Goal: Task Accomplishment & Management: Use online tool/utility

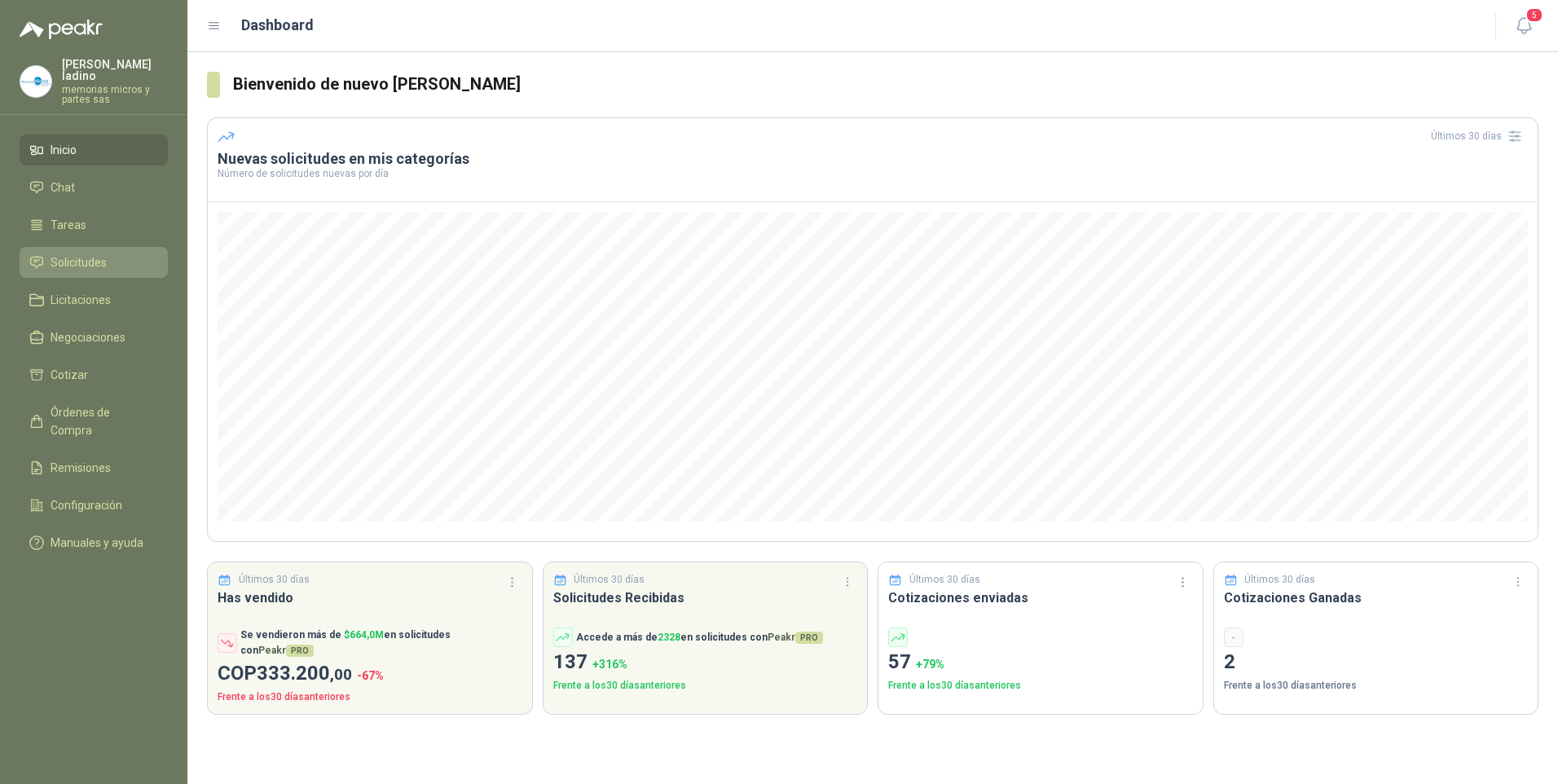
click at [95, 253] on span "Solicitudes" at bounding box center [78, 262] width 56 height 18
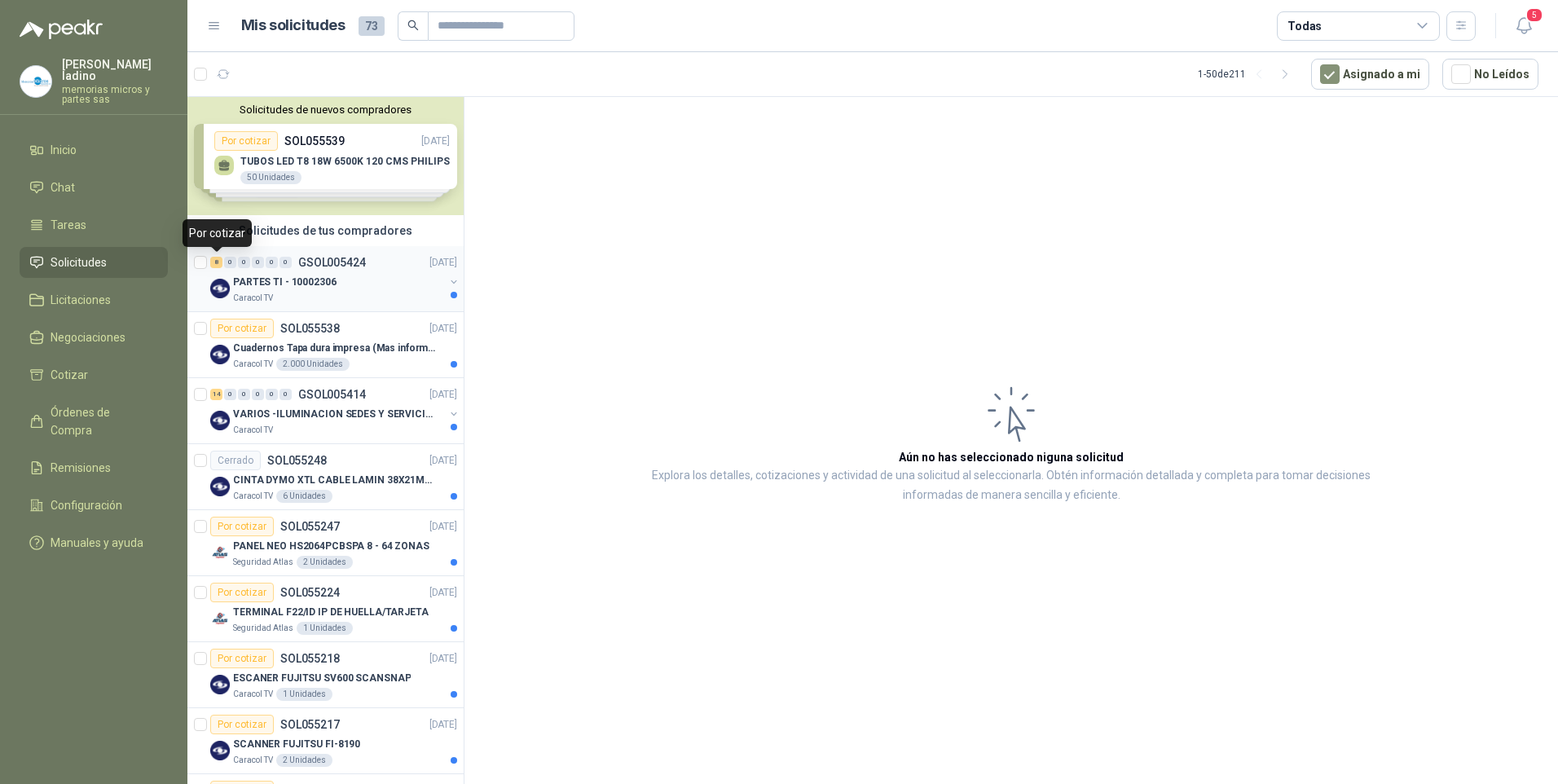
click at [217, 267] on div "8" at bounding box center [216, 262] width 12 height 11
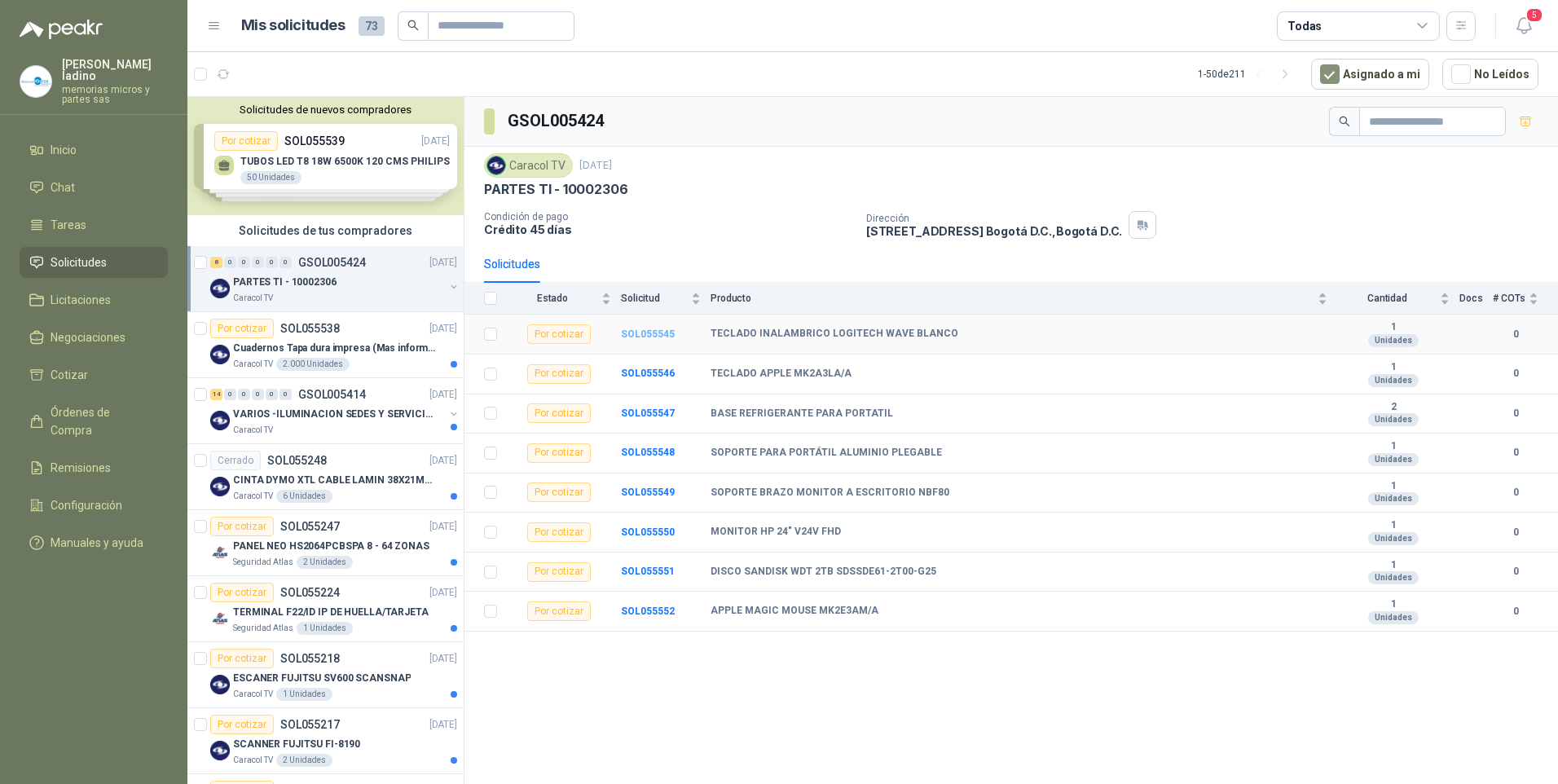
click at [662, 337] on b "SOL055545" at bounding box center [647, 333] width 54 height 11
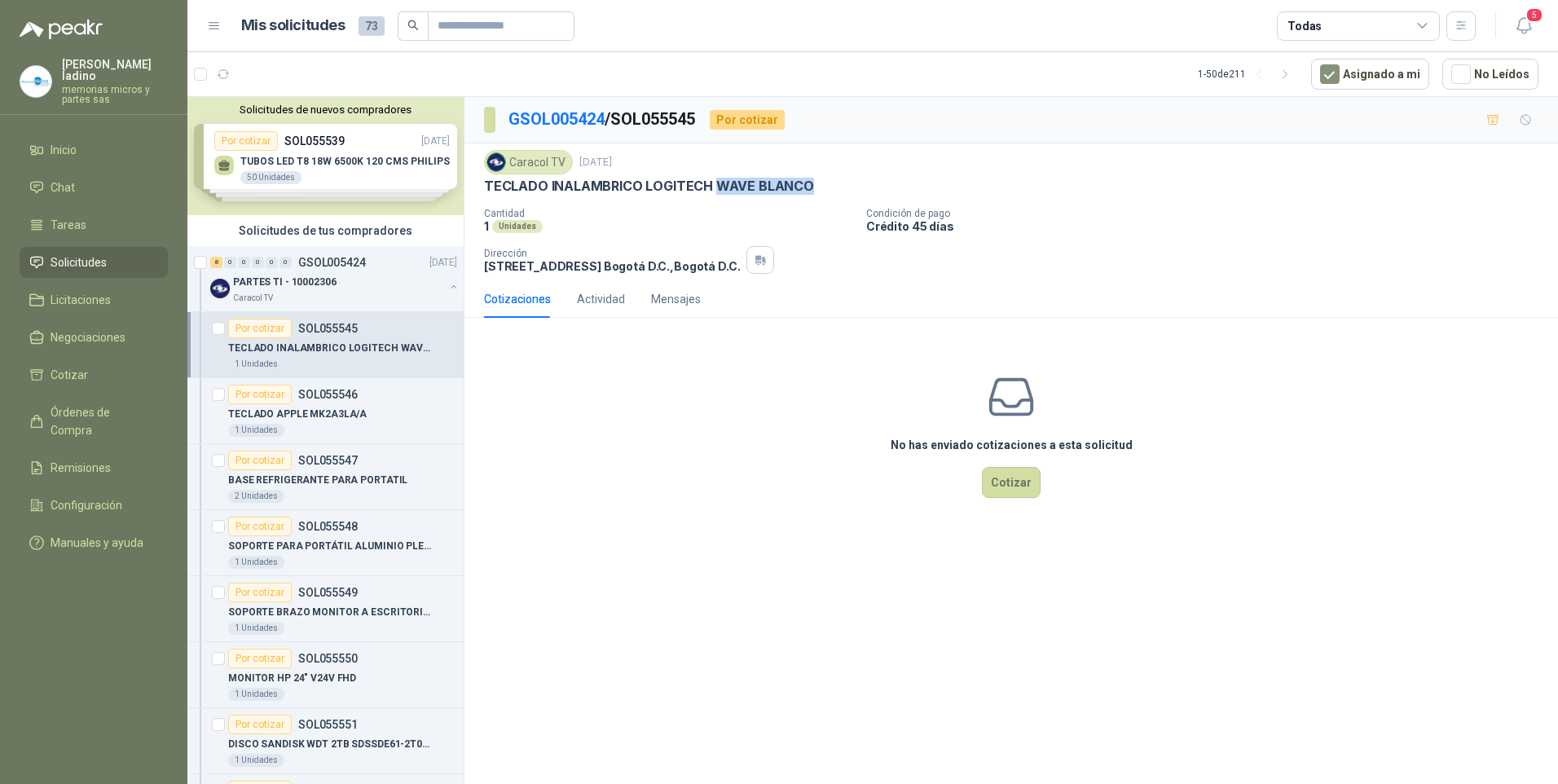
drag, startPoint x: 711, startPoint y: 183, endPoint x: 804, endPoint y: 183, distance: 93.0
click at [804, 183] on p "TECLADO INALAMBRICO LOGITECH WAVE BLANCO" at bounding box center [649, 185] width 330 height 17
drag, startPoint x: 804, startPoint y: 183, endPoint x: 783, endPoint y: 184, distance: 21.0
copy p "WAVE [PERSON_NAME]"
click at [1034, 480] on button "Cotizar" at bounding box center [1011, 482] width 59 height 31
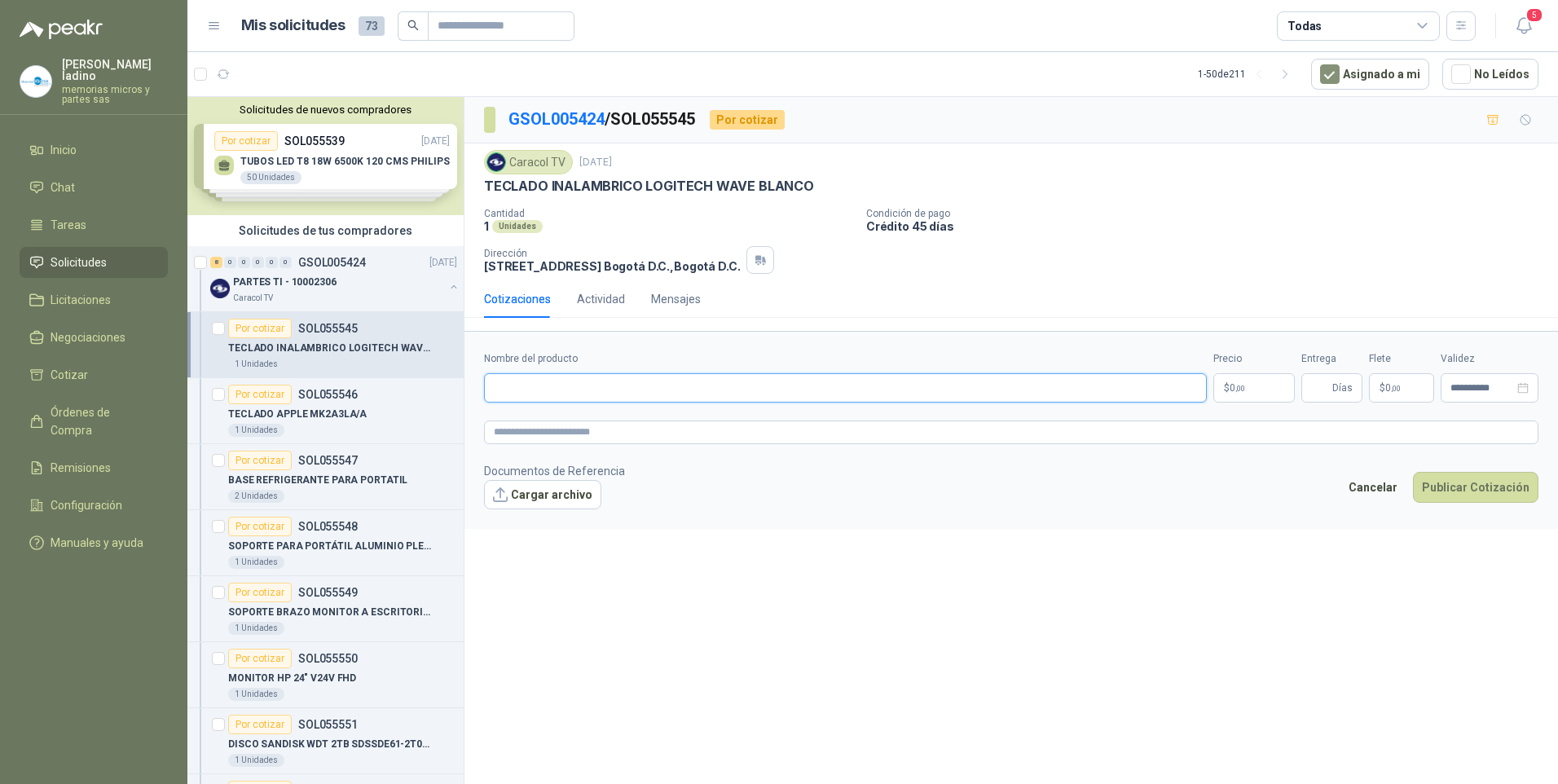
click at [524, 383] on input "Nombre del producto" at bounding box center [846, 387] width 723 height 29
paste input "**********"
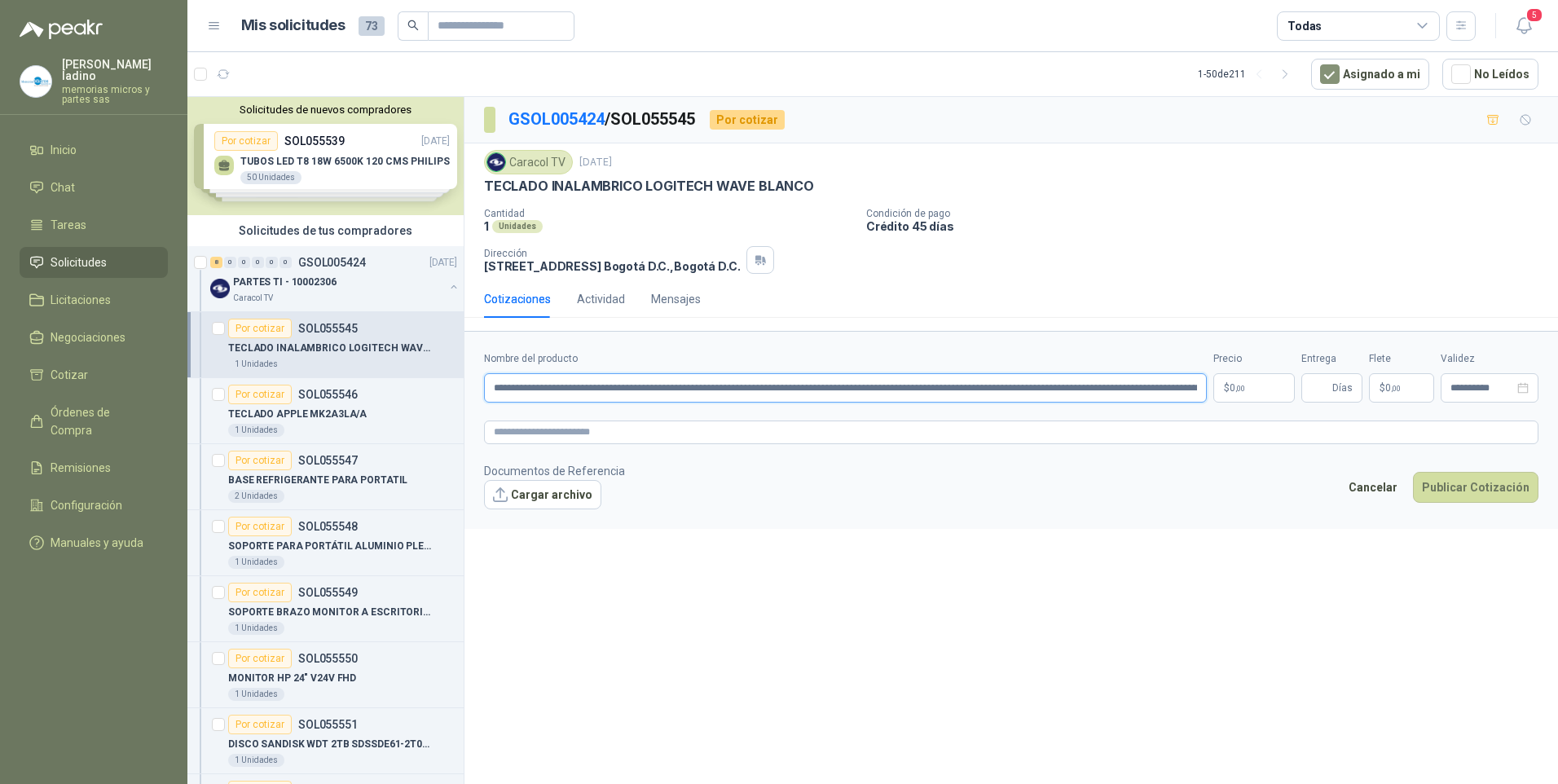
scroll to position [0, 804]
type input "**********"
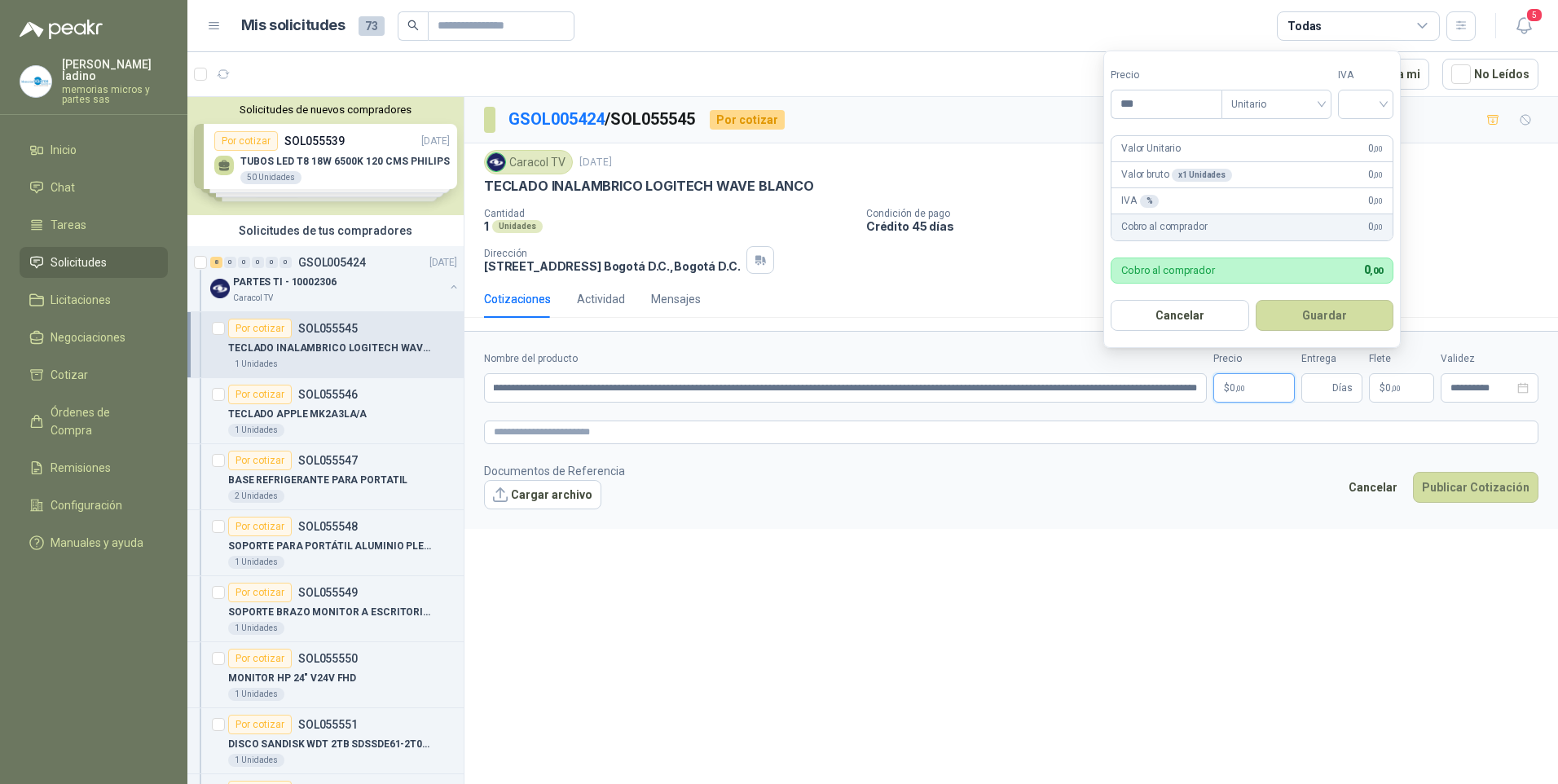
click at [1237, 381] on p "$ 0 ,00" at bounding box center [1254, 387] width 82 height 29
type input "*********"
click at [1367, 95] on input "search" at bounding box center [1365, 103] width 36 height 25
click at [1365, 137] on div "19%" at bounding box center [1369, 137] width 30 height 18
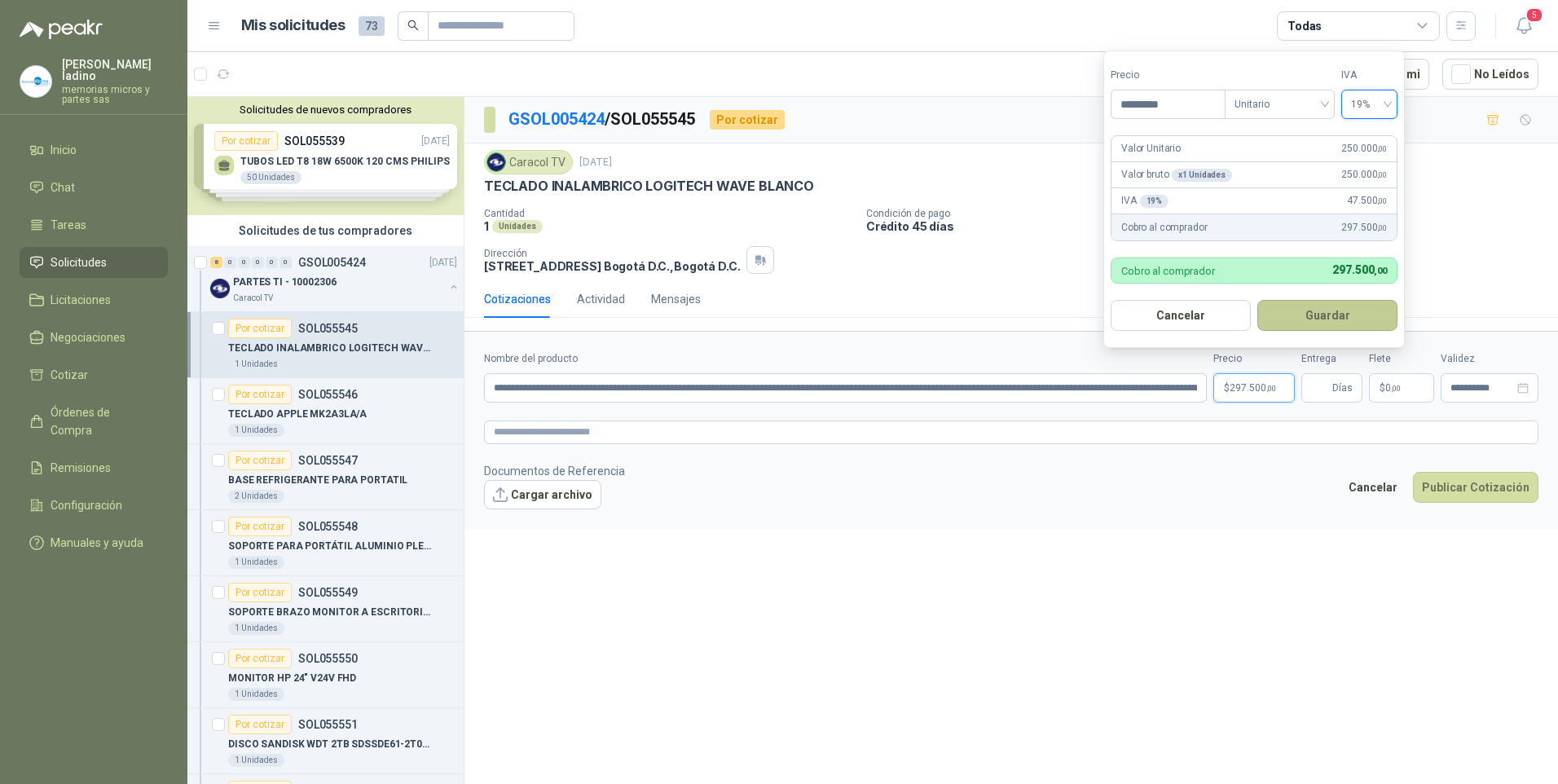
click at [1300, 316] on button "Guardar" at bounding box center [1327, 315] width 140 height 31
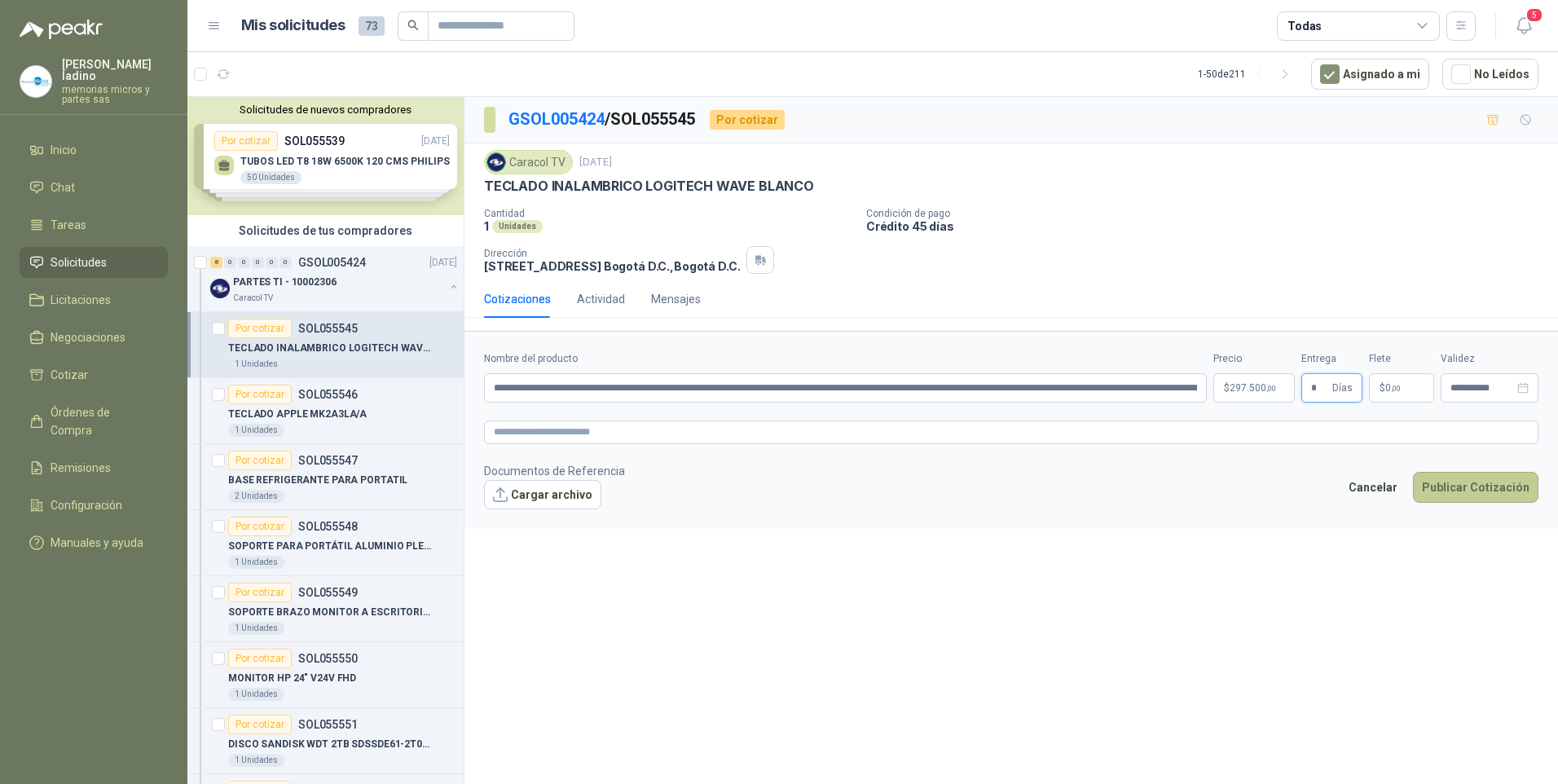
type input "*"
click at [1485, 490] on button "Publicar Cotización" at bounding box center [1475, 487] width 126 height 31
drag, startPoint x: 914, startPoint y: 386, endPoint x: 1189, endPoint y: 372, distance: 275.4
click at [1288, 410] on form "**********" at bounding box center [1011, 429] width 1094 height 197
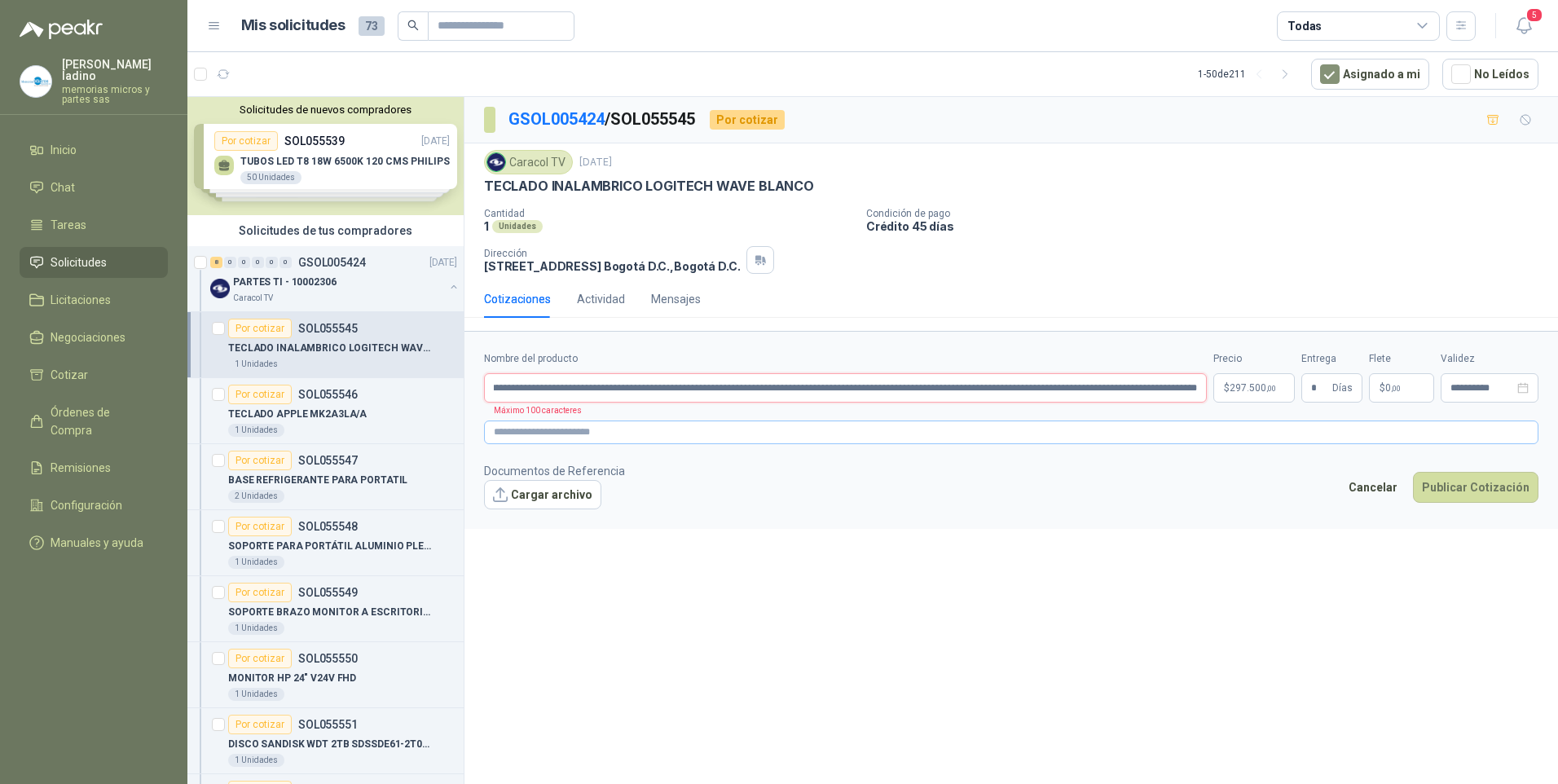
scroll to position [0, 518]
type input "**********"
click at [542, 437] on textarea at bounding box center [1011, 432] width 1054 height 24
paste textarea "**********"
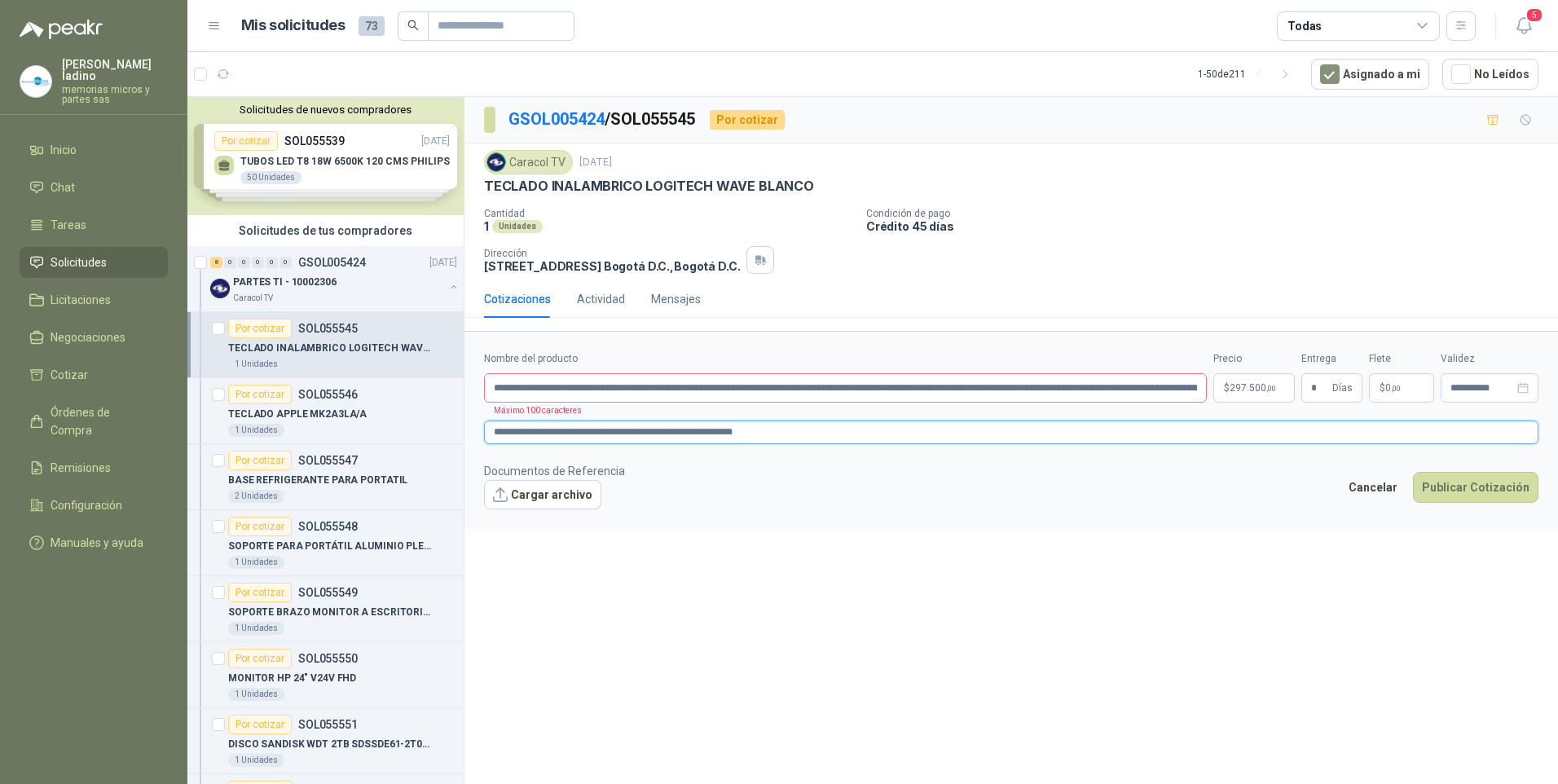
type textarea "**********"
drag, startPoint x: 1052, startPoint y: 385, endPoint x: 1219, endPoint y: 373, distance: 167.4
click at [1219, 373] on div "**********" at bounding box center [1011, 376] width 1054 height 51
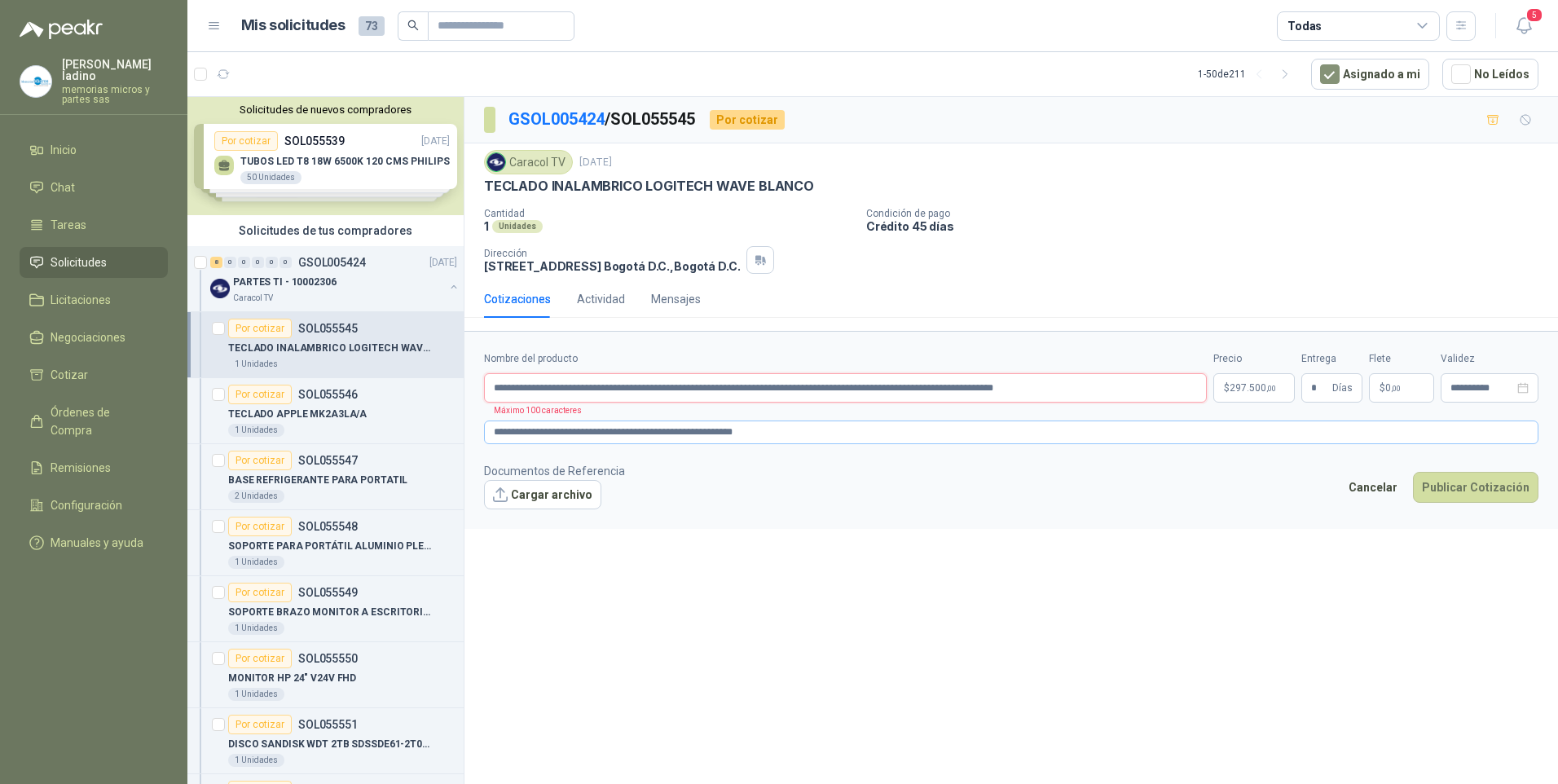
type input "**********"
click at [815, 434] on textarea "**********" at bounding box center [1011, 432] width 1054 height 24
paste textarea "**********"
type textarea "**********"
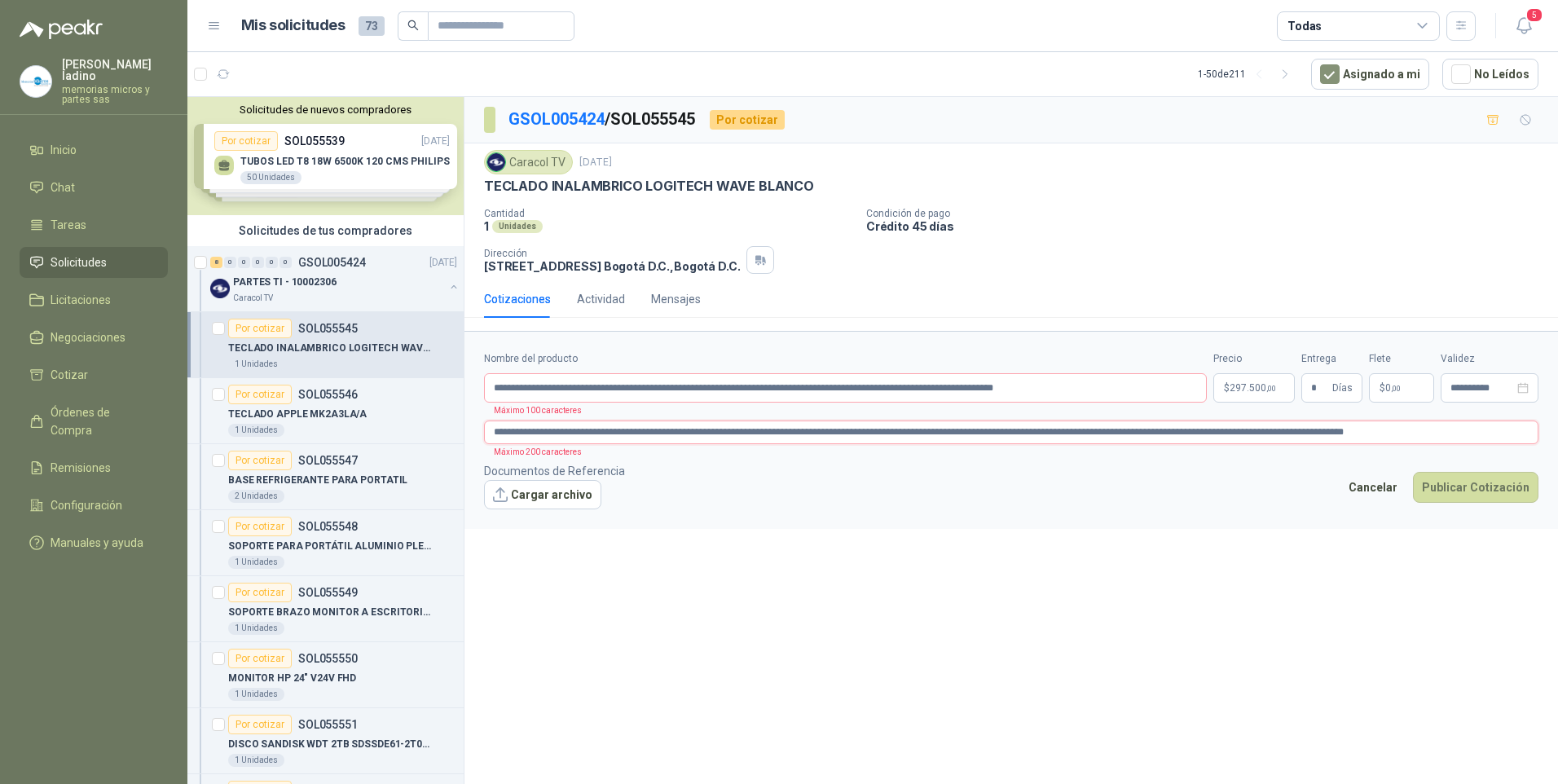
drag, startPoint x: 1451, startPoint y: 427, endPoint x: 788, endPoint y: 427, distance: 663.0
click at [788, 427] on textarea "**********" at bounding box center [1011, 432] width 1054 height 24
type textarea "**********"
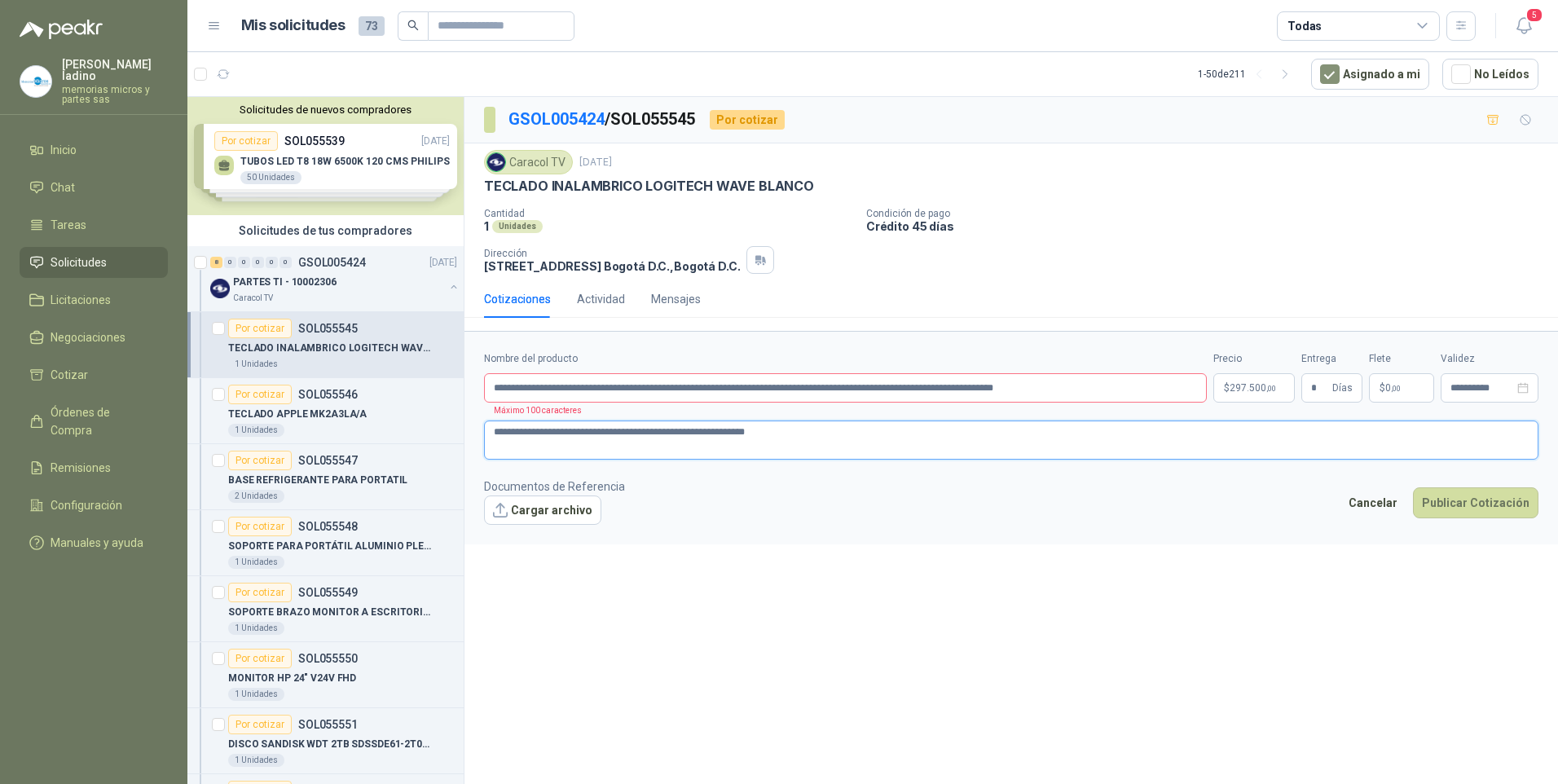
type textarea "**********"
drag, startPoint x: 892, startPoint y: 386, endPoint x: 838, endPoint y: 388, distance: 54.0
click at [838, 388] on input "**********" at bounding box center [846, 387] width 723 height 29
click at [1413, 487] on button "Publicar Cotización" at bounding box center [1475, 502] width 126 height 31
drag, startPoint x: 841, startPoint y: 388, endPoint x: 774, endPoint y: 384, distance: 67.1
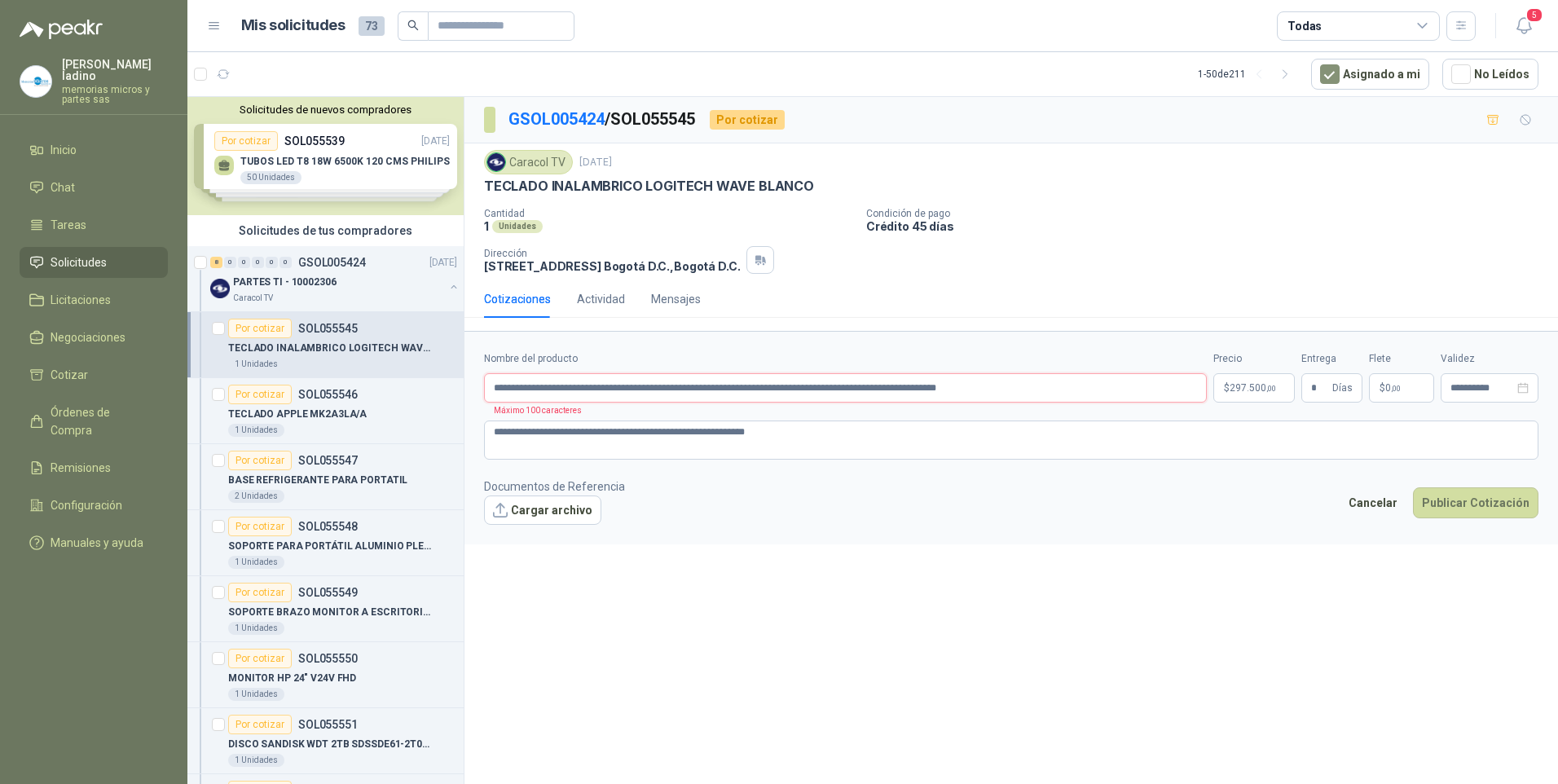
click at [774, 384] on input "**********" at bounding box center [846, 387] width 723 height 29
type input "**********"
click at [1413, 487] on button "Publicar Cotización" at bounding box center [1475, 502] width 126 height 31
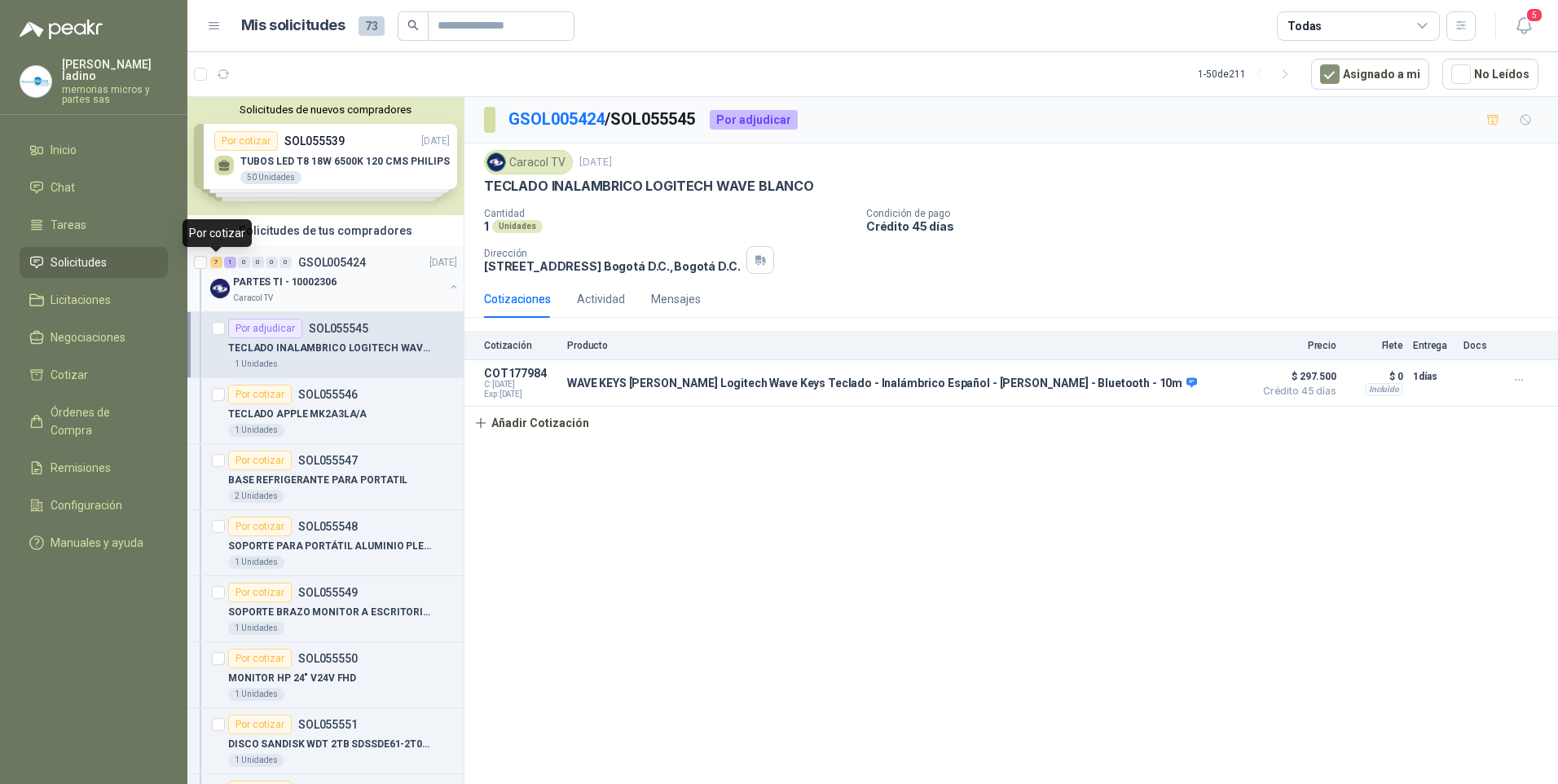
drag, startPoint x: 212, startPoint y: 263, endPoint x: 222, endPoint y: 272, distance: 13.5
click at [213, 265] on div "7" at bounding box center [216, 262] width 12 height 11
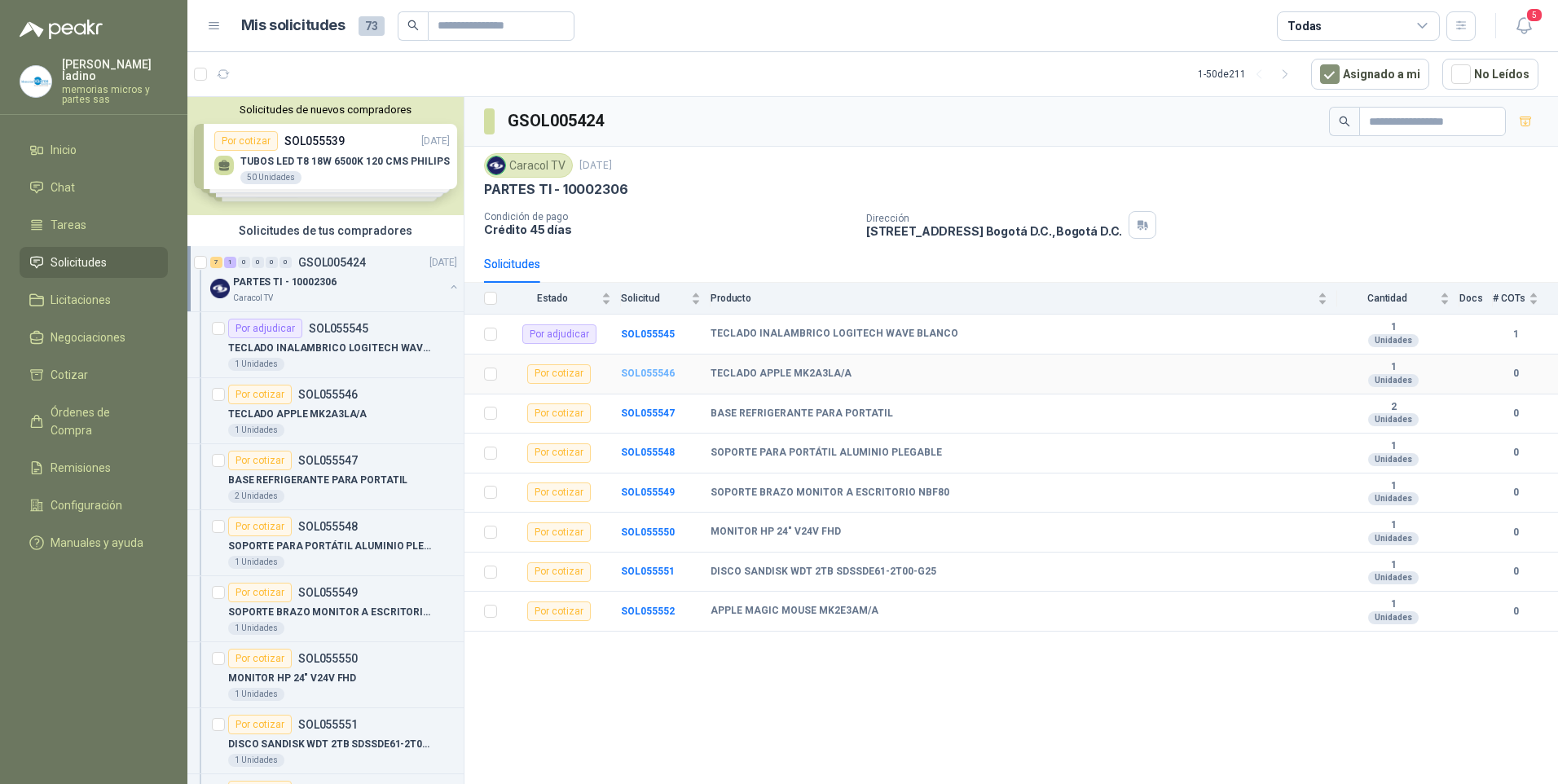
click at [633, 374] on b "SOL055546" at bounding box center [647, 373] width 54 height 11
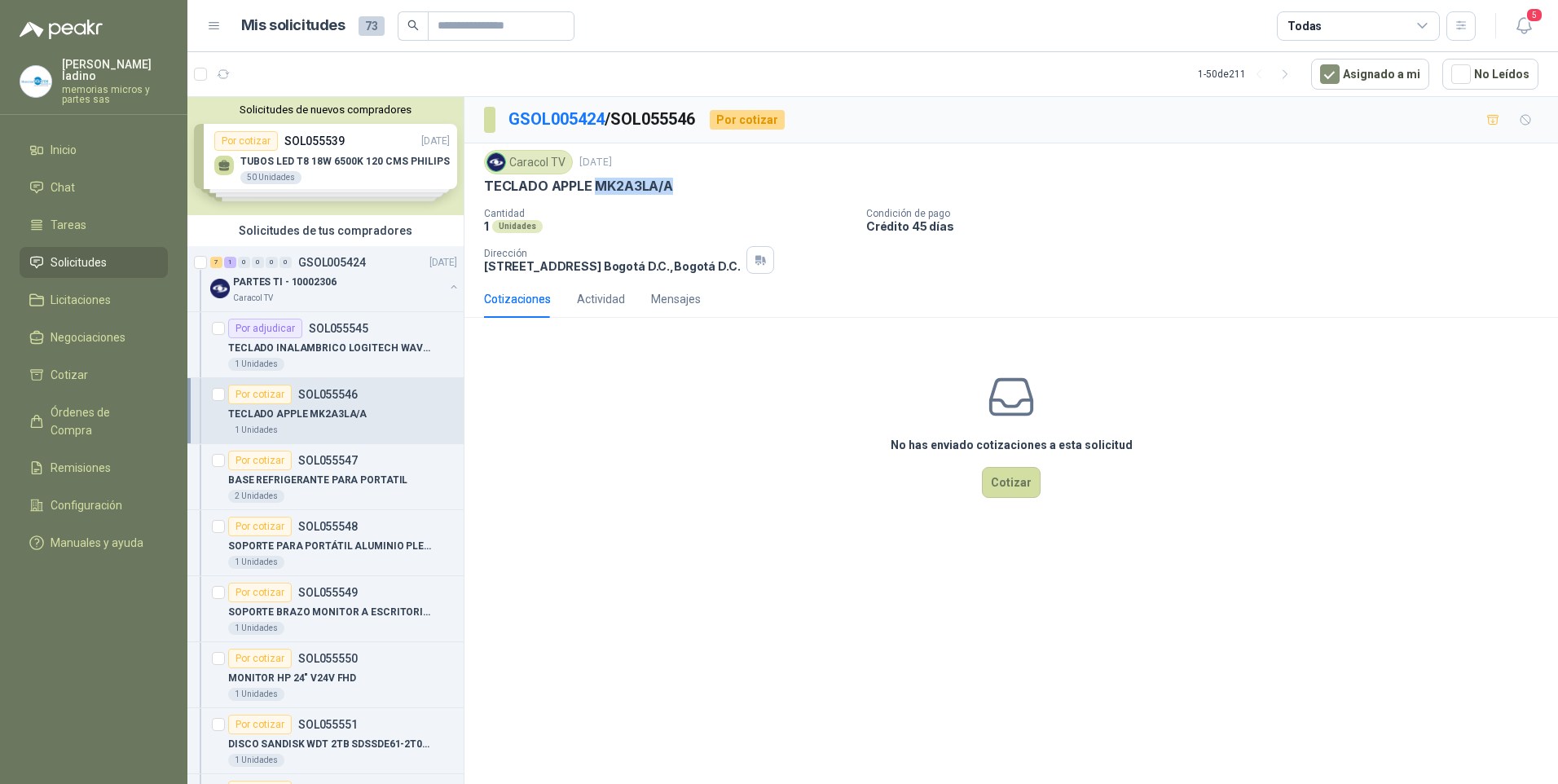
drag, startPoint x: 593, startPoint y: 185, endPoint x: 666, endPoint y: 179, distance: 73.2
click at [666, 179] on p "TECLADO APPLE MK2A3LA/A" at bounding box center [579, 185] width 189 height 17
drag, startPoint x: 666, startPoint y: 179, endPoint x: 653, endPoint y: 190, distance: 17.0
copy p "MK2A3LA/A"
click at [994, 482] on button "Cotizar" at bounding box center [1011, 482] width 59 height 31
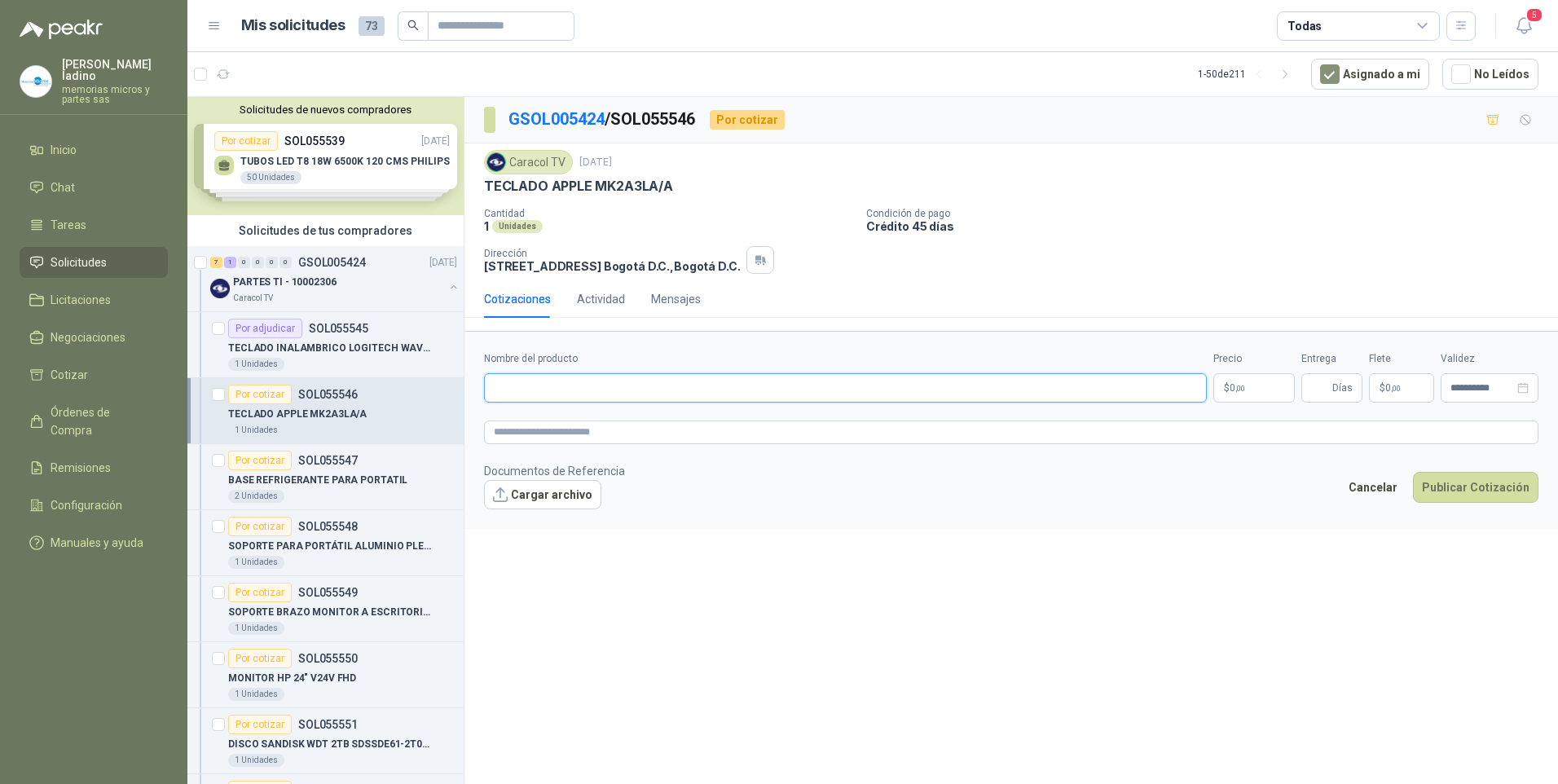
click at [562, 395] on input "Nombre del producto" at bounding box center [846, 387] width 723 height 29
paste input "**********"
type input "**********"
click at [1241, 389] on span ",00" at bounding box center [1240, 388] width 10 height 9
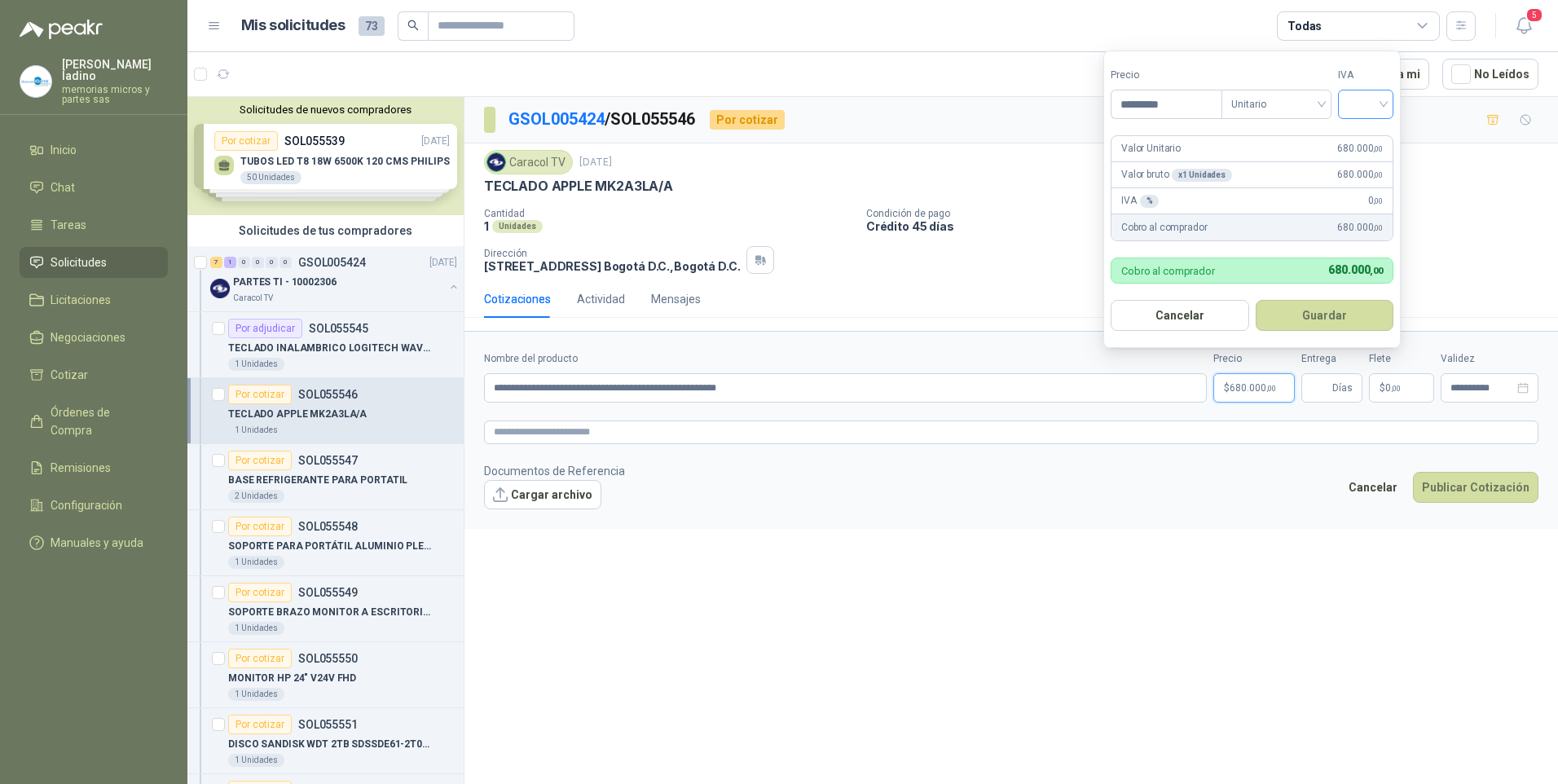
type input "*********"
click at [1355, 98] on input "search" at bounding box center [1365, 103] width 36 height 25
click at [1373, 137] on div "19%" at bounding box center [1369, 137] width 30 height 18
click at [1329, 317] on button "Guardar" at bounding box center [1327, 315] width 140 height 31
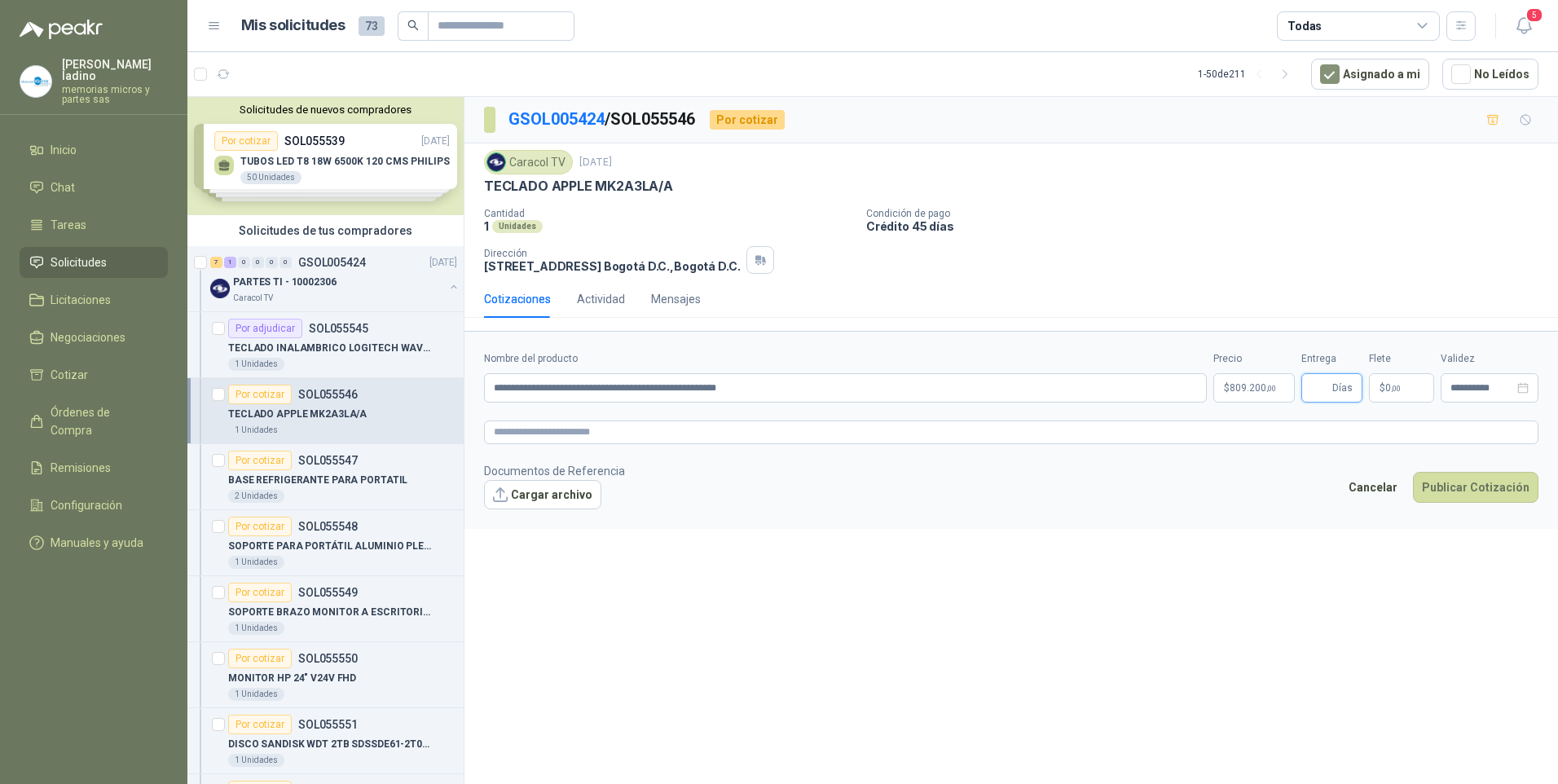
click at [1323, 389] on input "Entrega" at bounding box center [1320, 388] width 18 height 28
type input "*"
click at [1461, 481] on button "Publicar Cotización" at bounding box center [1475, 487] width 126 height 31
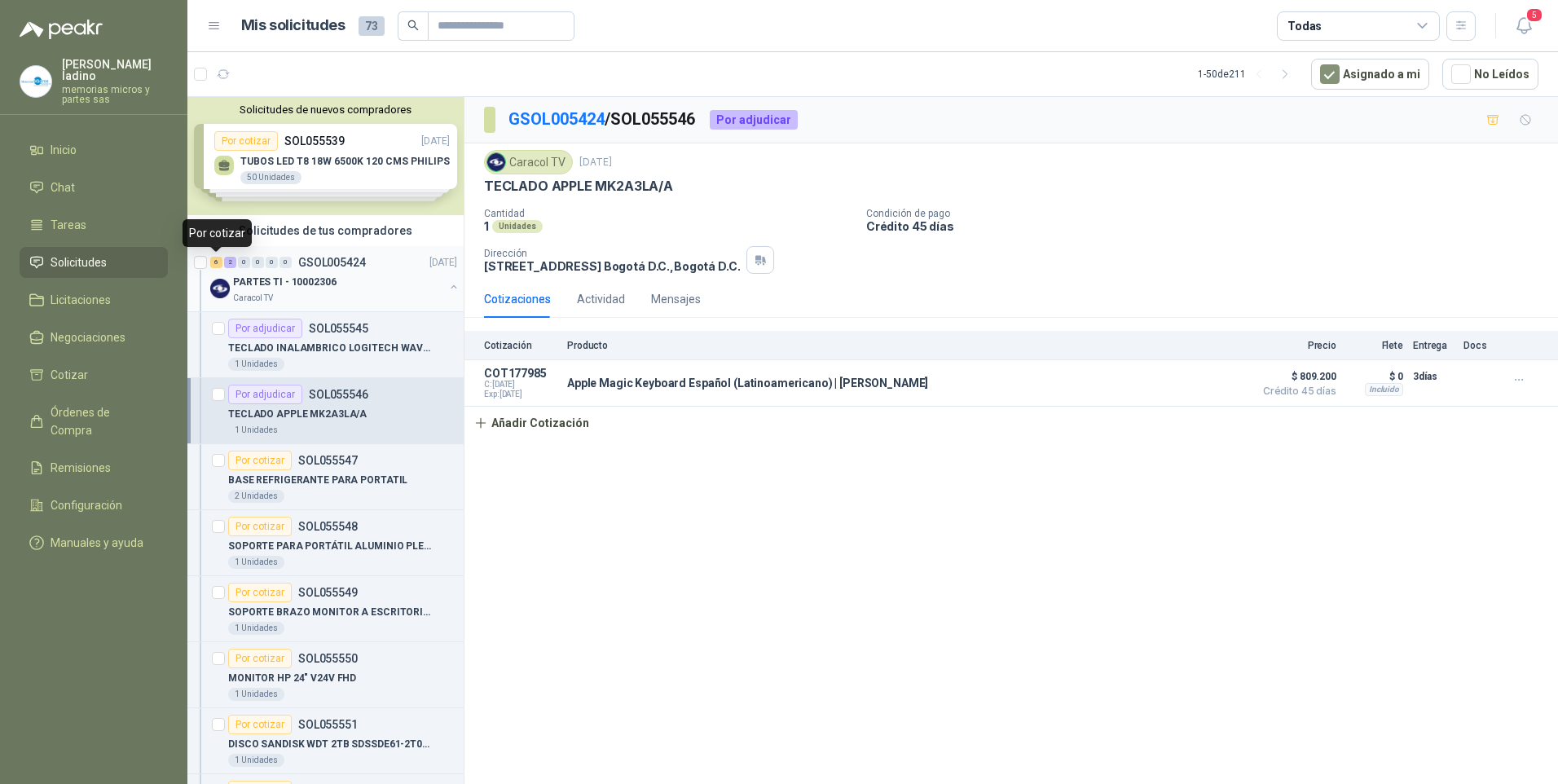
click at [215, 266] on div "6" at bounding box center [216, 262] width 12 height 11
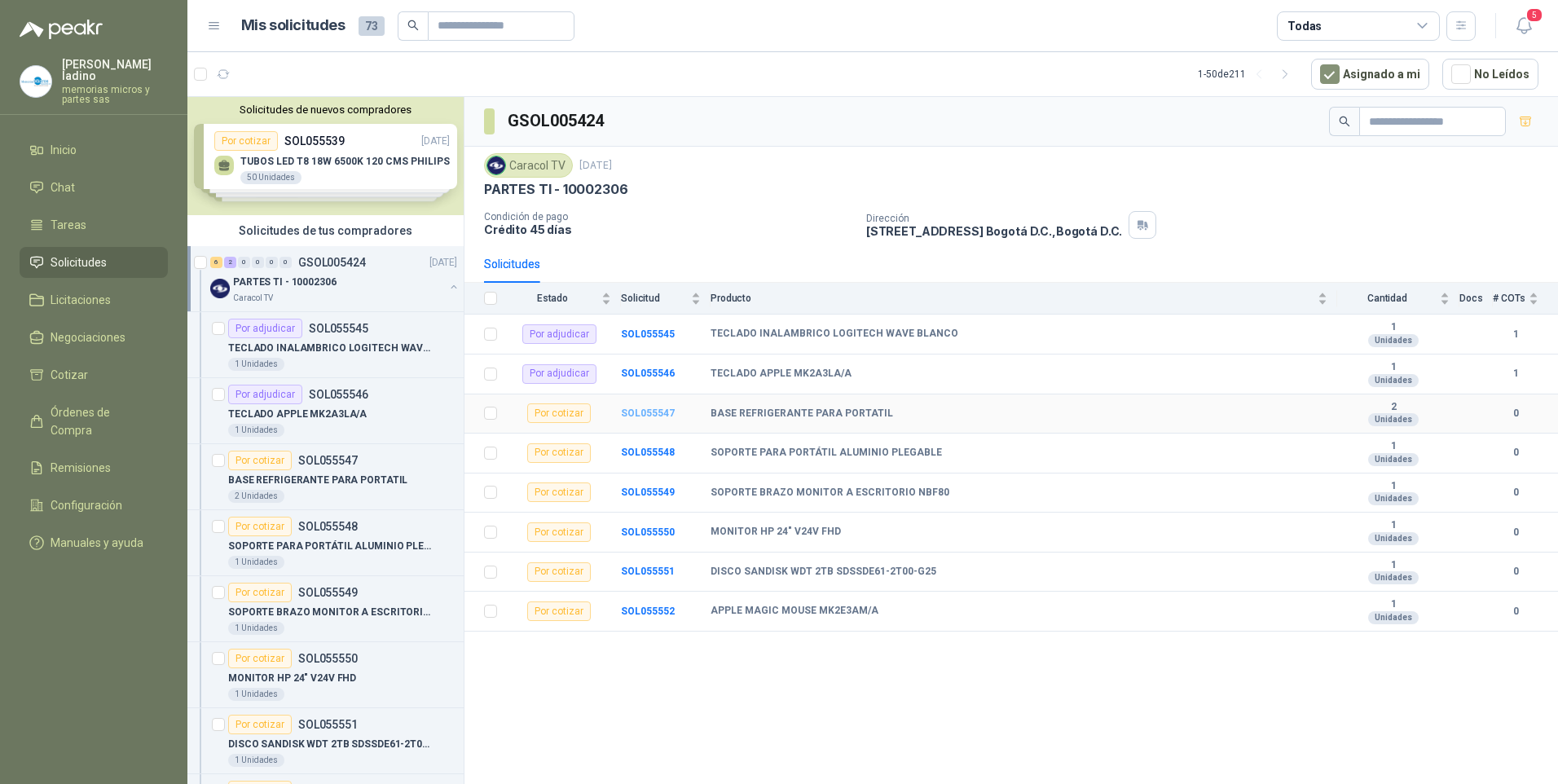
click at [629, 410] on b "SOL055547" at bounding box center [647, 412] width 54 height 11
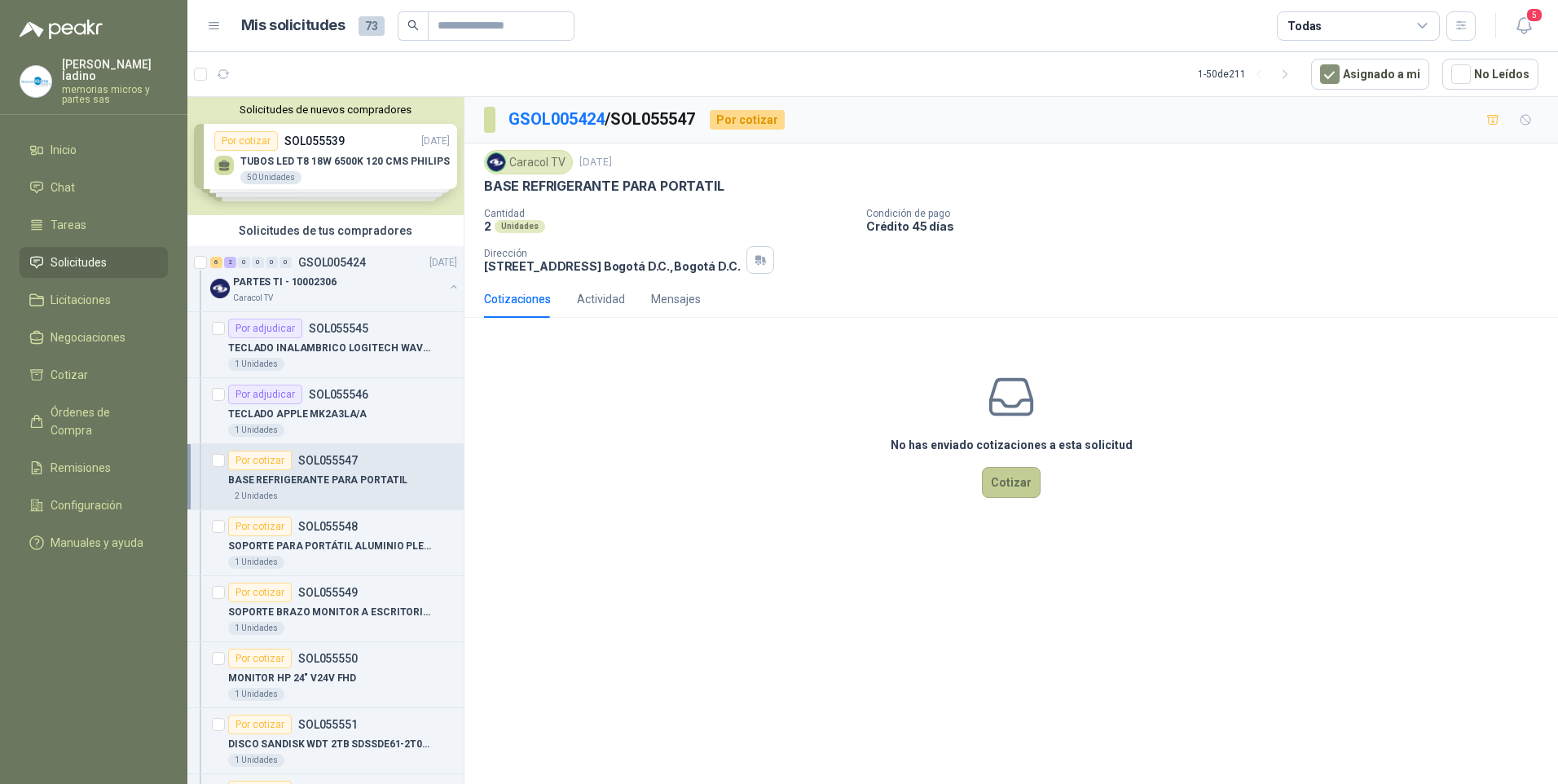
click at [1002, 484] on button "Cotizar" at bounding box center [1011, 482] width 59 height 31
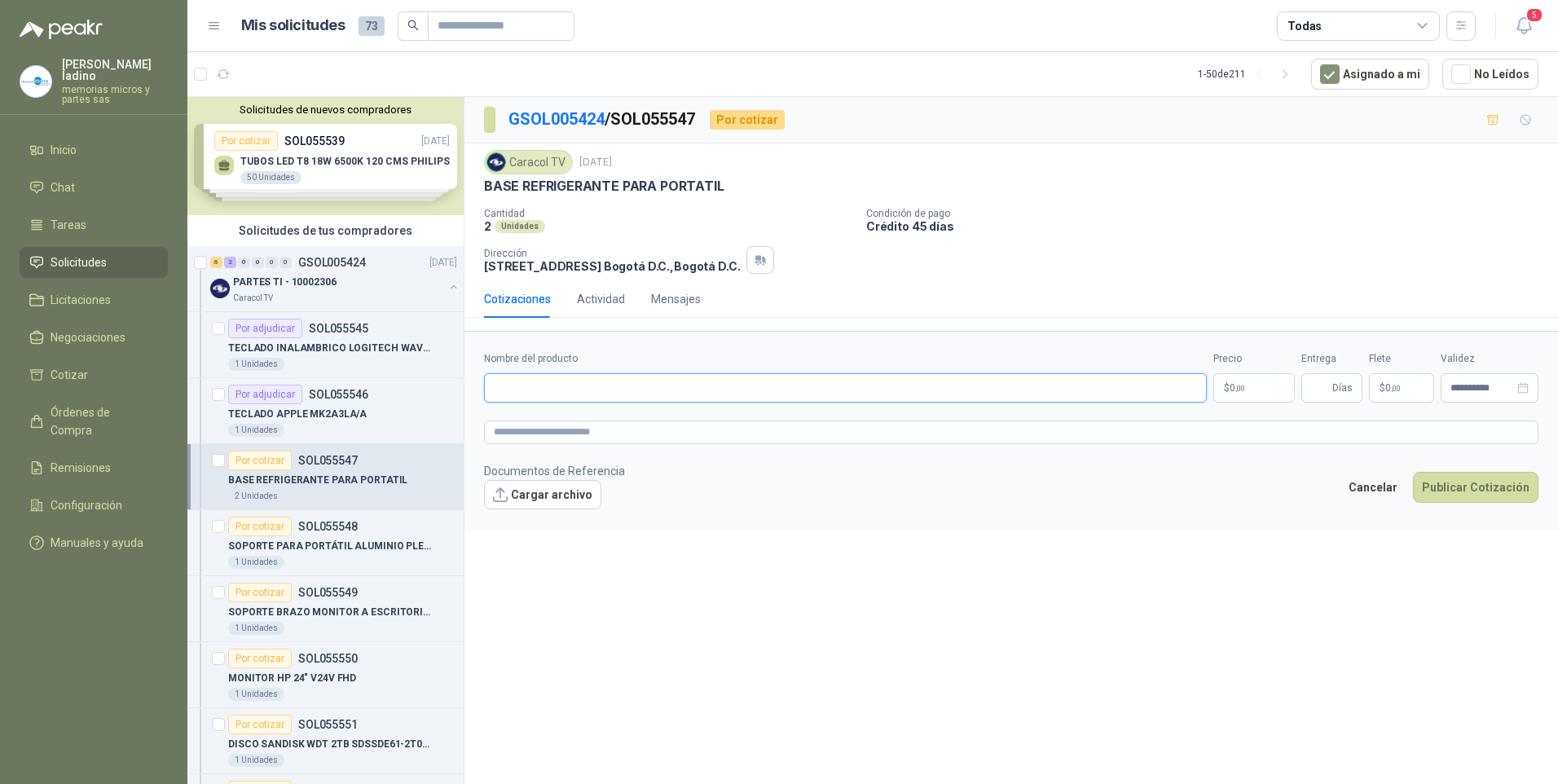
click at [557, 387] on input "Nombre del producto" at bounding box center [846, 387] width 723 height 29
type input "**********"
click at [1241, 384] on span ",00" at bounding box center [1240, 388] width 10 height 9
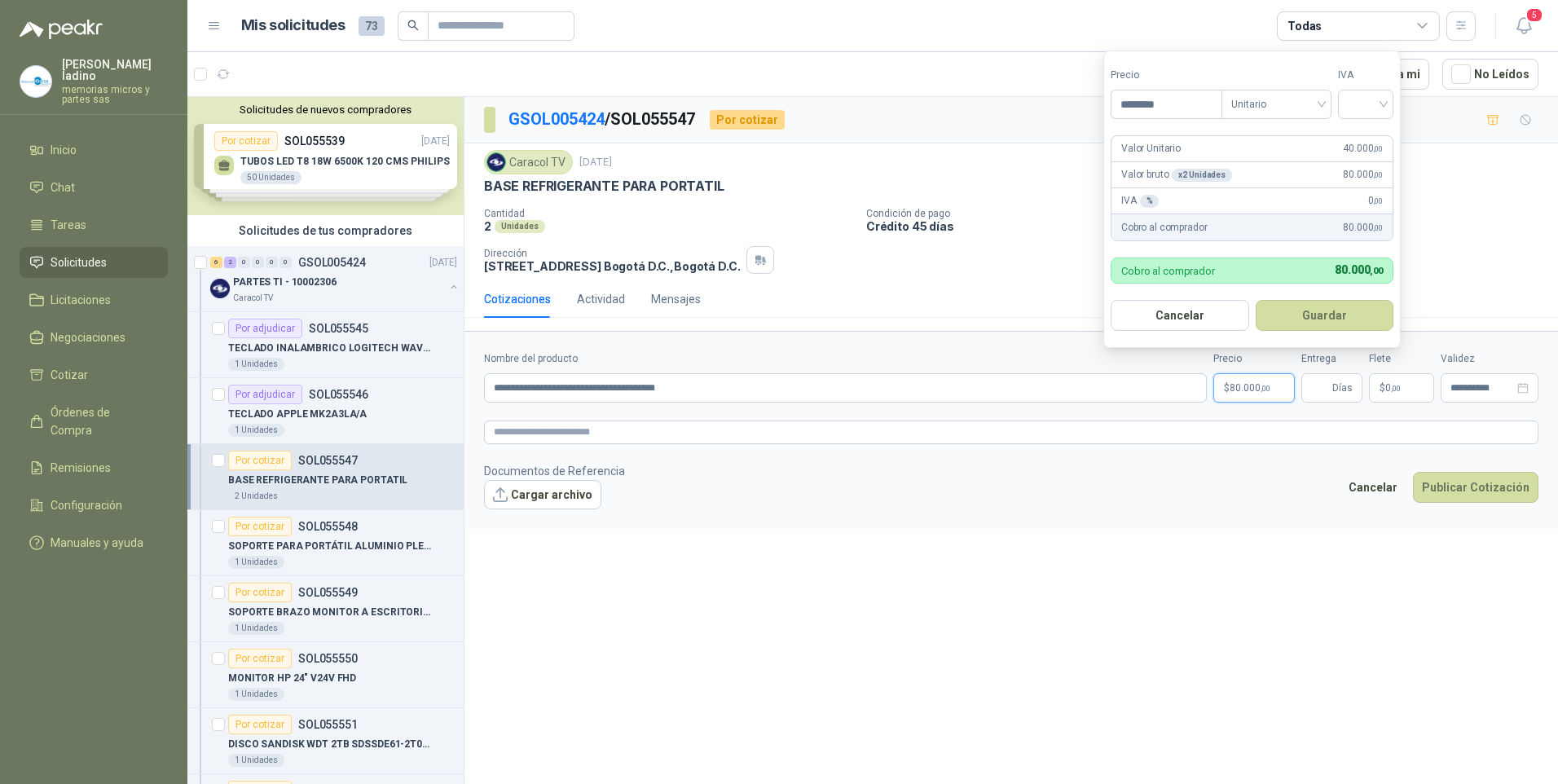
type input "********"
click at [1364, 119] on form "Precio ******** Tipo Unitario IVA Valor Unitario 40.000 ,00 Valor bruto x 2 Uni…" at bounding box center [1252, 199] width 297 height 297
click at [1366, 115] on span at bounding box center [1365, 105] width 36 height 28
click at [1374, 139] on div "19%" at bounding box center [1369, 137] width 30 height 18
drag, startPoint x: 1337, startPoint y: 303, endPoint x: 1365, endPoint y: 339, distance: 45.6
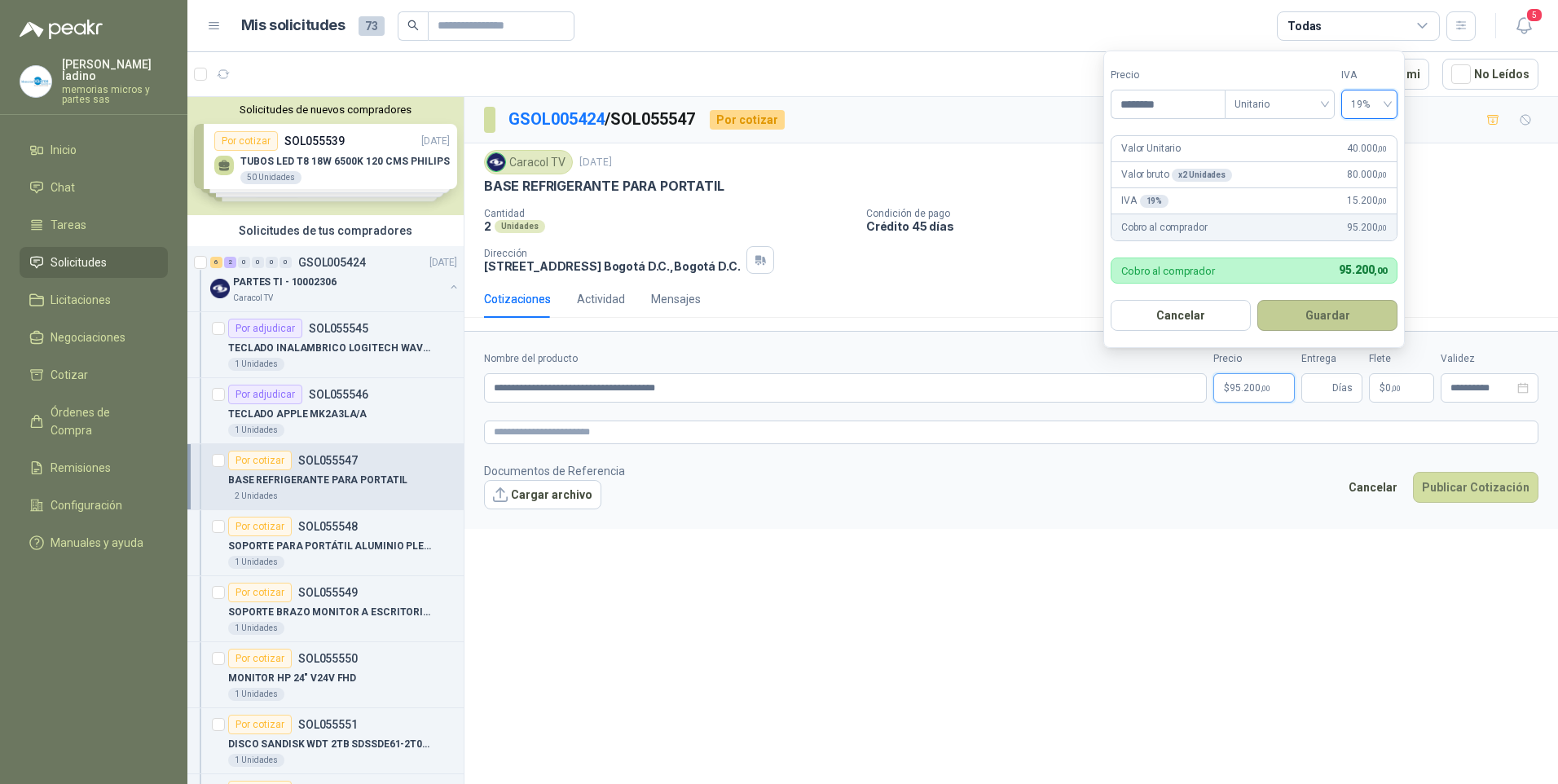
click at [1338, 302] on button "Guardar" at bounding box center [1327, 315] width 140 height 31
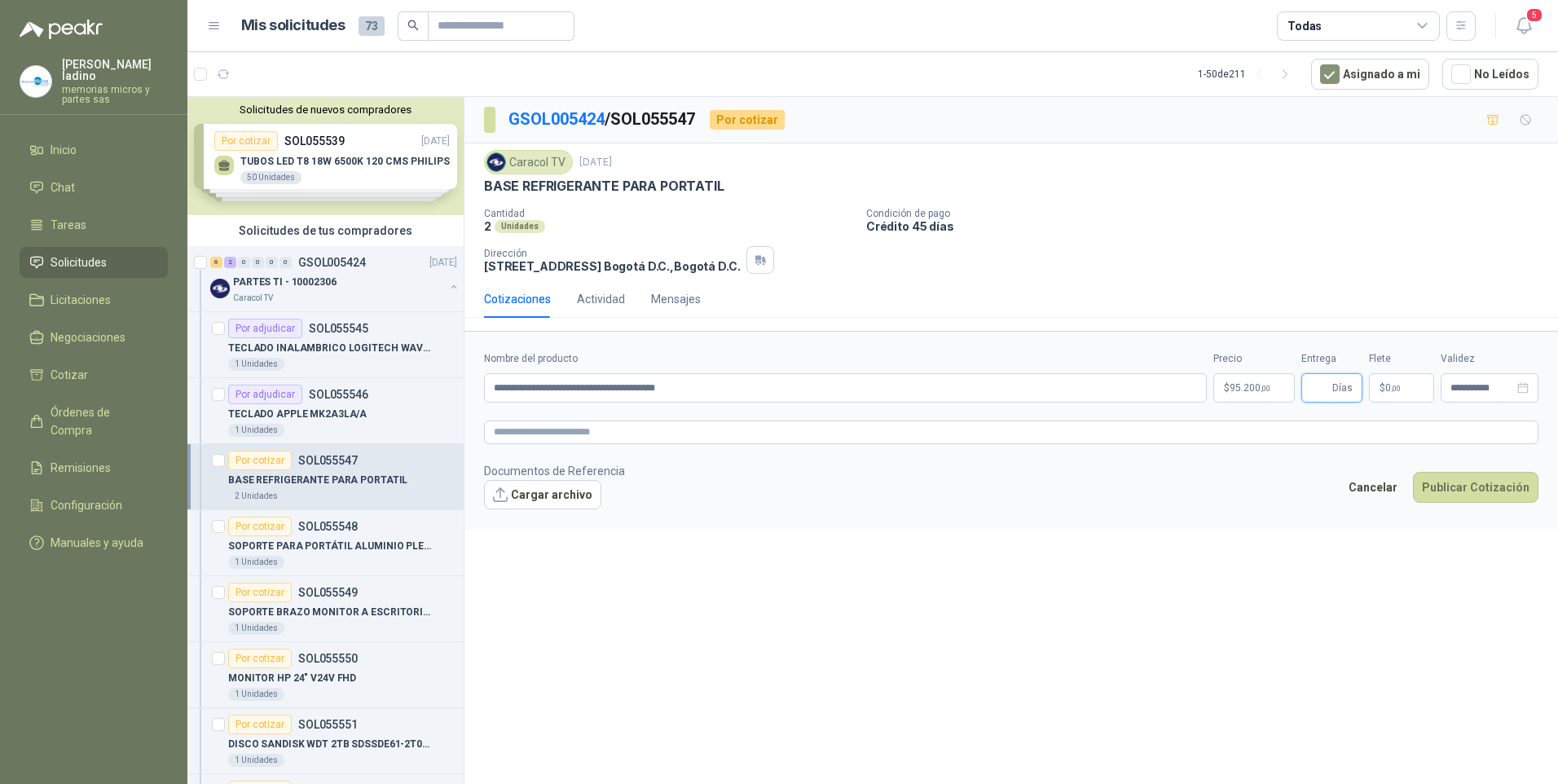
click at [1328, 388] on input "Entrega" at bounding box center [1320, 388] width 18 height 28
type input "*"
click at [1475, 483] on button "Publicar Cotización" at bounding box center [1475, 487] width 126 height 31
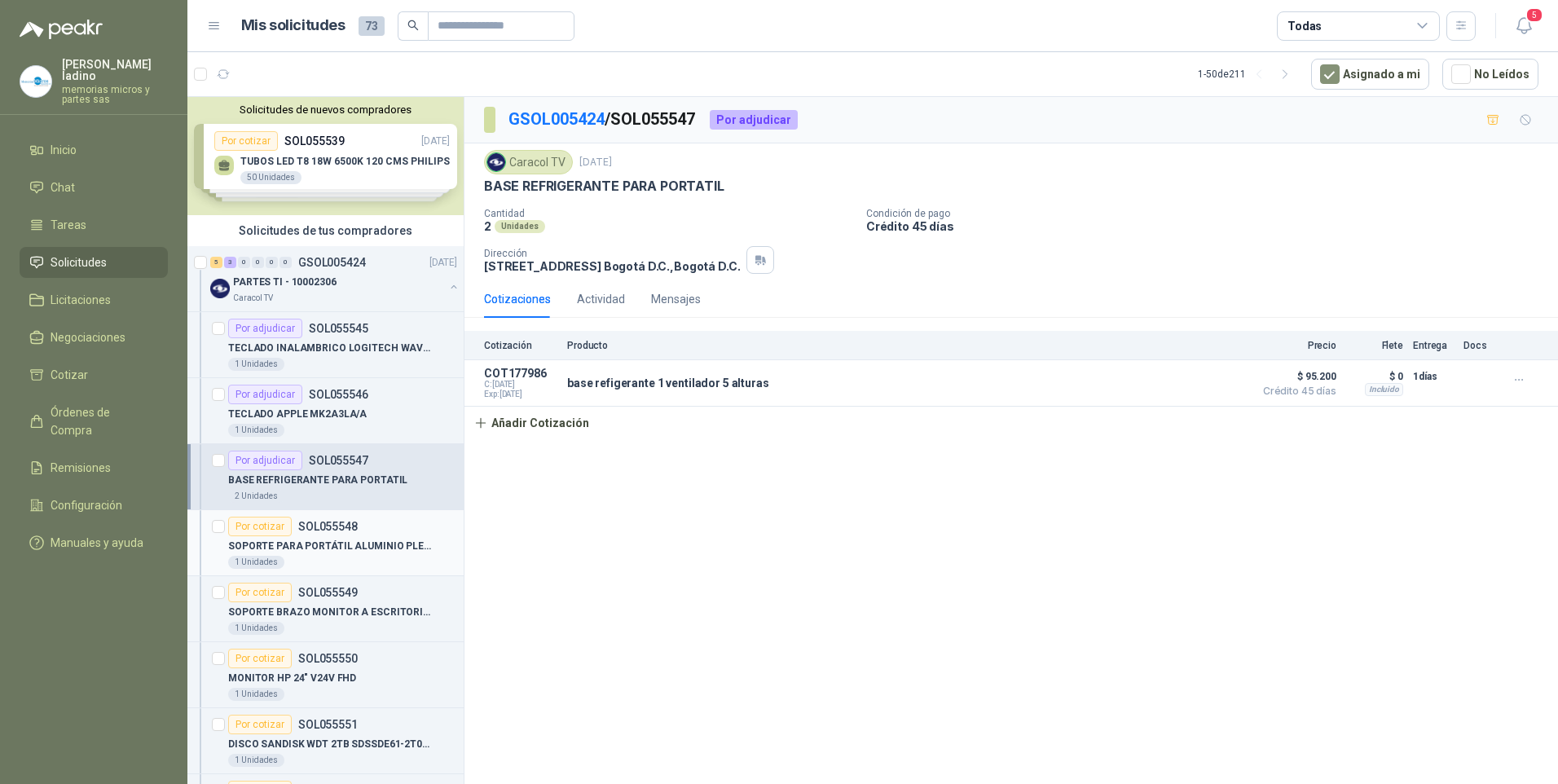
click at [239, 527] on div "Por cotizar" at bounding box center [259, 526] width 63 height 19
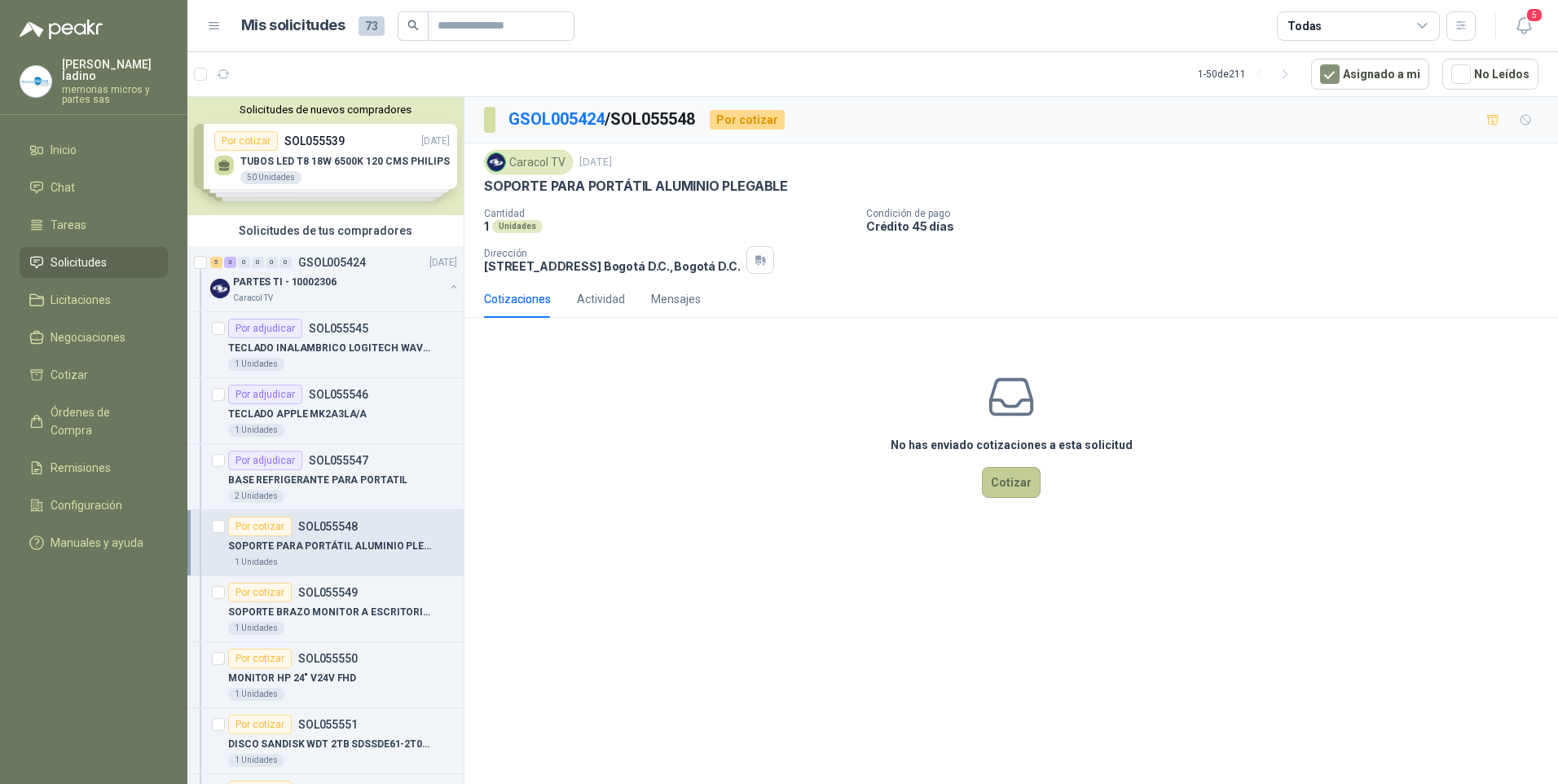
click at [1001, 478] on button "Cotizar" at bounding box center [1011, 482] width 59 height 31
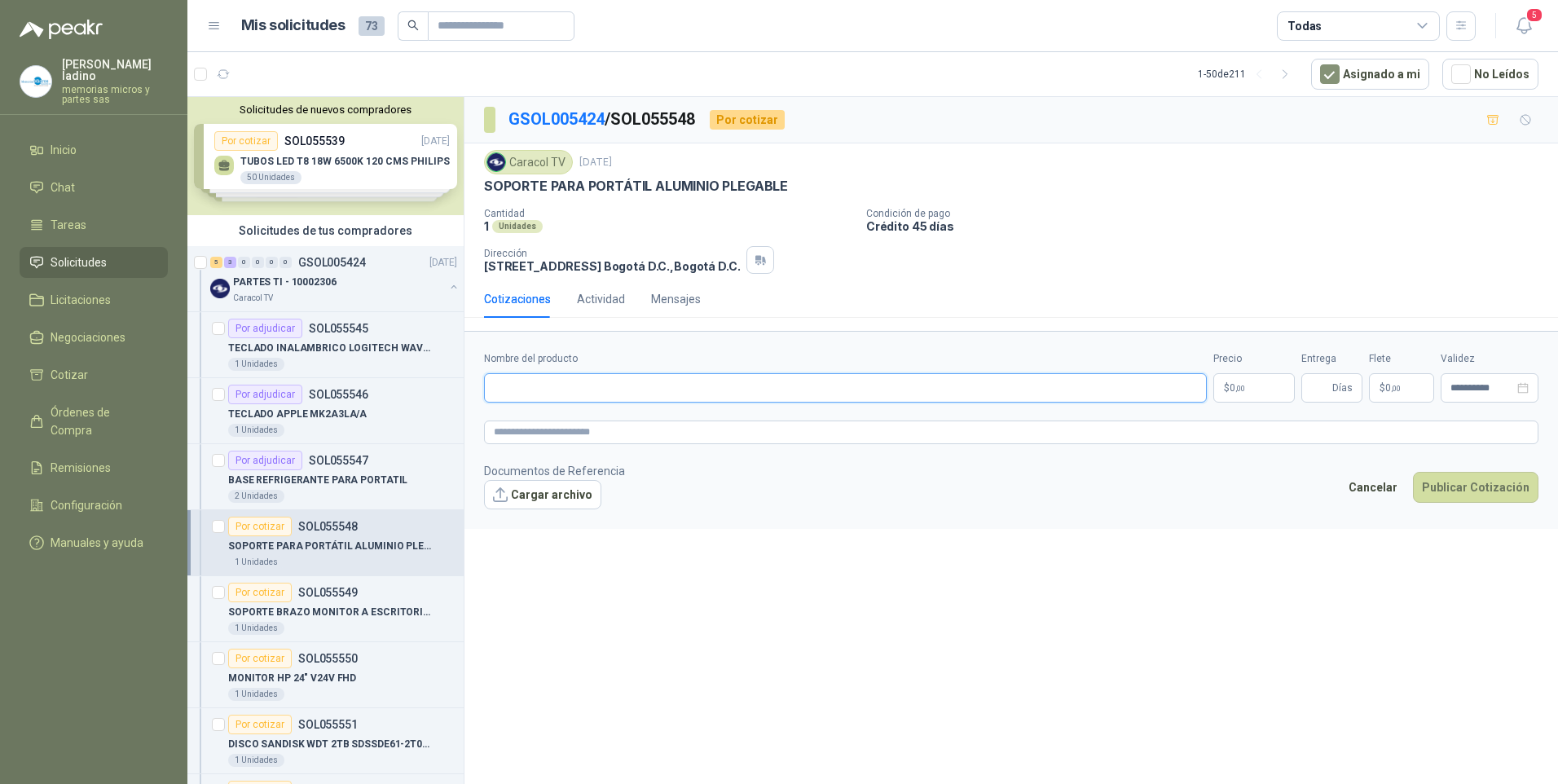
click at [529, 385] on input "Nombre del producto" at bounding box center [846, 387] width 723 height 29
paste input "**********"
type input "**********"
click at [1251, 389] on p "$ 0 ,00" at bounding box center [1254, 387] width 82 height 29
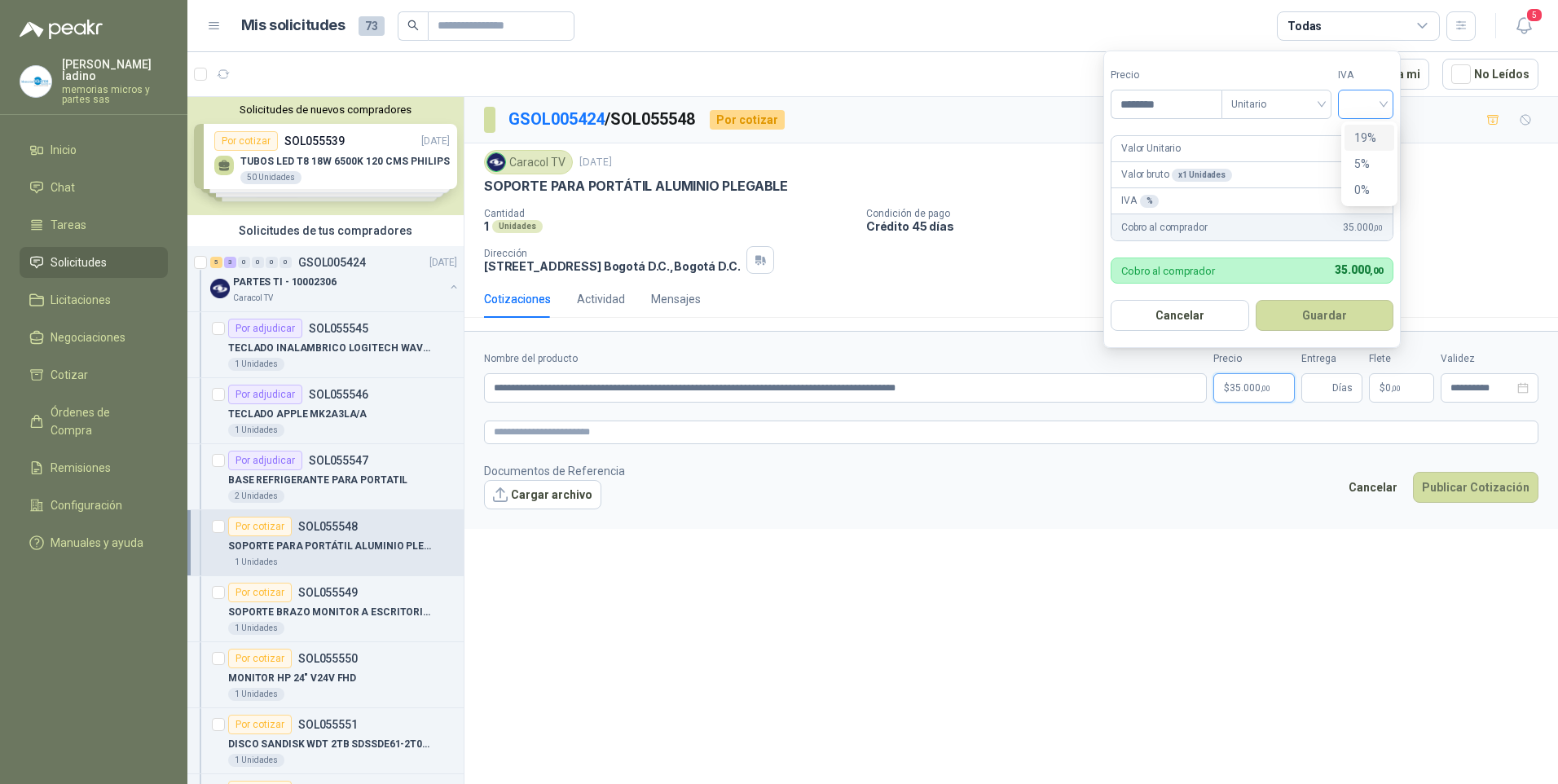
click at [1350, 110] on div at bounding box center [1365, 104] width 55 height 29
type input "********"
click at [1356, 133] on div "19%" at bounding box center [1369, 137] width 30 height 18
click at [1306, 318] on button "Guardar" at bounding box center [1327, 315] width 140 height 31
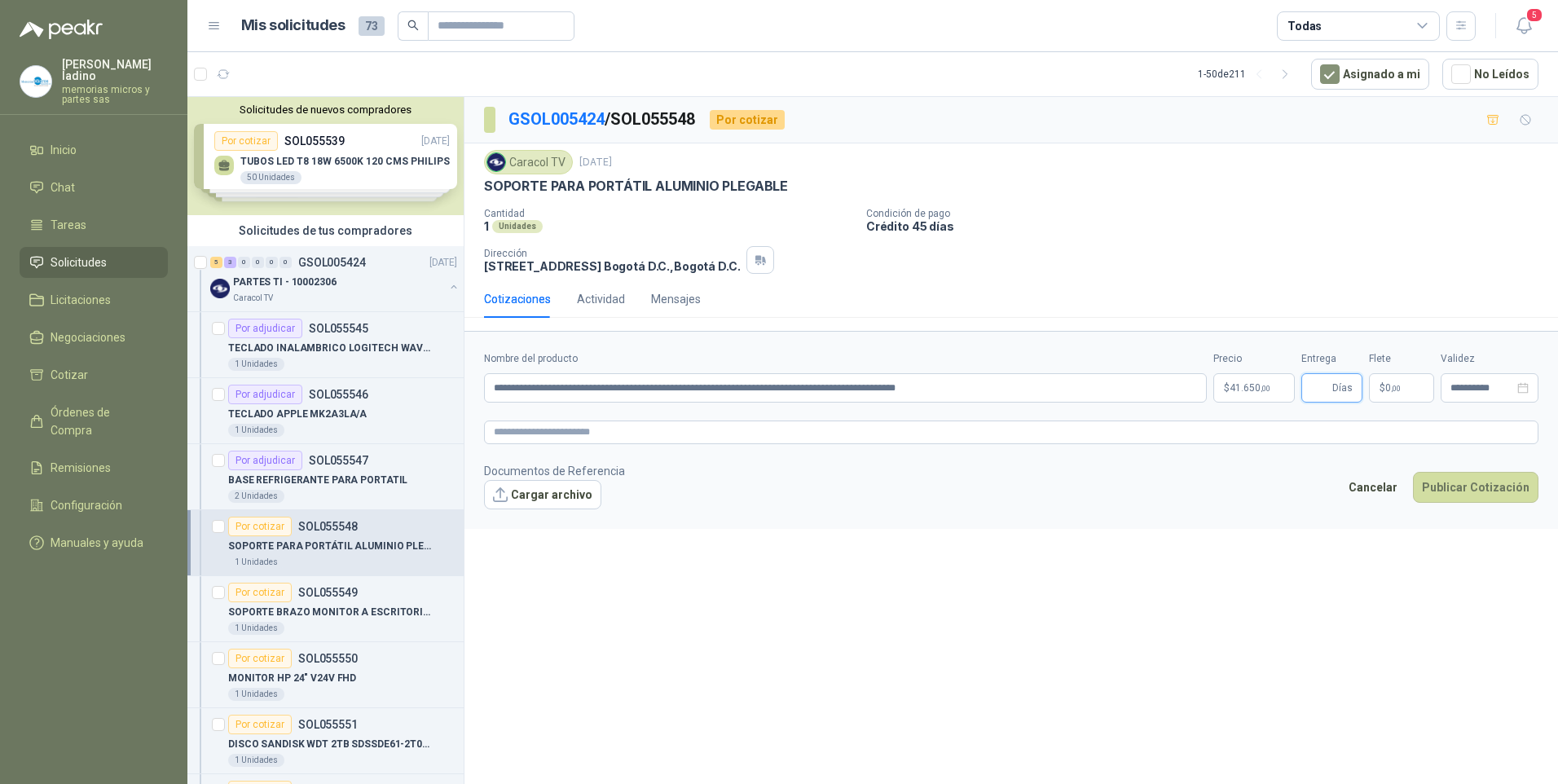
click at [1329, 384] on input "Entrega" at bounding box center [1320, 388] width 18 height 28
type input "*"
click at [1480, 481] on button "Publicar Cotización" at bounding box center [1475, 487] width 126 height 31
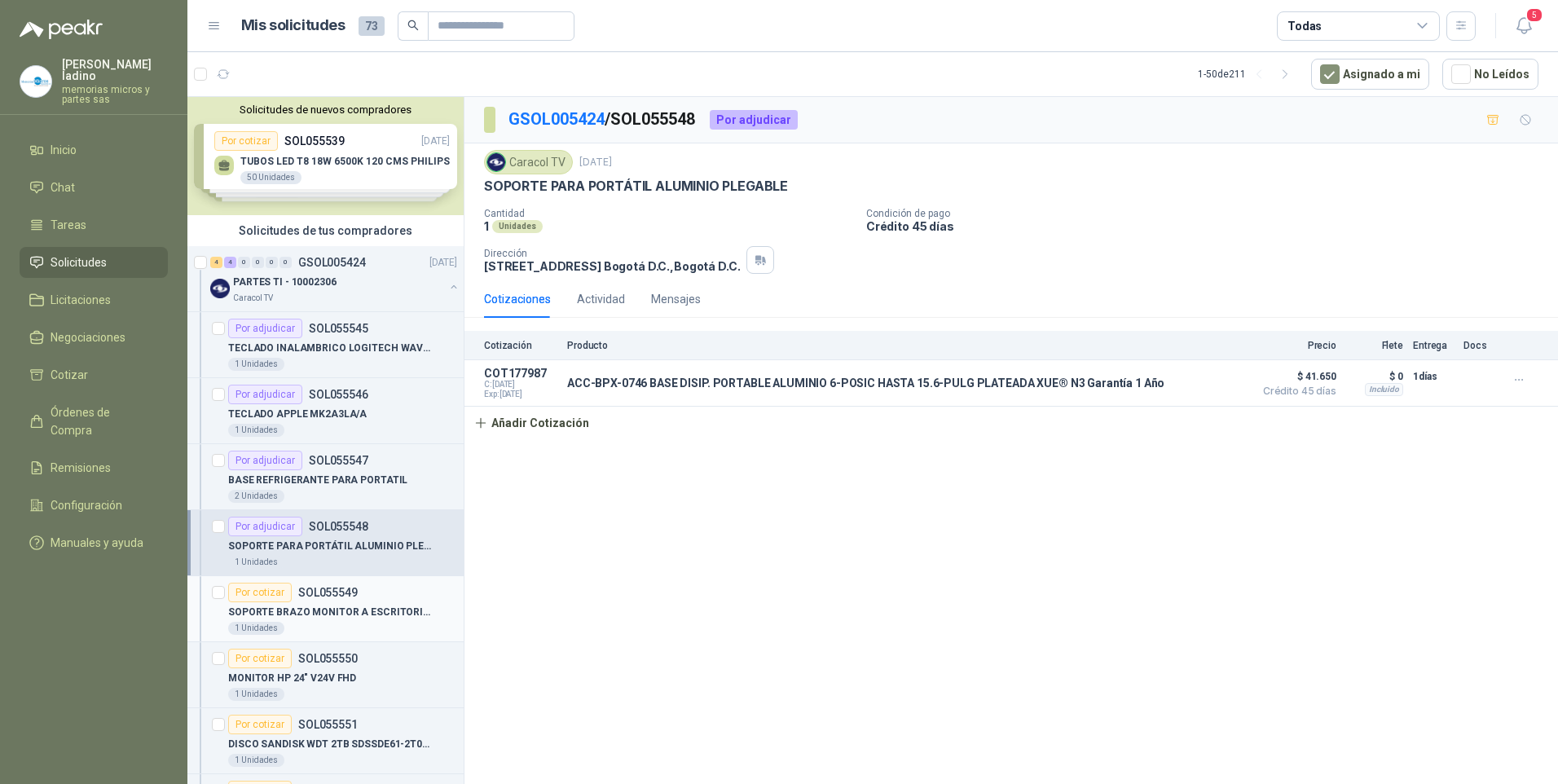
click at [269, 587] on div "Por cotizar" at bounding box center [259, 592] width 63 height 19
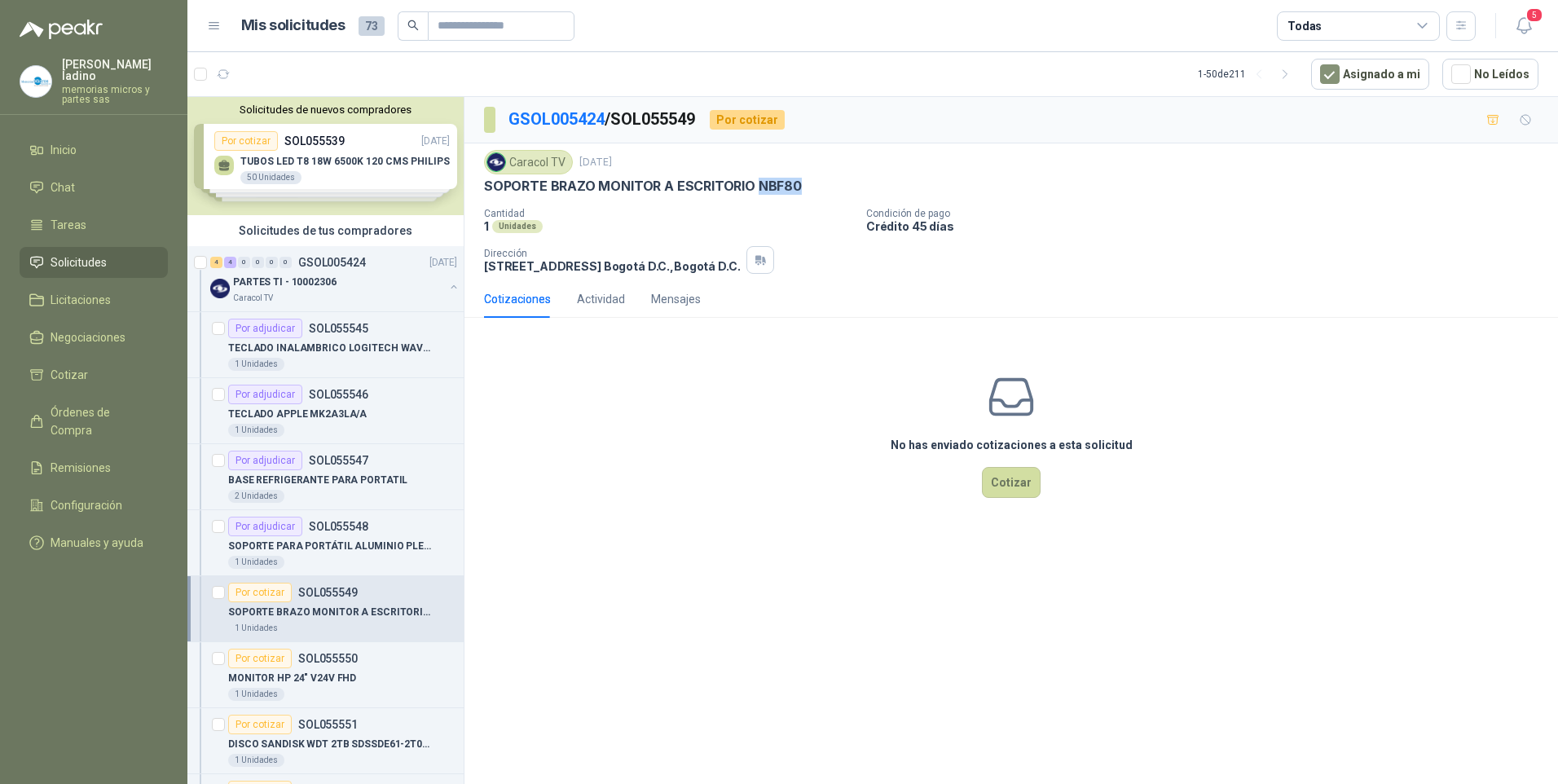
drag, startPoint x: 753, startPoint y: 186, endPoint x: 796, endPoint y: 185, distance: 43.0
click at [796, 185] on div "SOPORTE BRAZO MONITOR A ESCRITORIO NBF80" at bounding box center [1011, 185] width 1054 height 17
drag, startPoint x: 796, startPoint y: 185, endPoint x: 784, endPoint y: 185, distance: 12.0
copy p "NBF80"
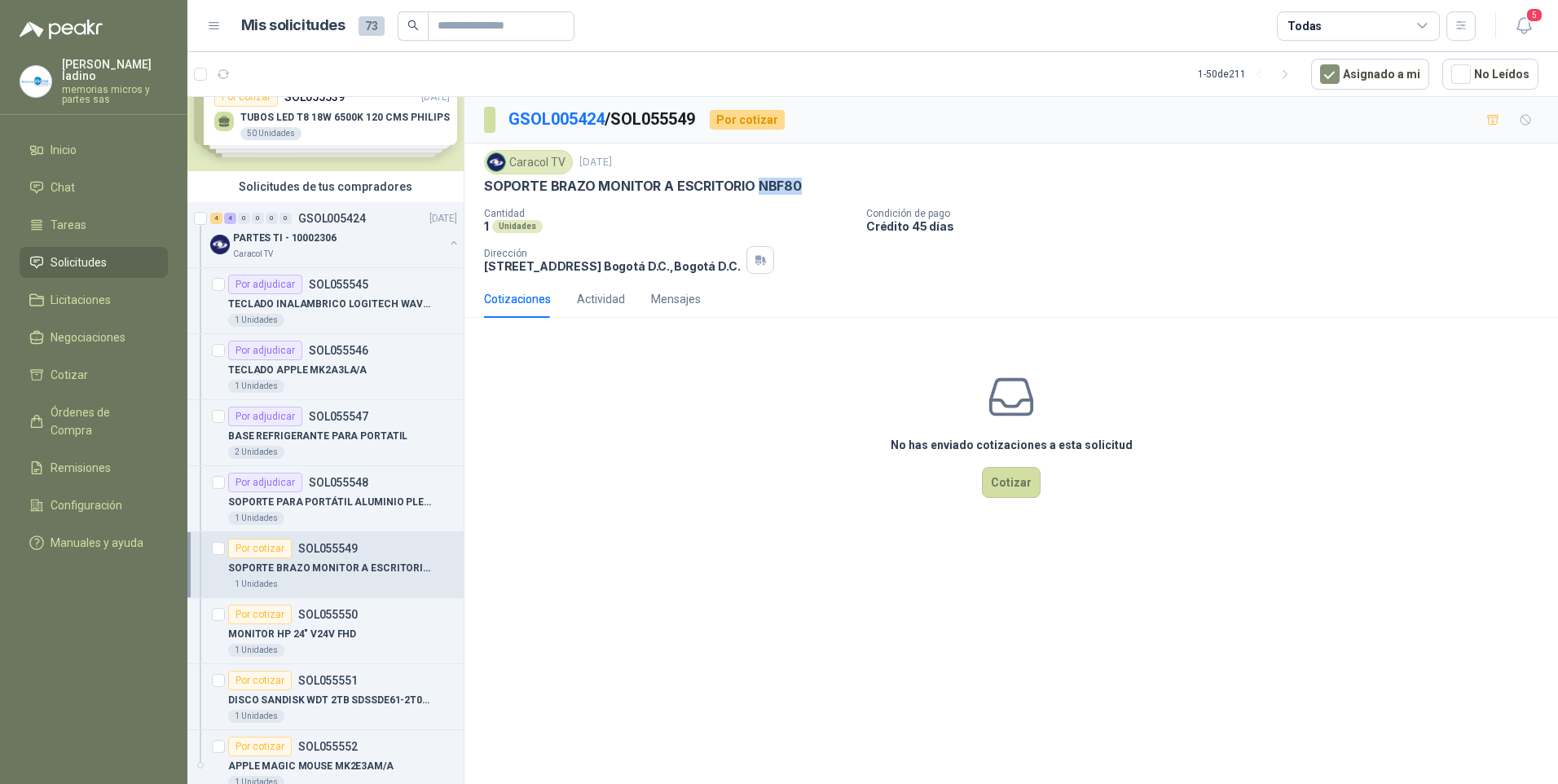
scroll to position [82, 0]
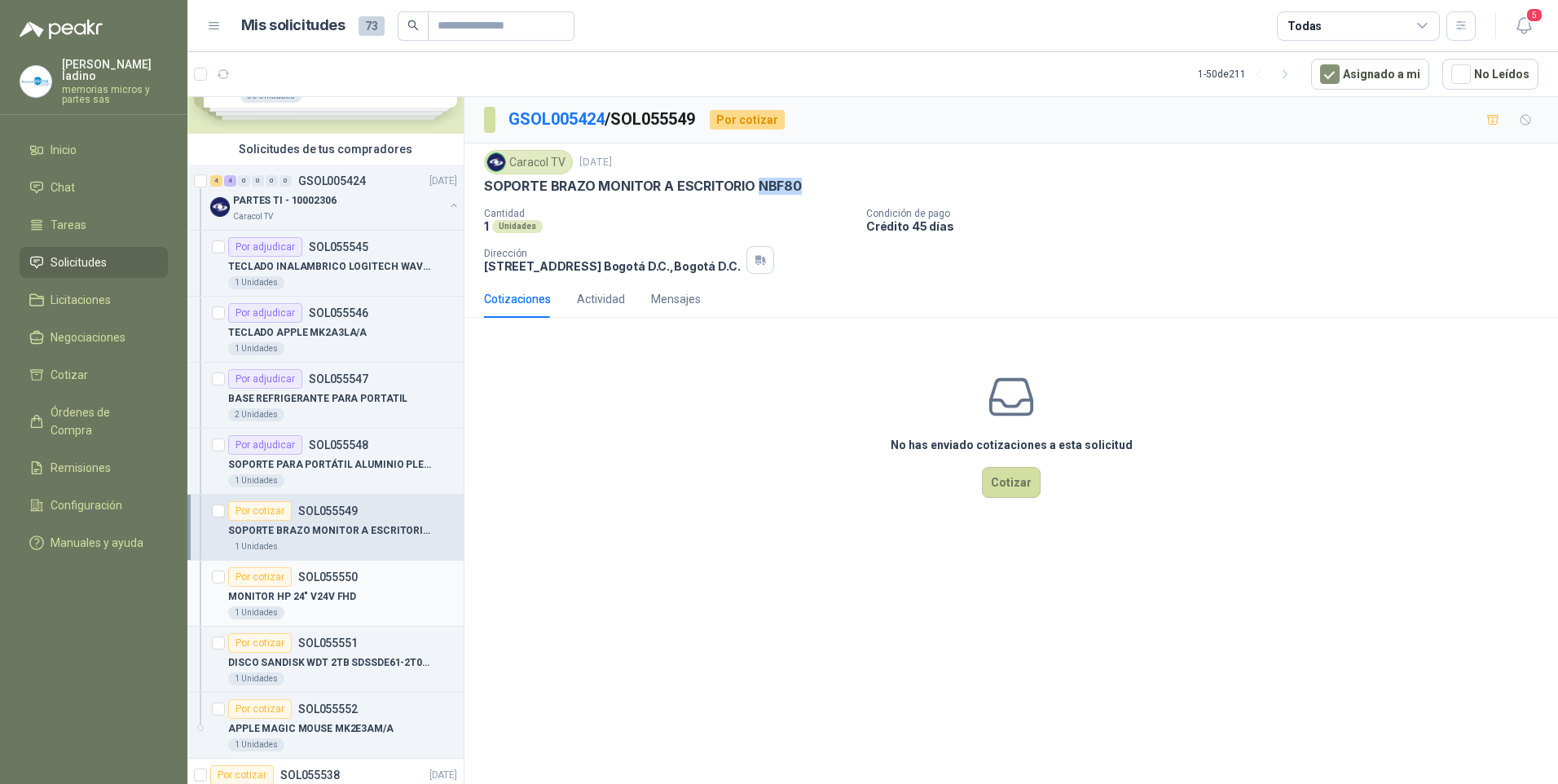
click at [256, 579] on div "Por cotizar" at bounding box center [259, 577] width 63 height 19
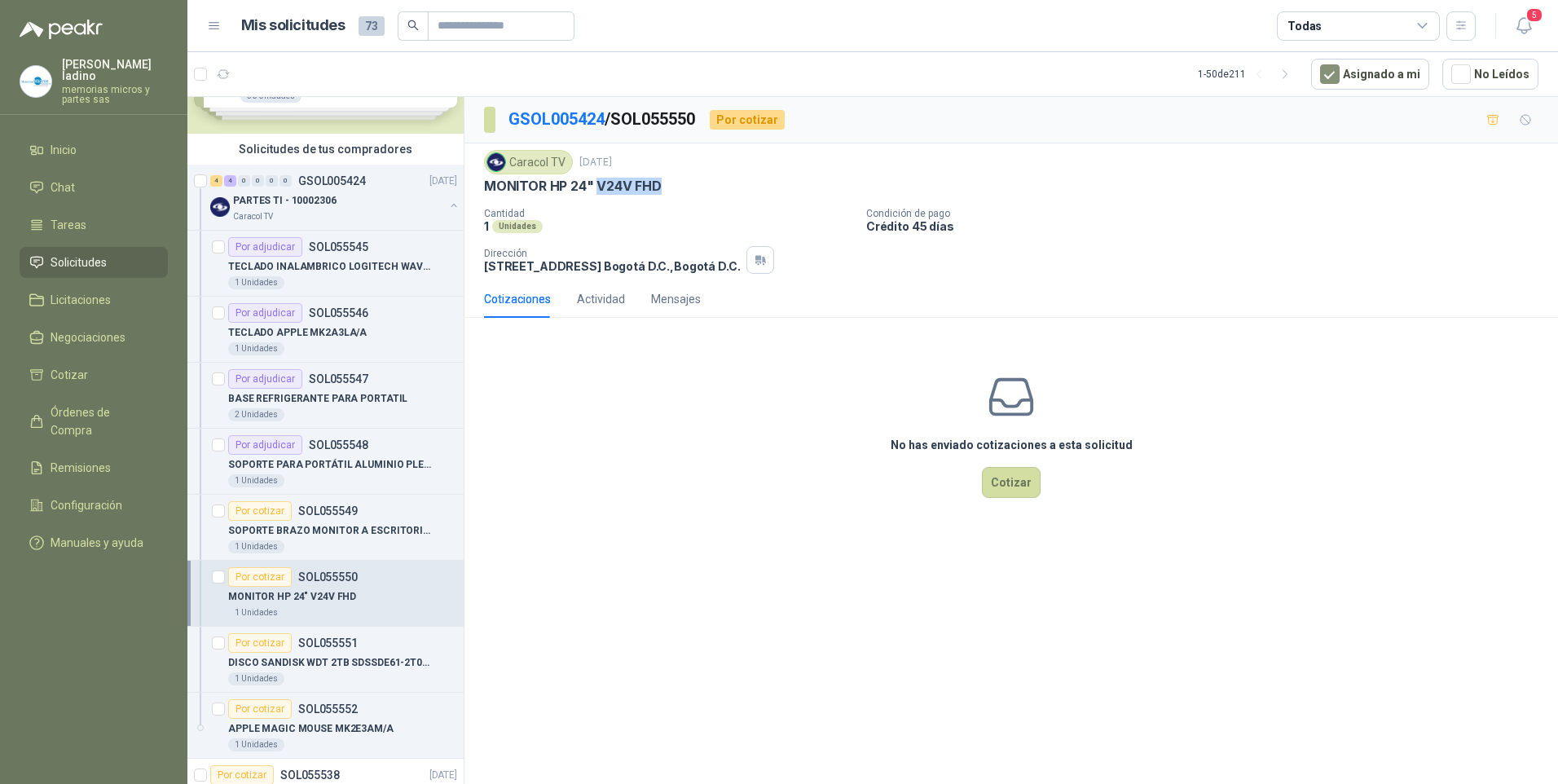
drag, startPoint x: 596, startPoint y: 184, endPoint x: 661, endPoint y: 180, distance: 65.1
click at [661, 180] on p "MONITOR HP 24" V24V FHD" at bounding box center [573, 185] width 178 height 17
drag, startPoint x: 661, startPoint y: 180, endPoint x: 644, endPoint y: 185, distance: 17.7
copy p "V24V FHD"
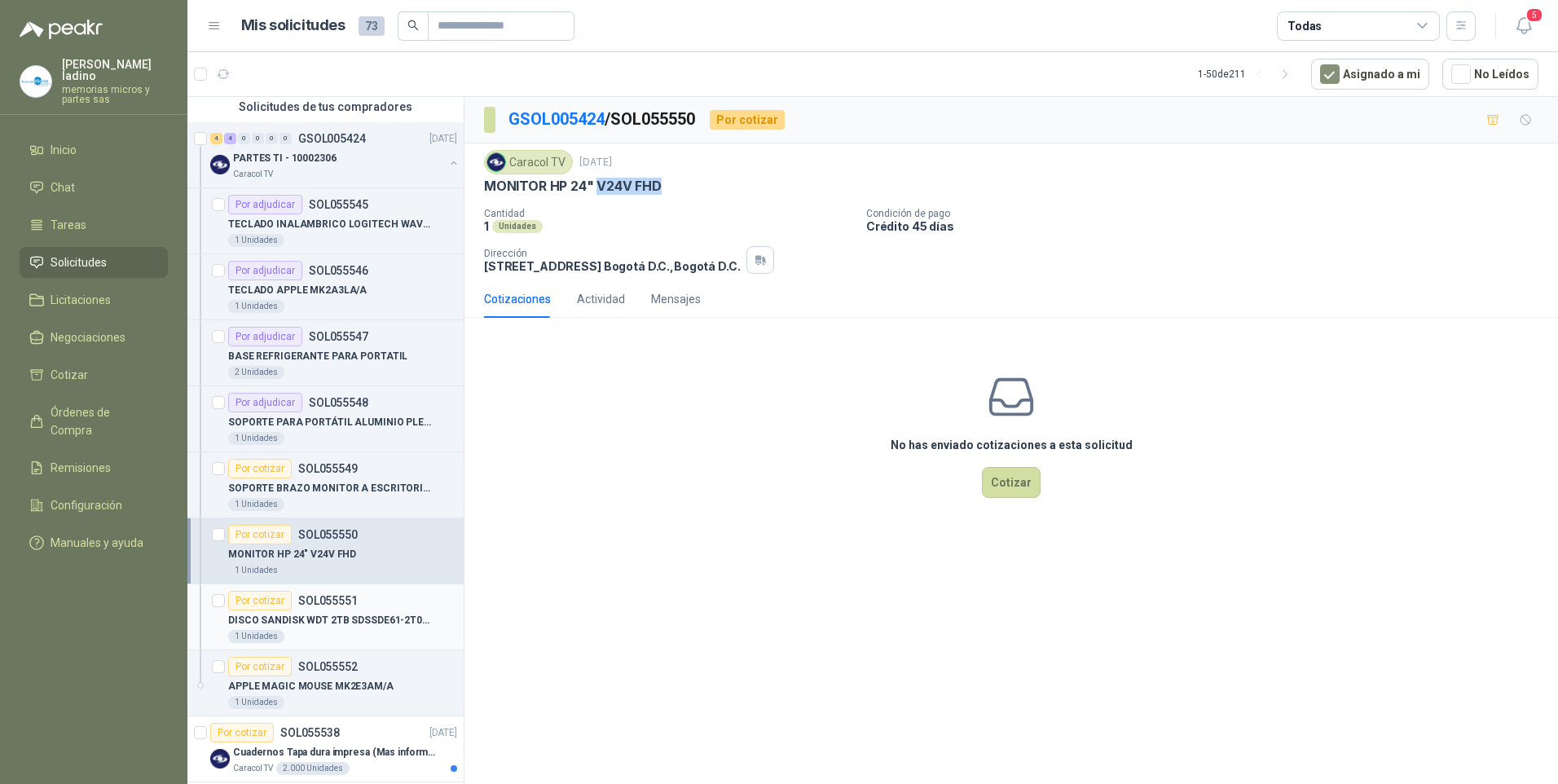
scroll to position [163, 0]
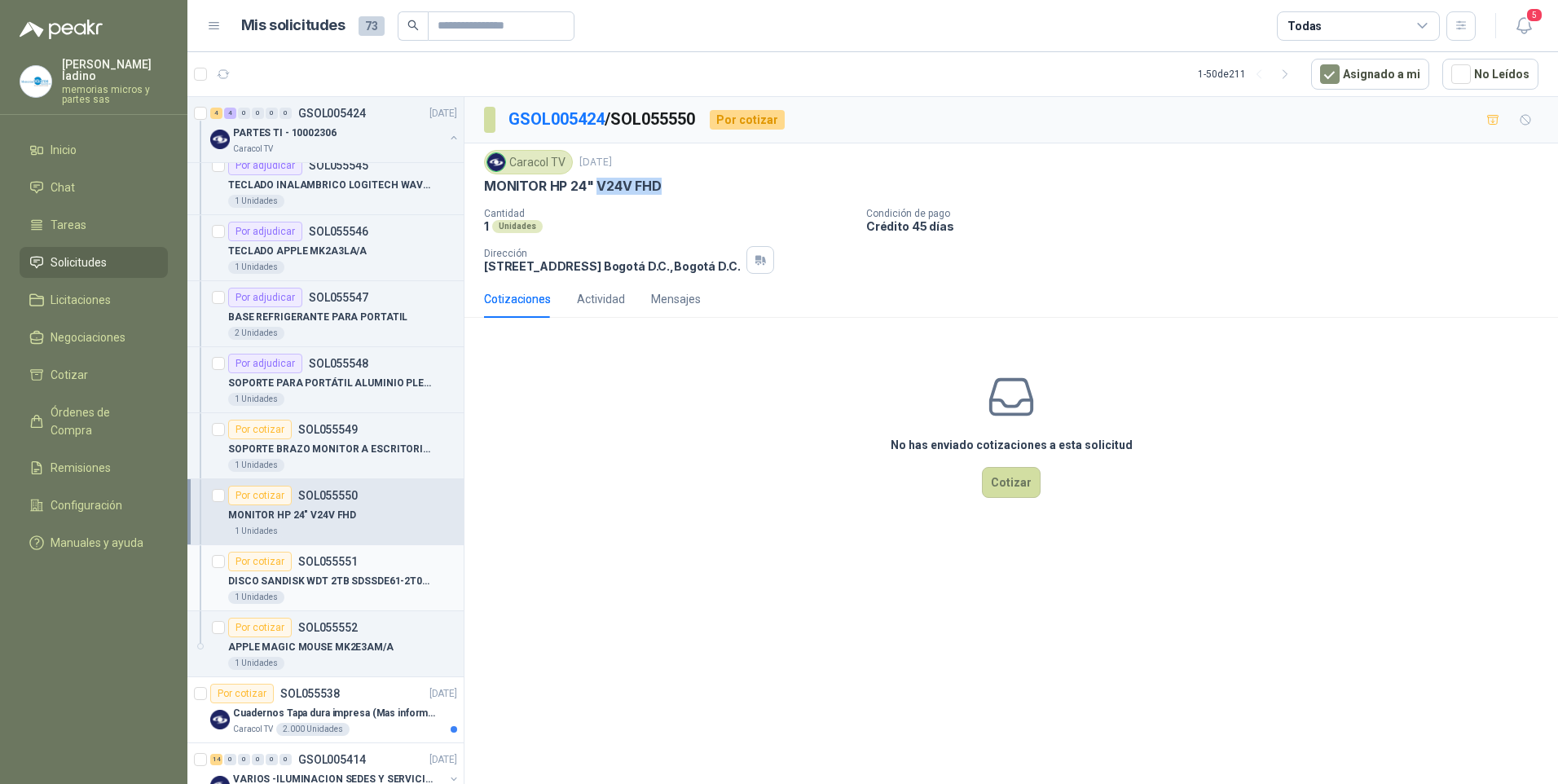
click at [287, 567] on div "Por cotizar" at bounding box center [259, 561] width 63 height 19
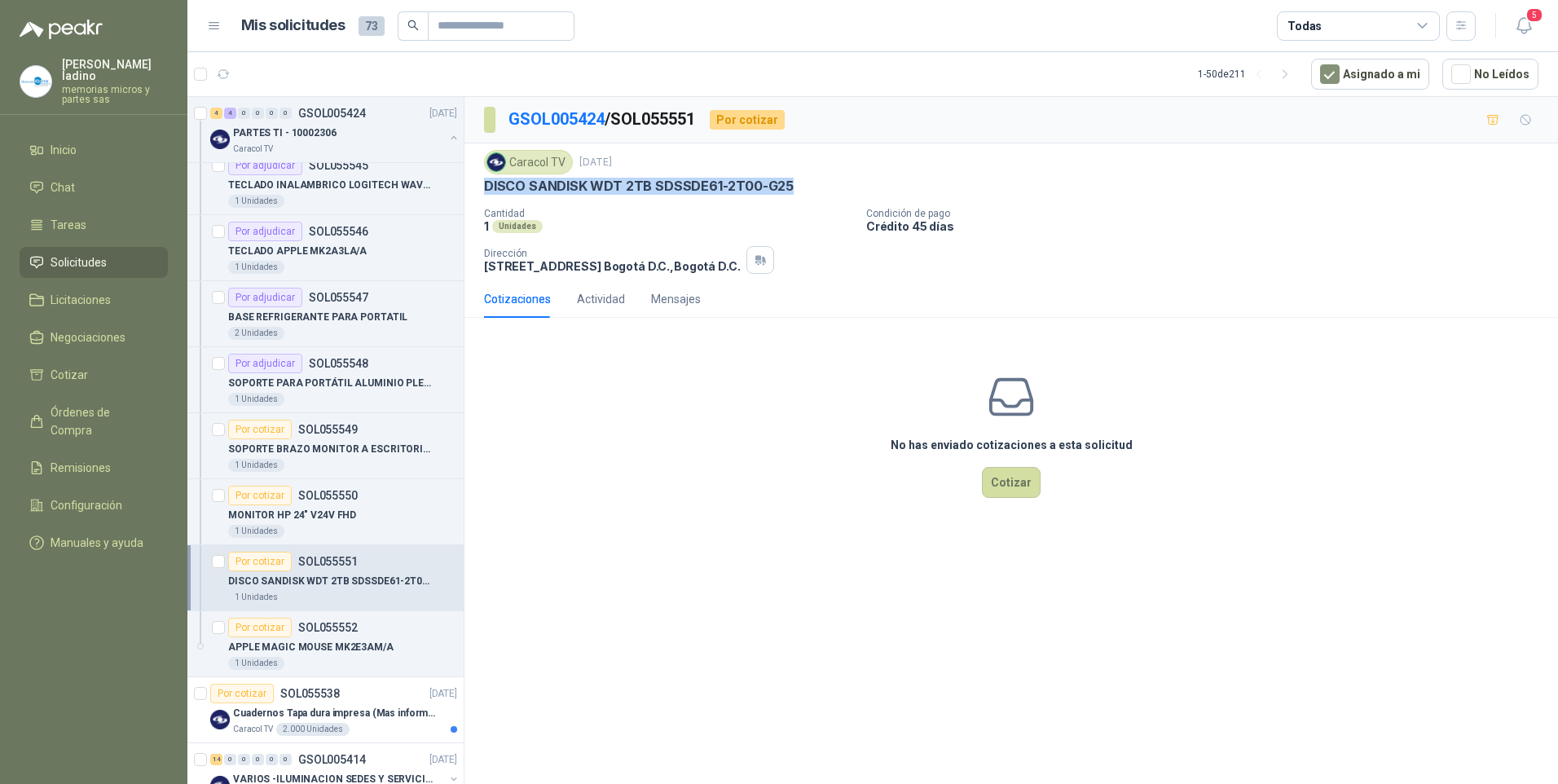
drag, startPoint x: 481, startPoint y: 189, endPoint x: 790, endPoint y: 190, distance: 309.0
click at [790, 190] on div "Caracol TV [DATE] DISCO SANDISK WDT 2TB SDSSDE61-2T00-G25 Cantidad 1 Unidades …" at bounding box center [1011, 212] width 1094 height 137
drag, startPoint x: 790, startPoint y: 190, endPoint x: 770, endPoint y: 192, distance: 20.1
copy p "DISCO SANDISK WDT 2TB SDSSDE61-2T00-G25"
click at [1027, 486] on button "Cotizar" at bounding box center [1011, 482] width 59 height 31
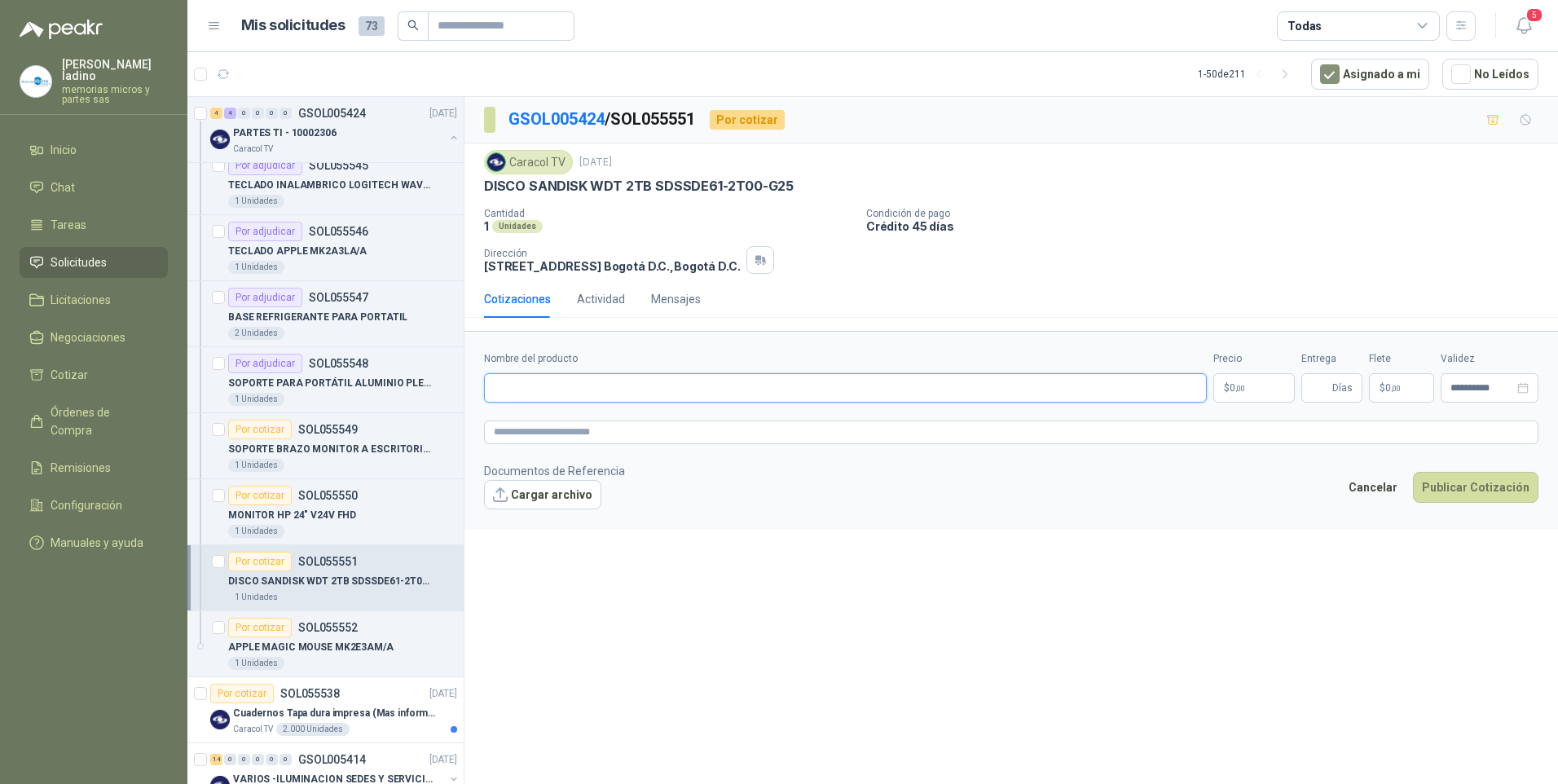
click at [504, 393] on input "Nombre del producto" at bounding box center [846, 387] width 723 height 29
paste input "**********"
type input "**********"
click at [1235, 387] on span ",00" at bounding box center [1240, 388] width 10 height 9
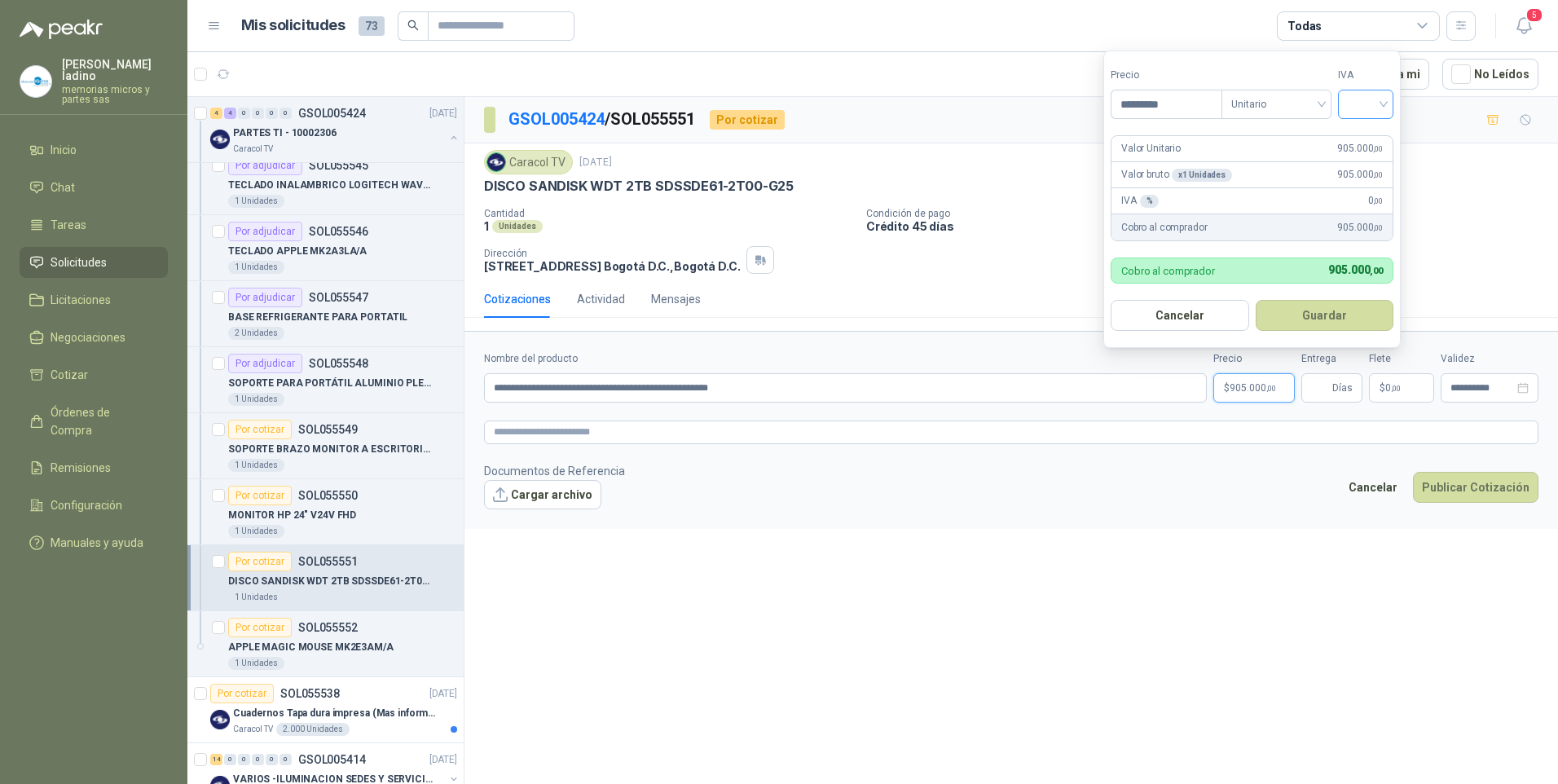
type input "*********"
click at [1359, 103] on input "search" at bounding box center [1365, 103] width 36 height 25
click at [1370, 136] on div "19%" at bounding box center [1369, 137] width 30 height 18
click at [1340, 306] on button "Guardar" at bounding box center [1327, 315] width 140 height 31
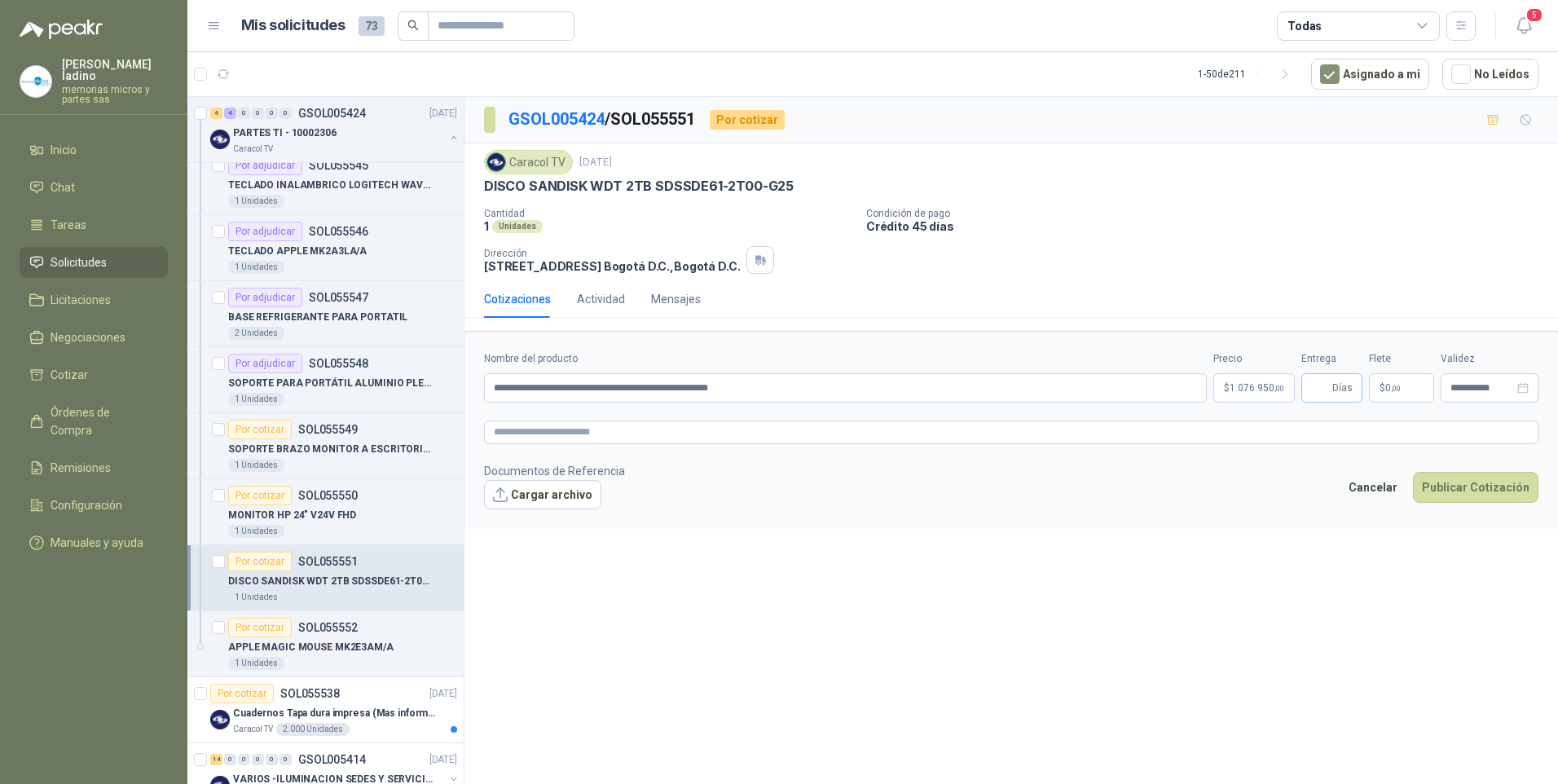
click at [1307, 389] on span "Días" at bounding box center [1332, 387] width 62 height 29
click at [1307, 393] on span "Días" at bounding box center [1332, 387] width 62 height 29
drag, startPoint x: 1313, startPoint y: 389, endPoint x: 1326, endPoint y: 388, distance: 13.0
click at [1326, 388] on input "Entrega" at bounding box center [1320, 388] width 18 height 28
type input "*"
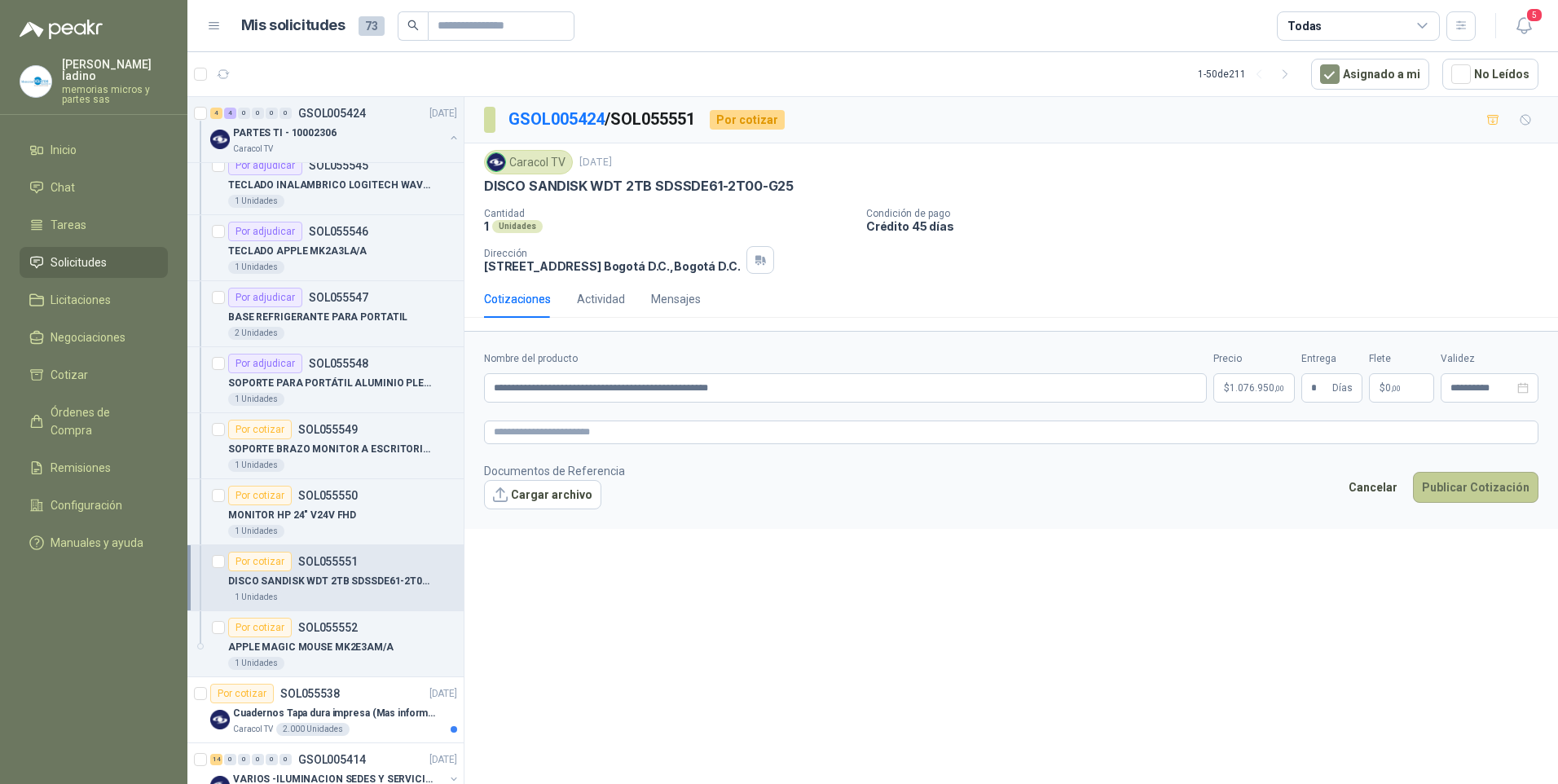
click at [1442, 498] on button "Publicar Cotización" at bounding box center [1475, 487] width 126 height 31
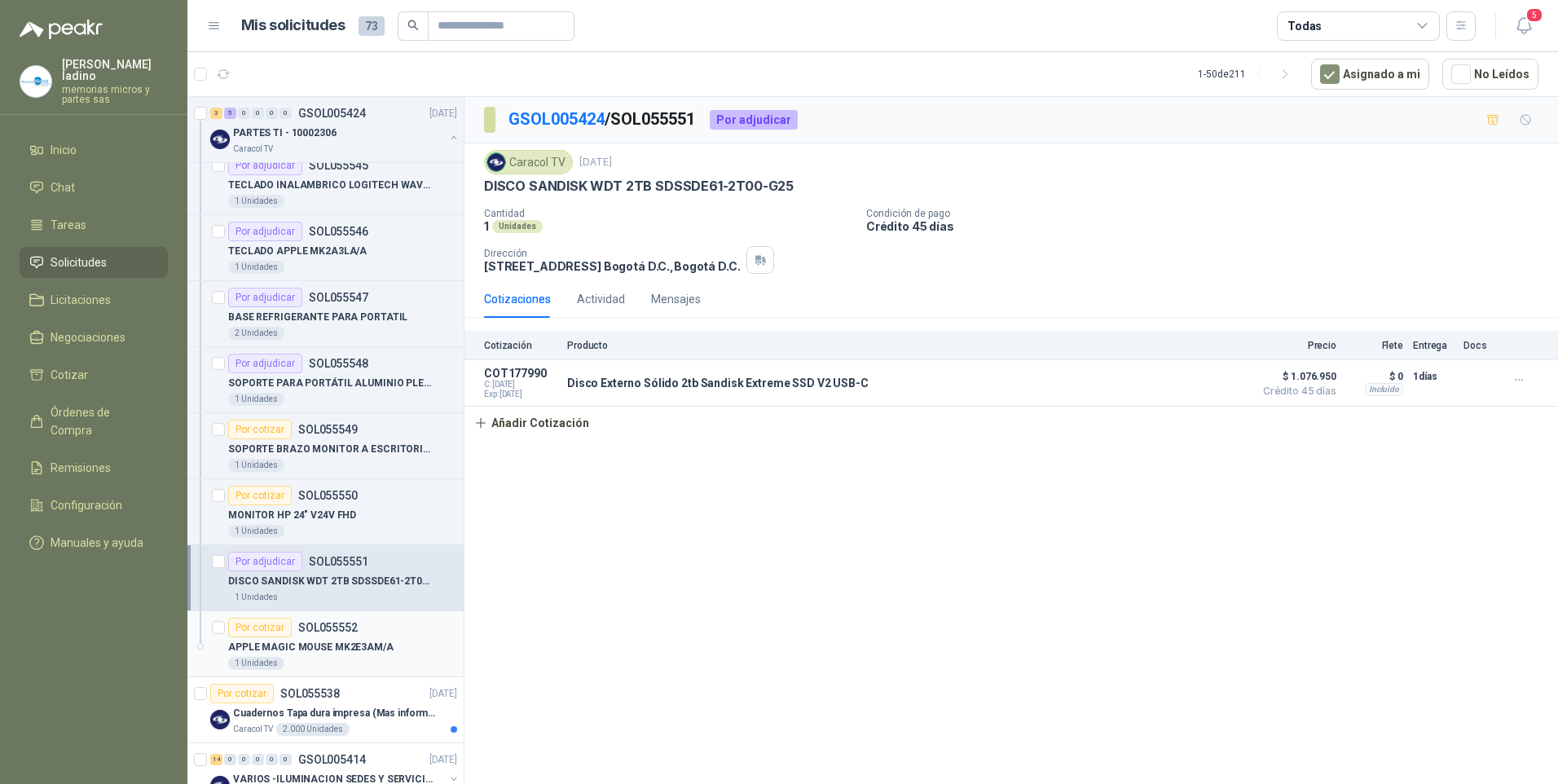
click at [256, 636] on div "Por cotizar" at bounding box center [259, 627] width 63 height 19
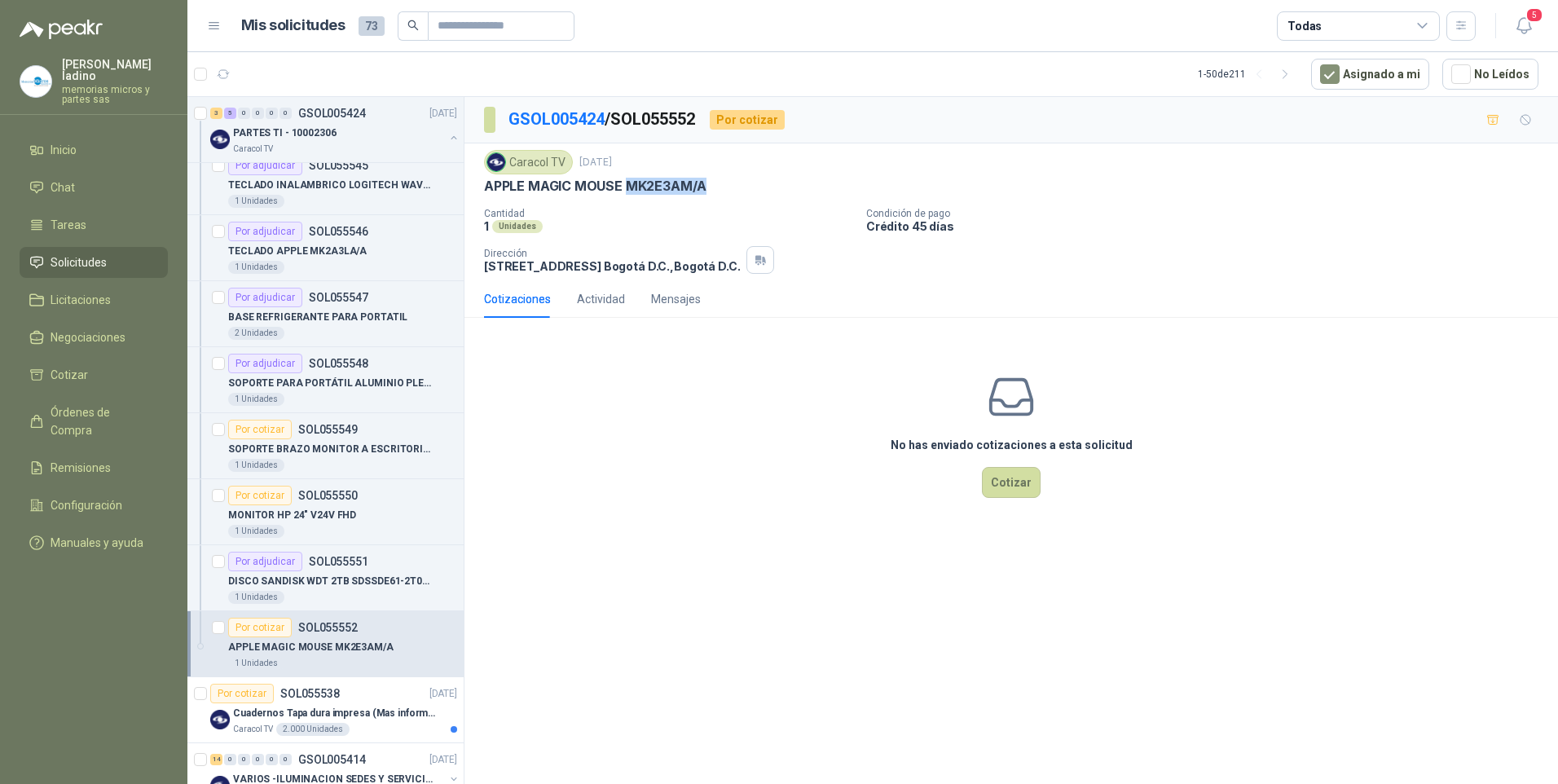
drag, startPoint x: 626, startPoint y: 181, endPoint x: 712, endPoint y: 187, distance: 86.2
click at [712, 187] on div "APPLE MAGIC MOUSE MK2E3AM/A" at bounding box center [1011, 185] width 1054 height 17
drag, startPoint x: 712, startPoint y: 187, endPoint x: 677, endPoint y: 185, distance: 35.1
copy p "MK2E3AM/A"
click at [261, 624] on div "Por cotizar" at bounding box center [259, 627] width 63 height 19
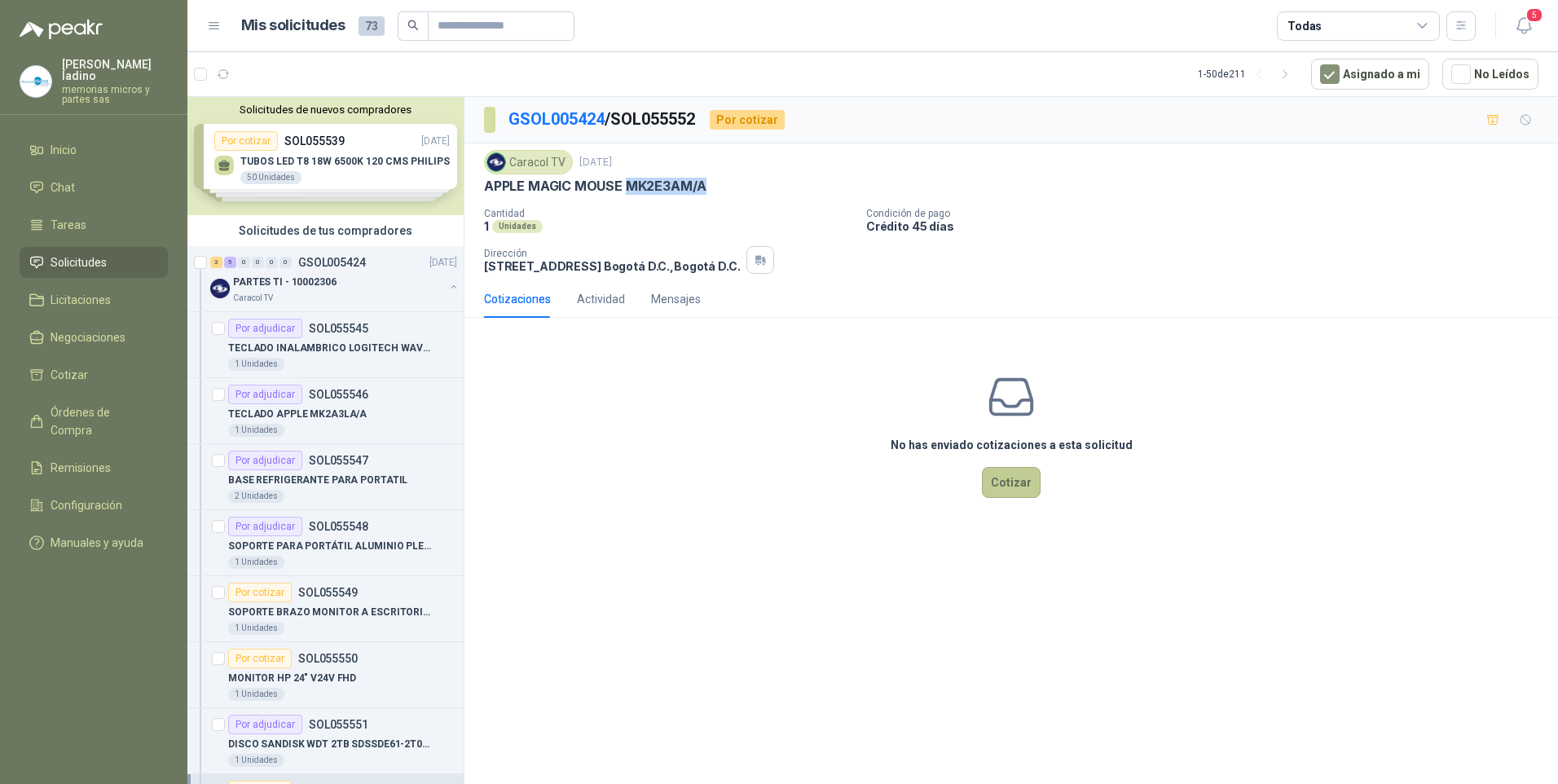
click at [1020, 481] on button "Cotizar" at bounding box center [1011, 482] width 59 height 31
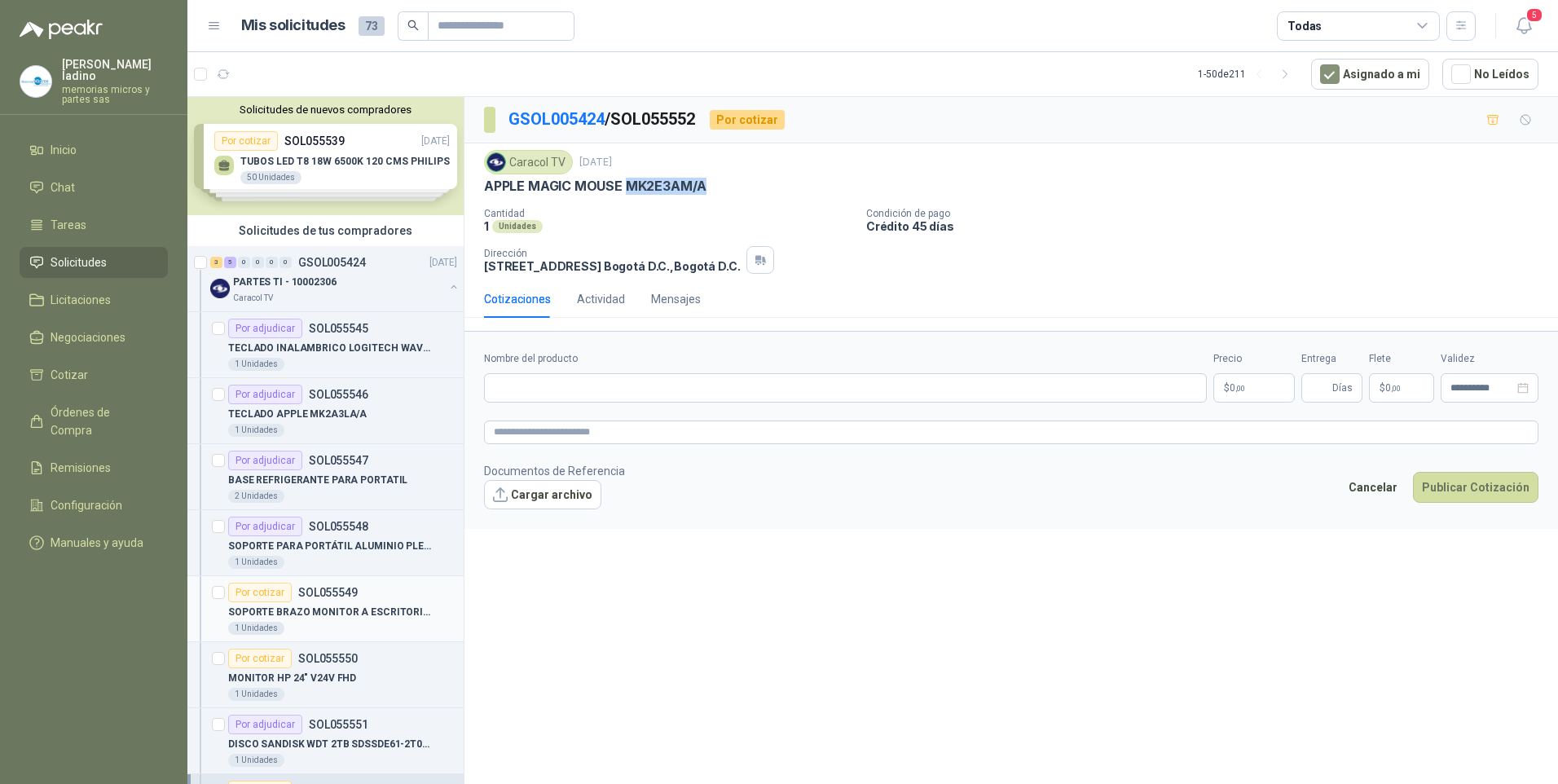
click at [259, 596] on div "Por cotizar" at bounding box center [259, 592] width 63 height 19
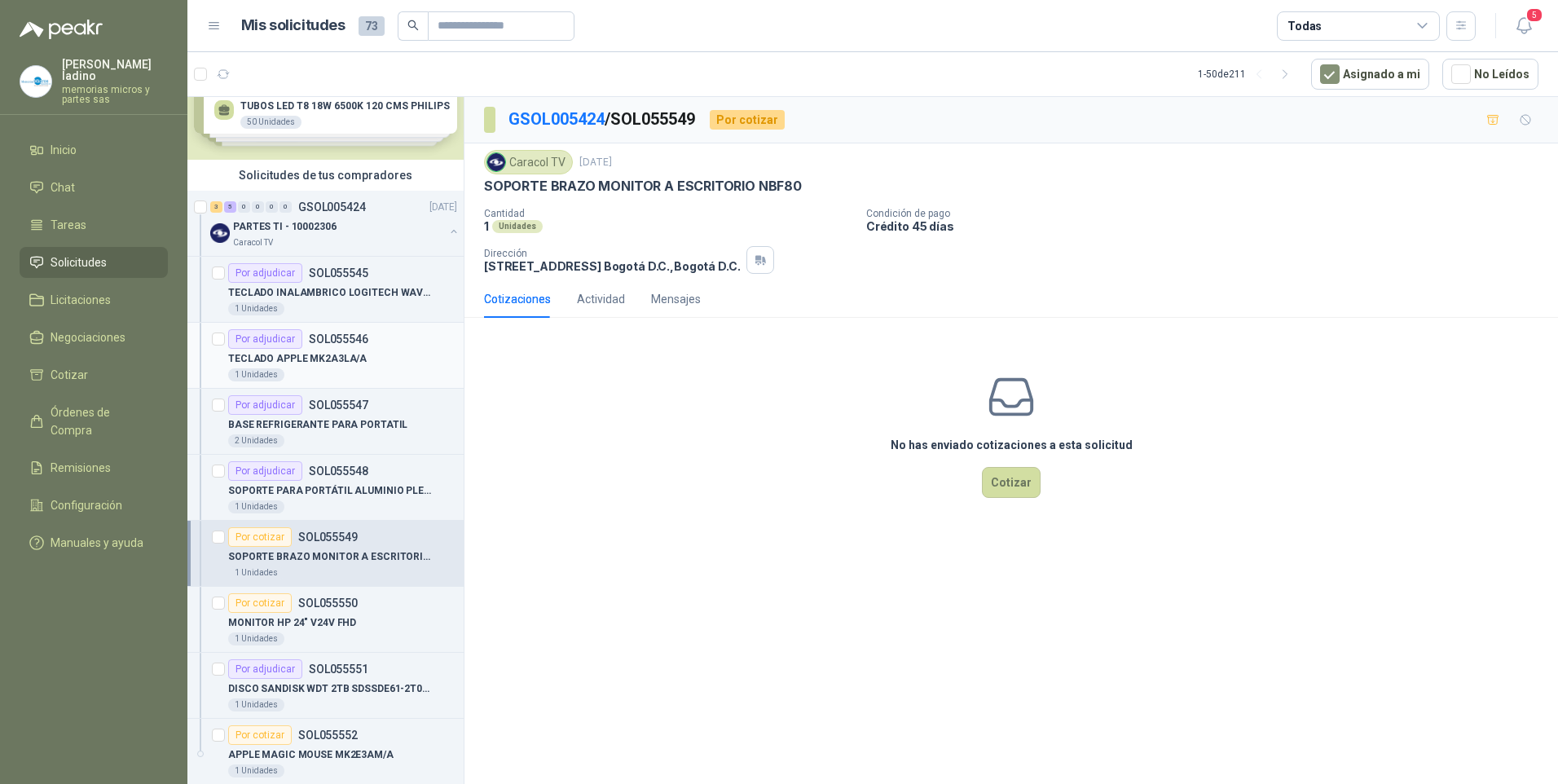
scroll to position [163, 0]
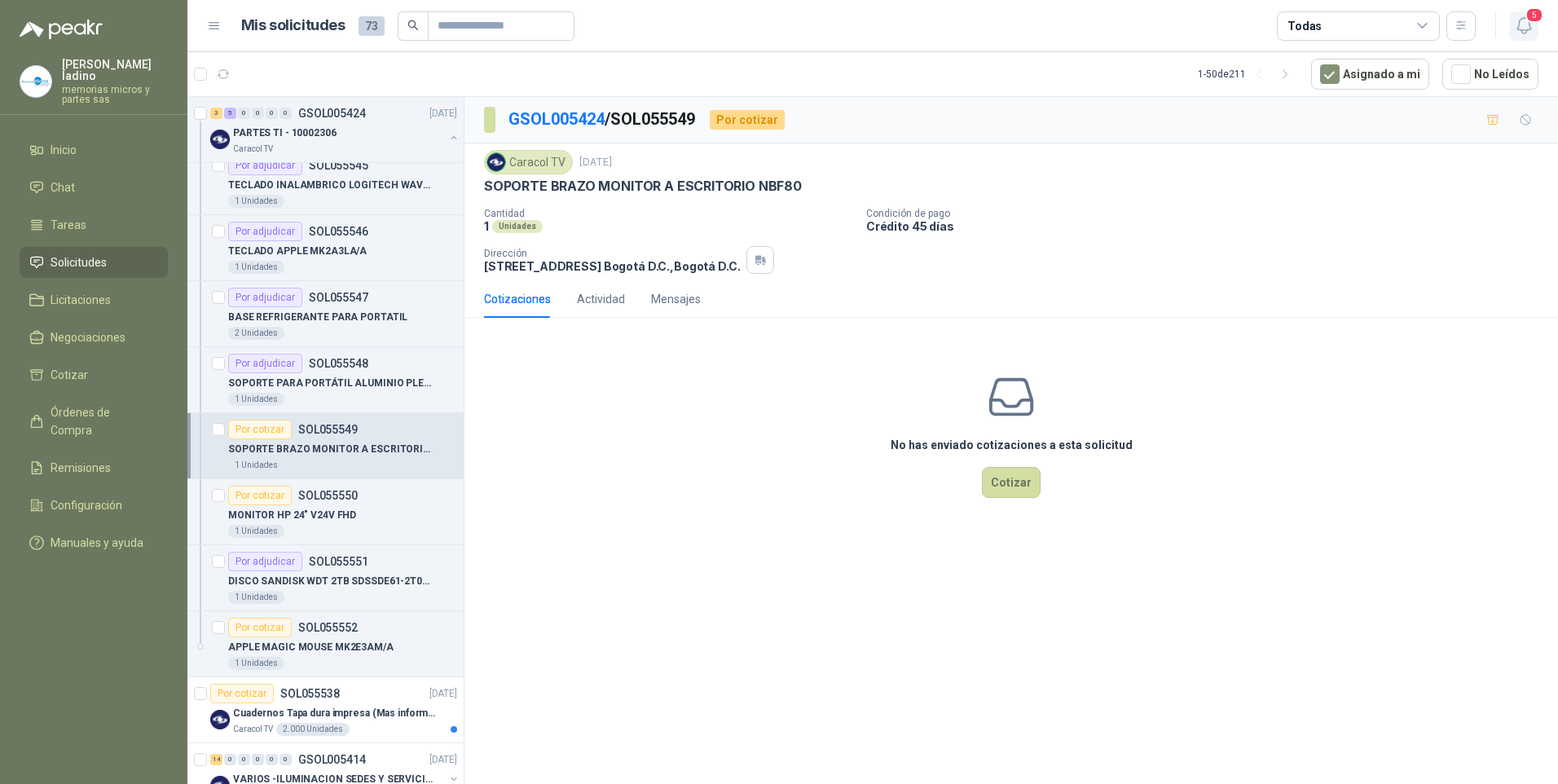
click at [1519, 17] on icon "button" at bounding box center [1524, 25] width 20 height 20
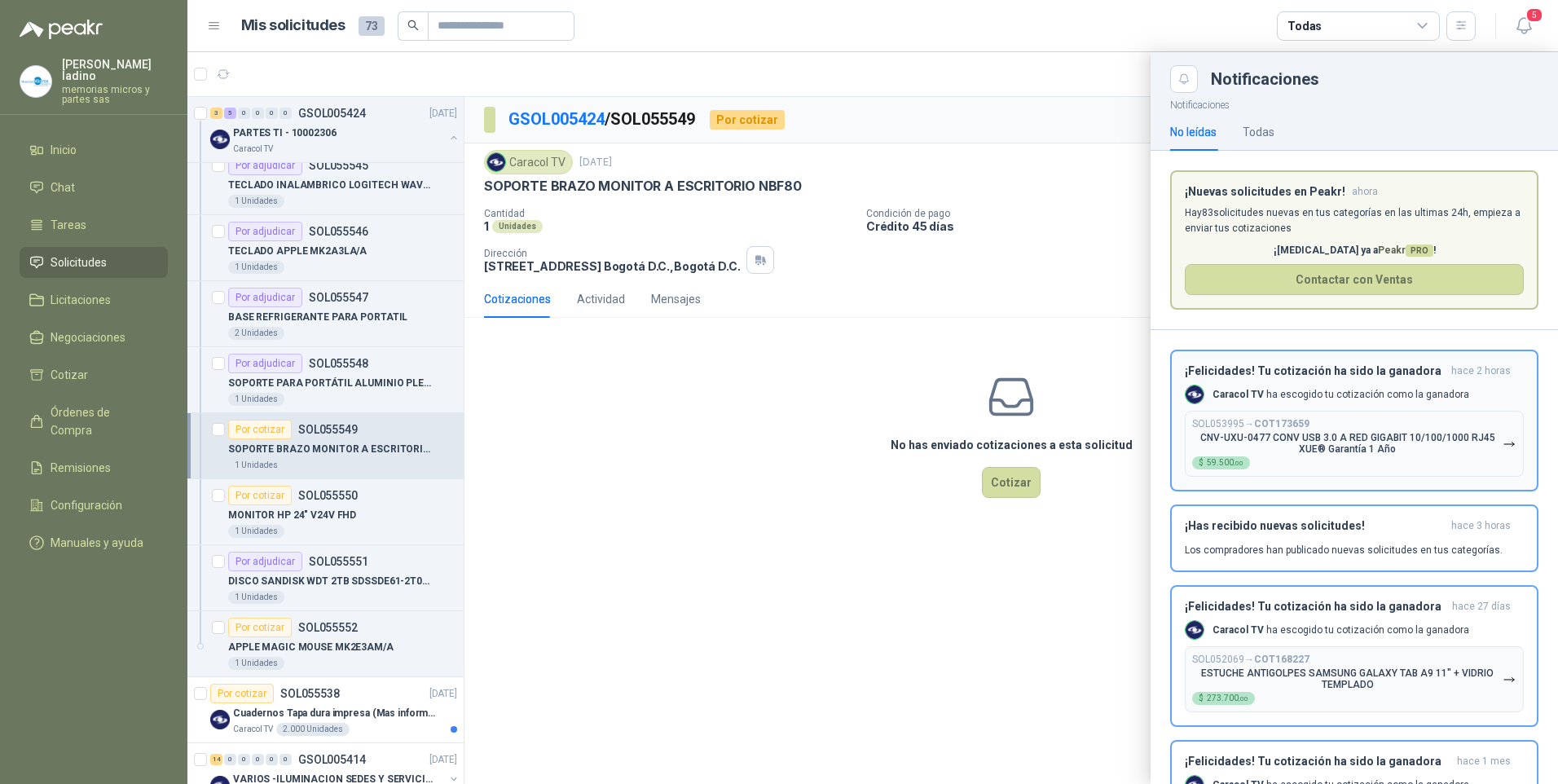
click at [1249, 439] on p "CNV-UXU-0477 CONV USB 3.0 A RED GIGABIT 10/100/1000 RJ45 XUE® Garantía 1 Año" at bounding box center [1347, 443] width 310 height 23
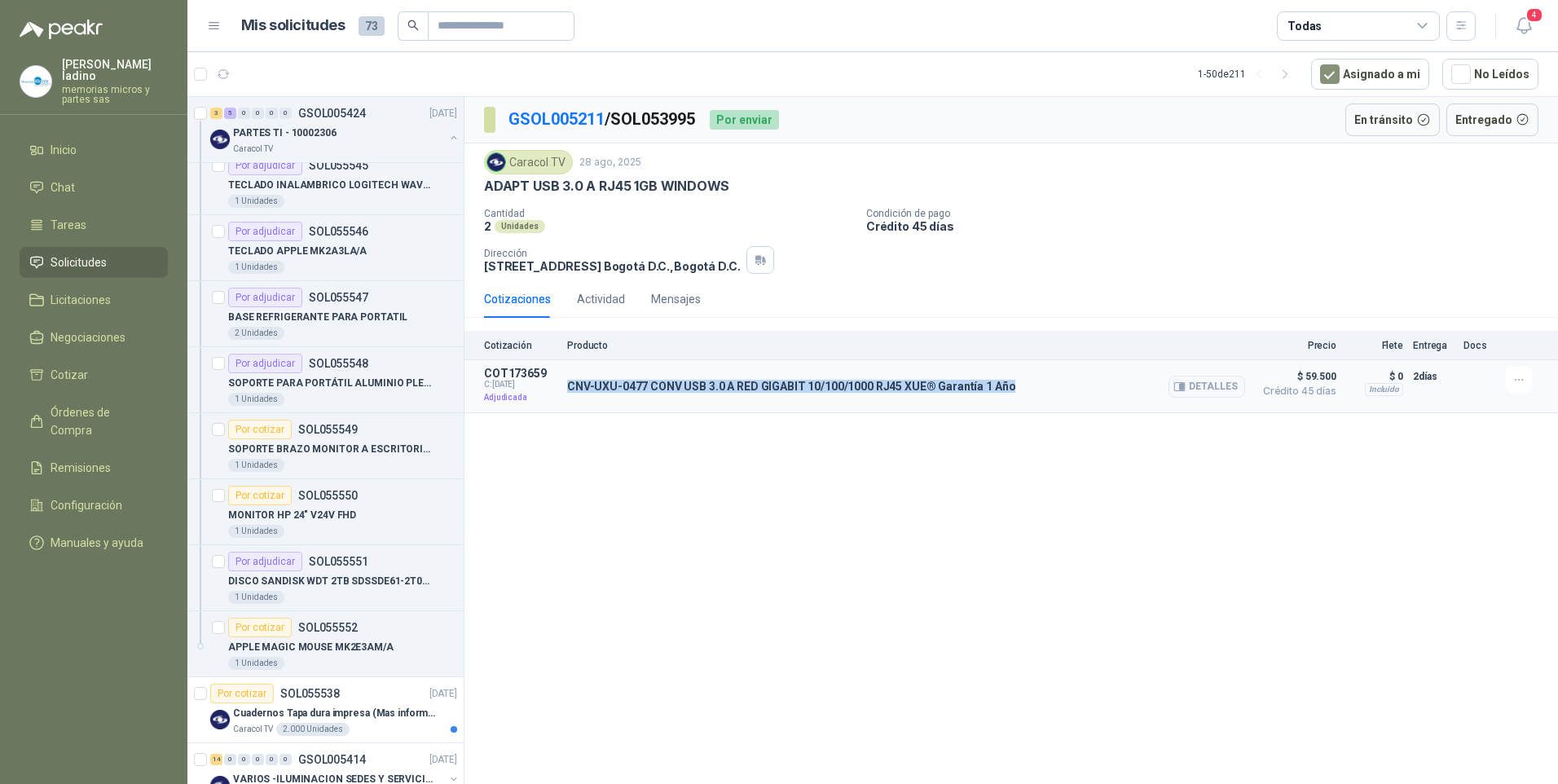
drag, startPoint x: 567, startPoint y: 382, endPoint x: 1008, endPoint y: 374, distance: 441.1
click at [1008, 374] on div "CNV-UXU-0477 CONV USB 3.0 A RED GIGABIT 10/100/1000 RJ45 XUE® Garantía 1 Año De…" at bounding box center [906, 386] width 678 height 39
drag, startPoint x: 1008, startPoint y: 374, endPoint x: 980, endPoint y: 387, distance: 30.9
copy p "CNV-UXU-0477 CONV USB 3.0 A RED GIGABIT 10/100/1000 RJ45 XUE® Garantía 1 Año"
click at [506, 379] on p "COT173659" at bounding box center [521, 373] width 73 height 13
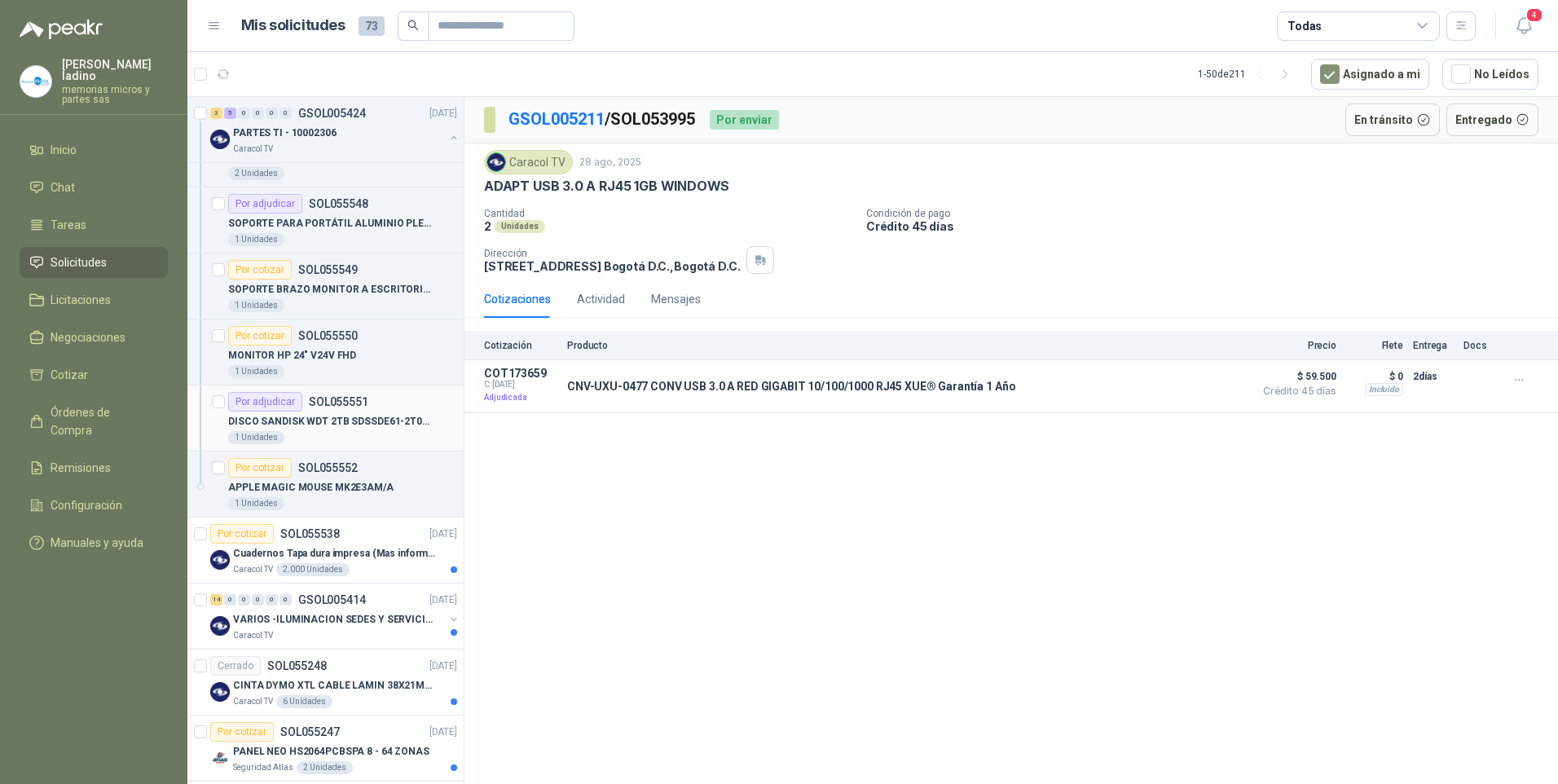
scroll to position [326, 0]
click at [274, 479] on p "APPLE MAGIC MOUSE MK2E3AM/A" at bounding box center [310, 484] width 165 height 16
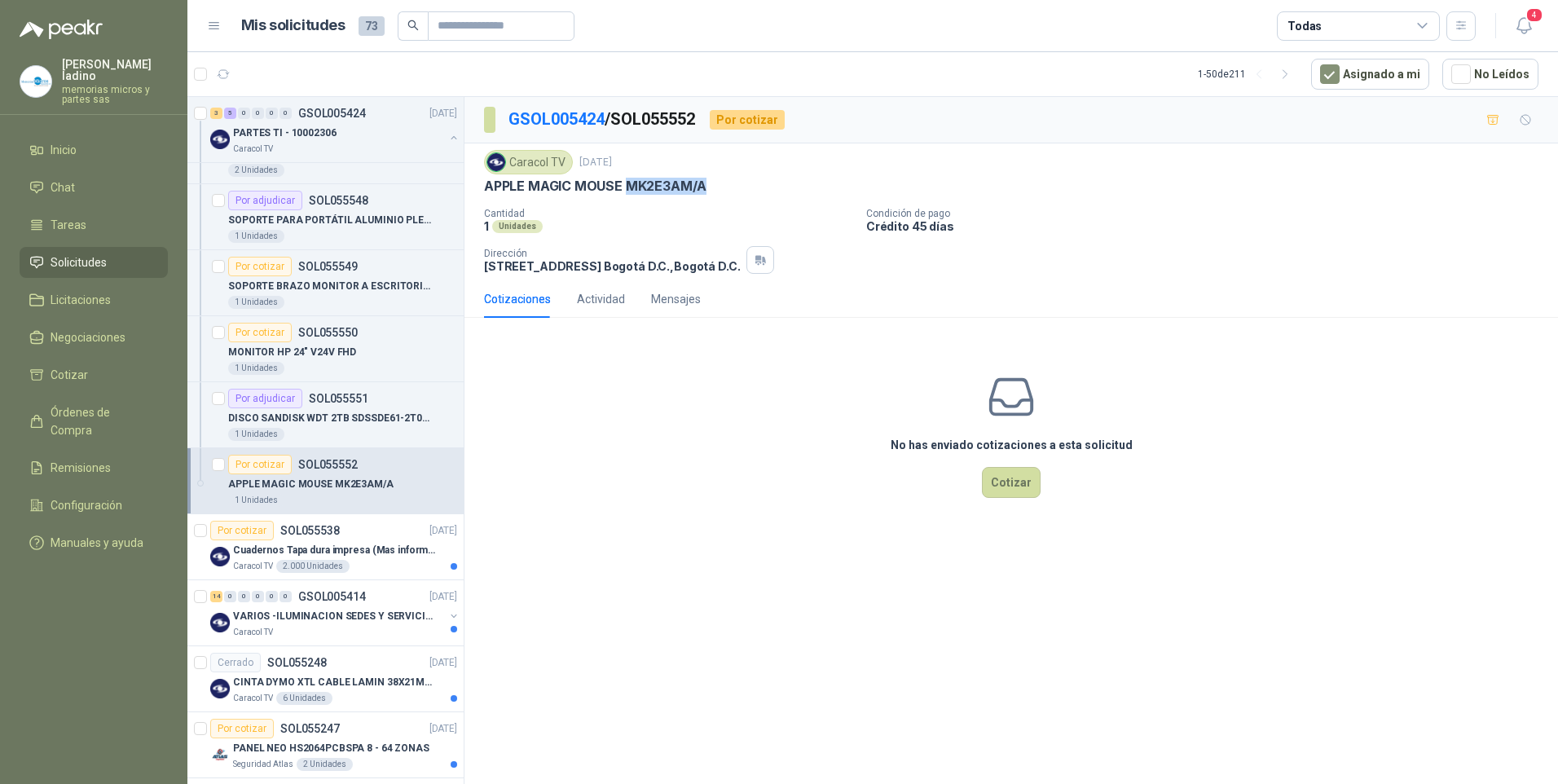
drag, startPoint x: 627, startPoint y: 186, endPoint x: 710, endPoint y: 185, distance: 83.0
click at [710, 185] on div "APPLE MAGIC MOUSE MK2E3AM/A" at bounding box center [1011, 185] width 1054 height 17
drag, startPoint x: 710, startPoint y: 185, endPoint x: 698, endPoint y: 185, distance: 12.0
copy p "MK2E3AM/A"
click at [1012, 482] on button "Cotizar" at bounding box center [1011, 482] width 59 height 31
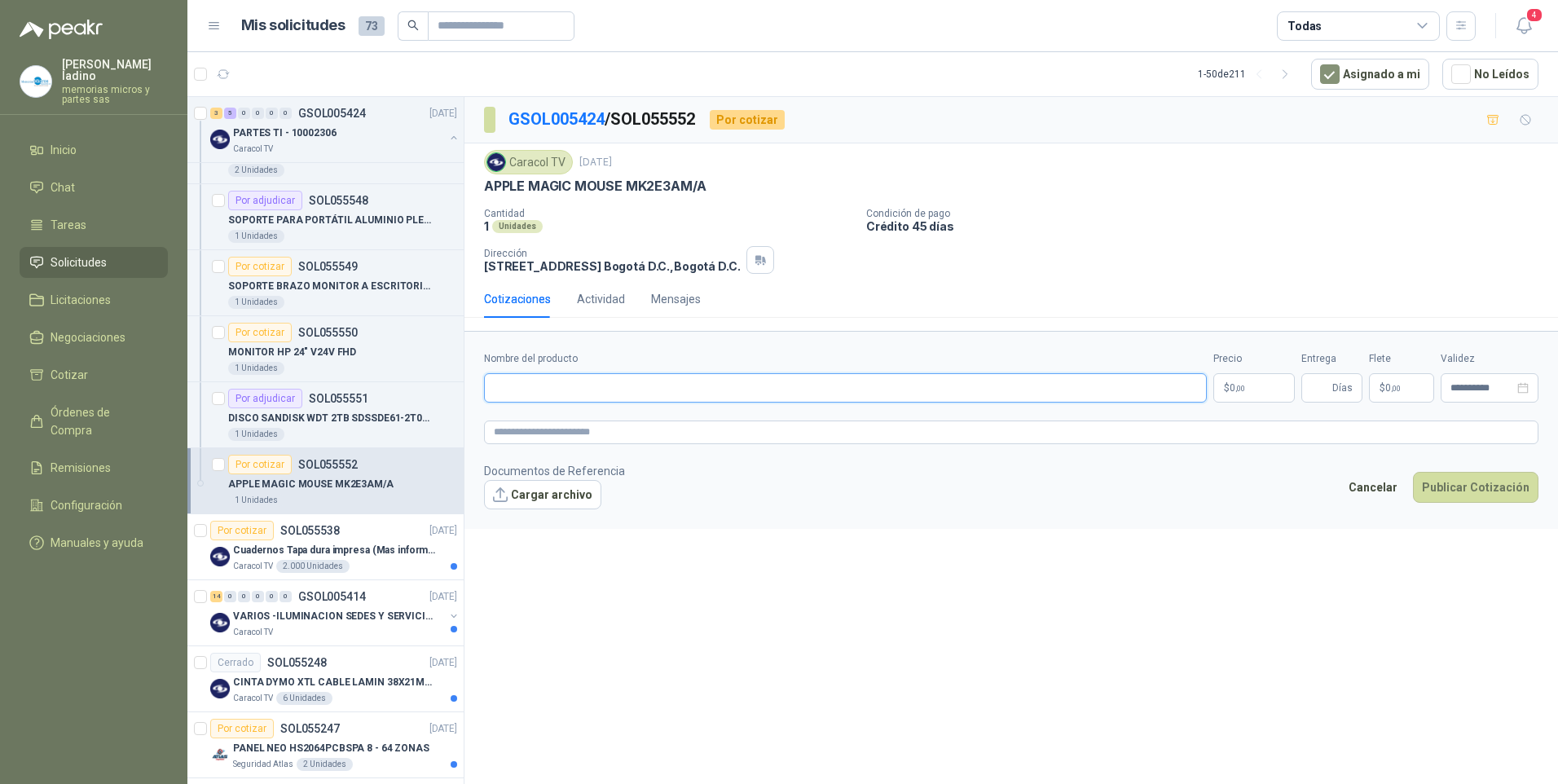
paste input "**********"
type input "**********"
click at [1240, 384] on span ",00" at bounding box center [1240, 388] width 10 height 9
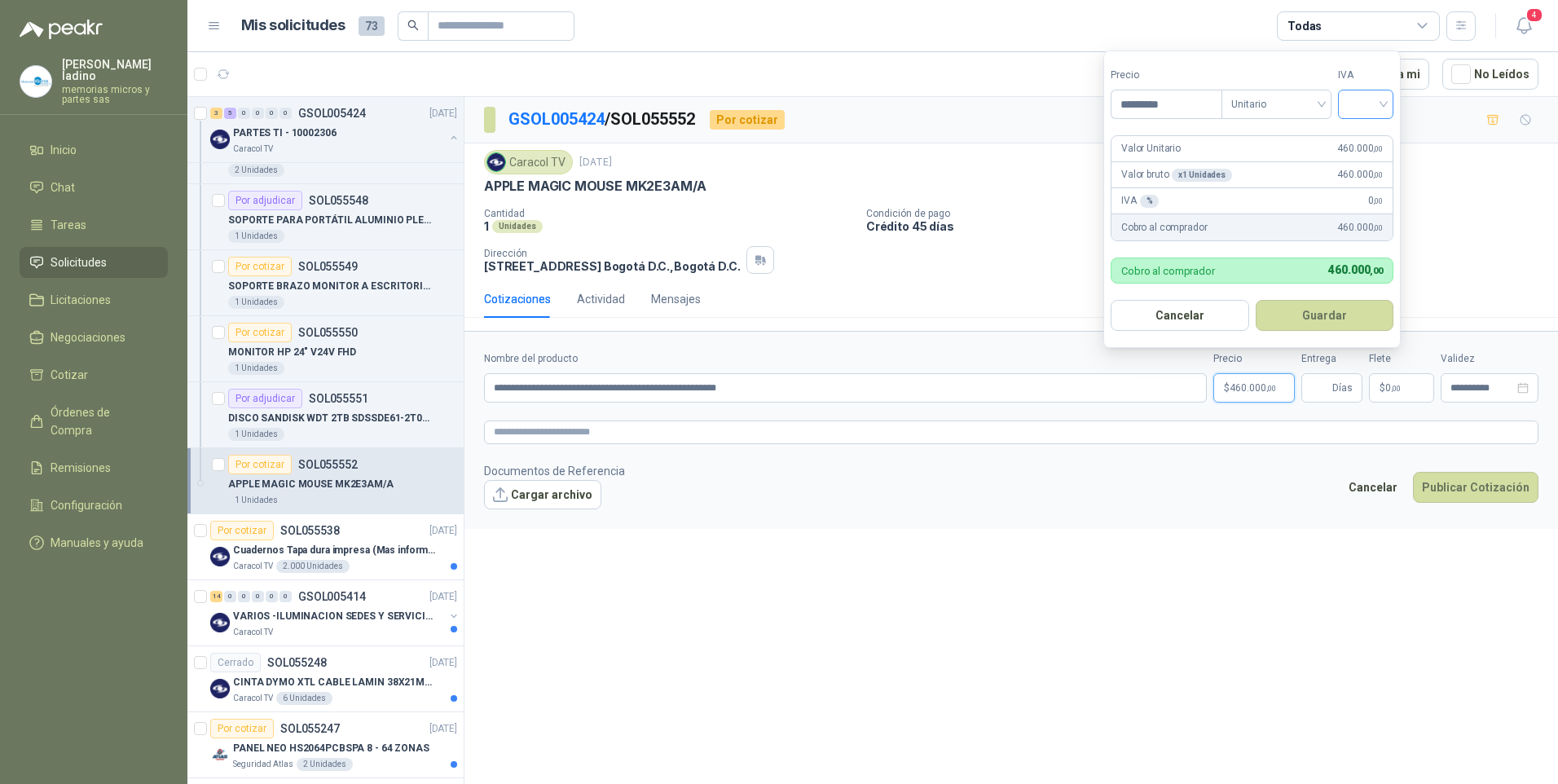
type input "*********"
click at [1374, 110] on input "search" at bounding box center [1365, 103] width 36 height 25
drag, startPoint x: 1372, startPoint y: 132, endPoint x: 1368, endPoint y: 144, distance: 12.6
click at [1372, 133] on div "19%" at bounding box center [1369, 137] width 30 height 18
click at [1331, 318] on button "Guardar" at bounding box center [1327, 315] width 140 height 31
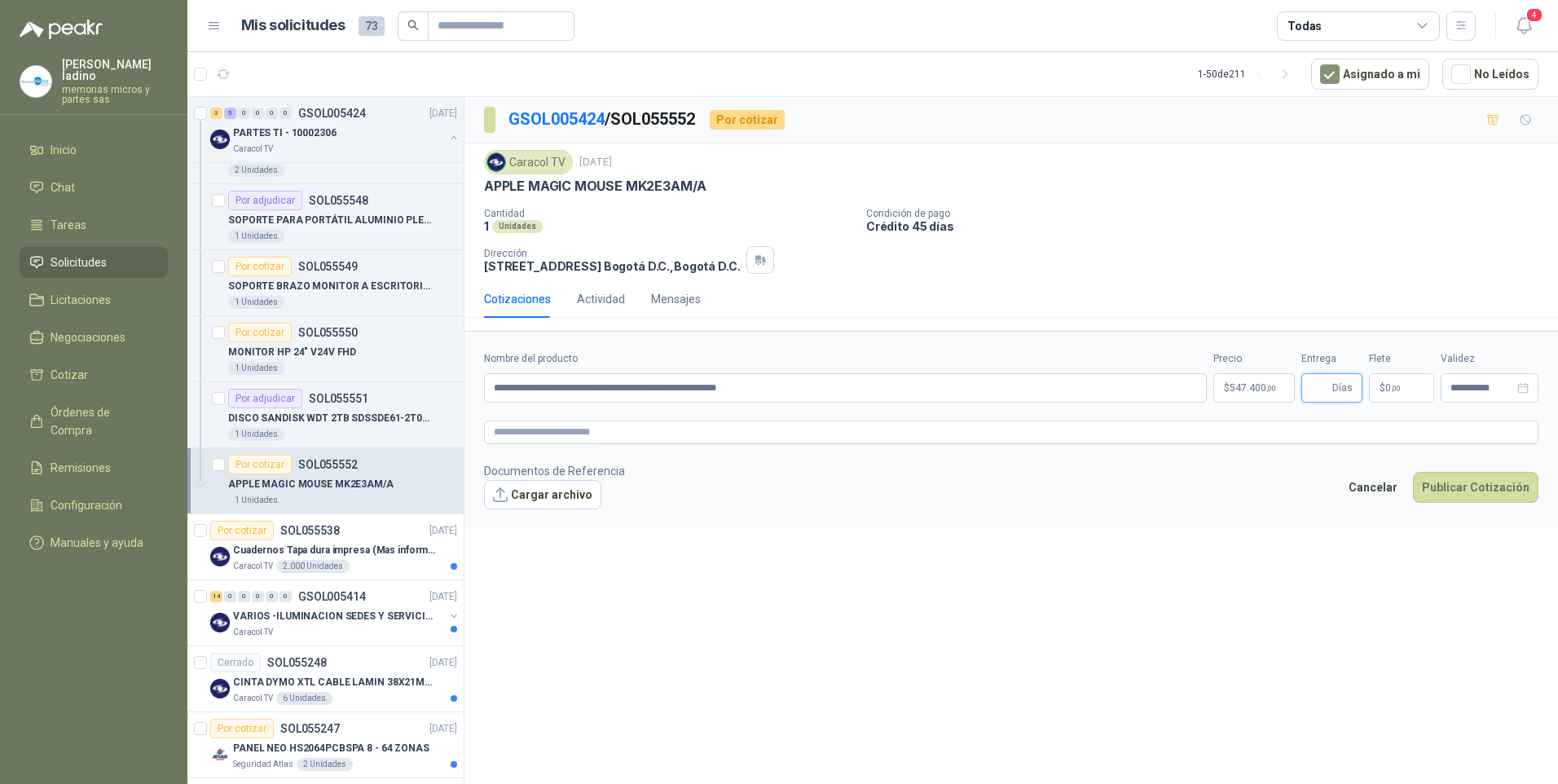
click at [1322, 389] on input "Entrega" at bounding box center [1320, 388] width 18 height 28
type input "*"
click at [1489, 483] on button "Publicar Cotización" at bounding box center [1475, 487] width 126 height 31
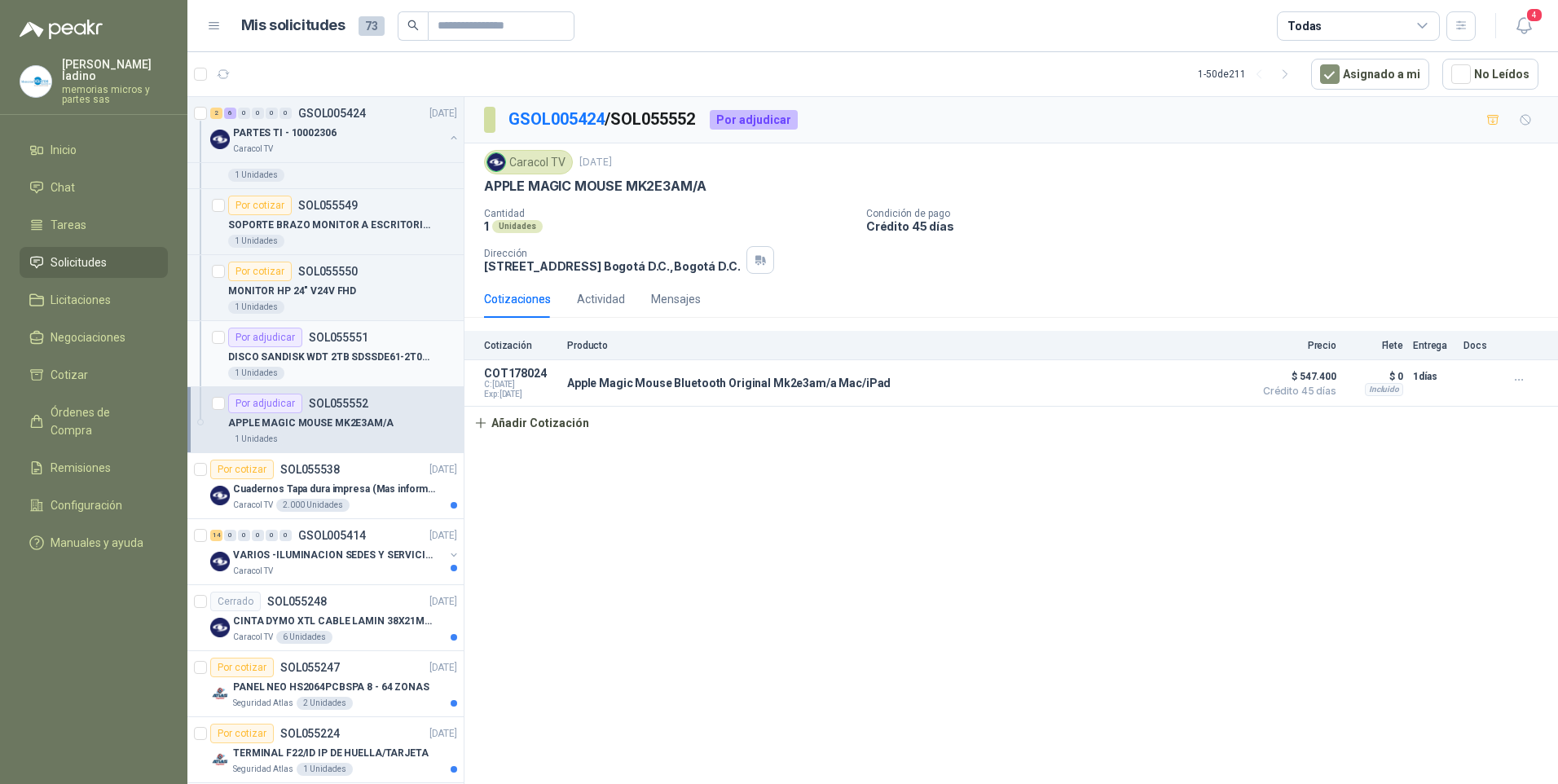
scroll to position [489, 0]
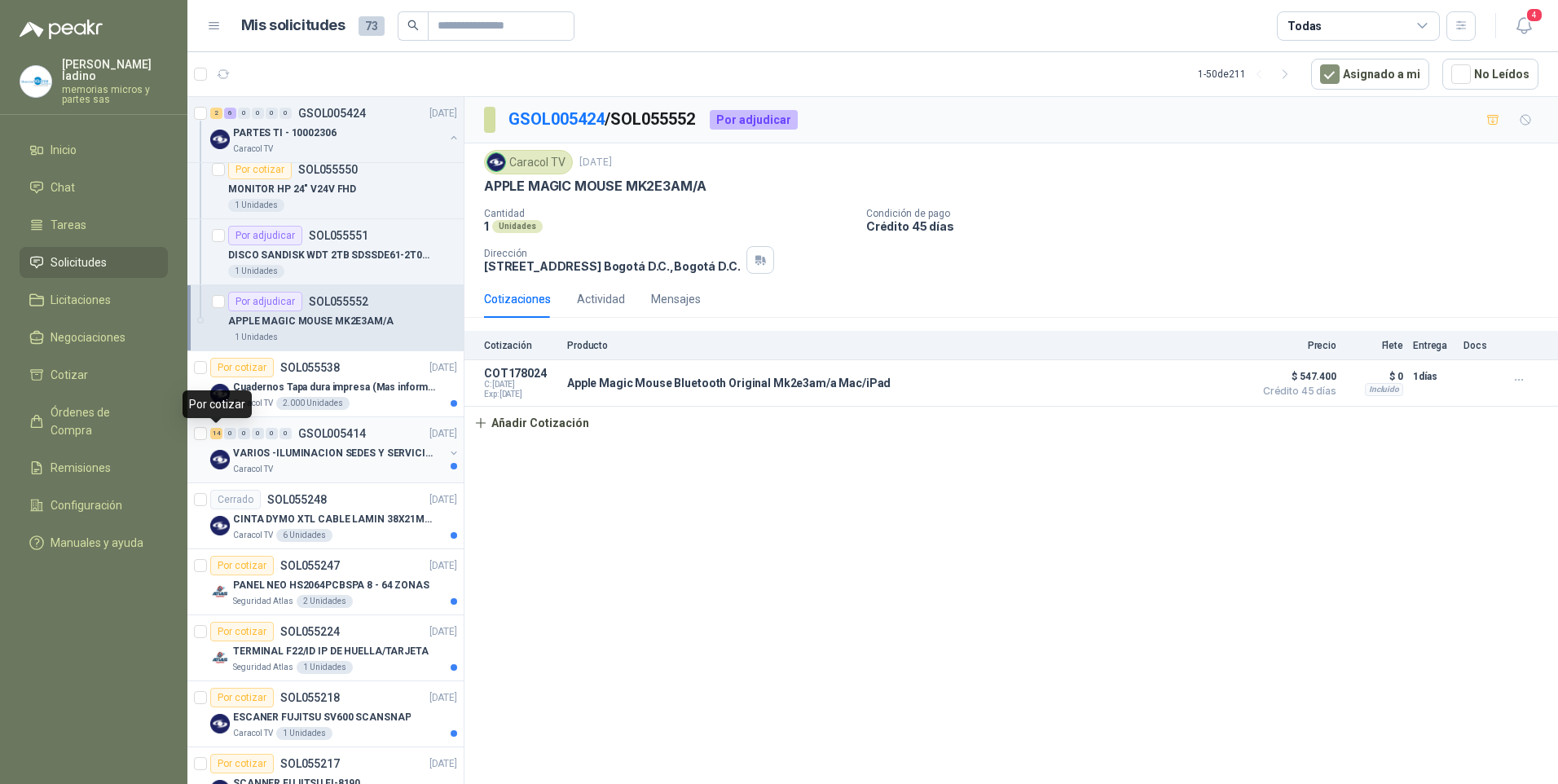
click at [218, 436] on div "14" at bounding box center [216, 433] width 12 height 11
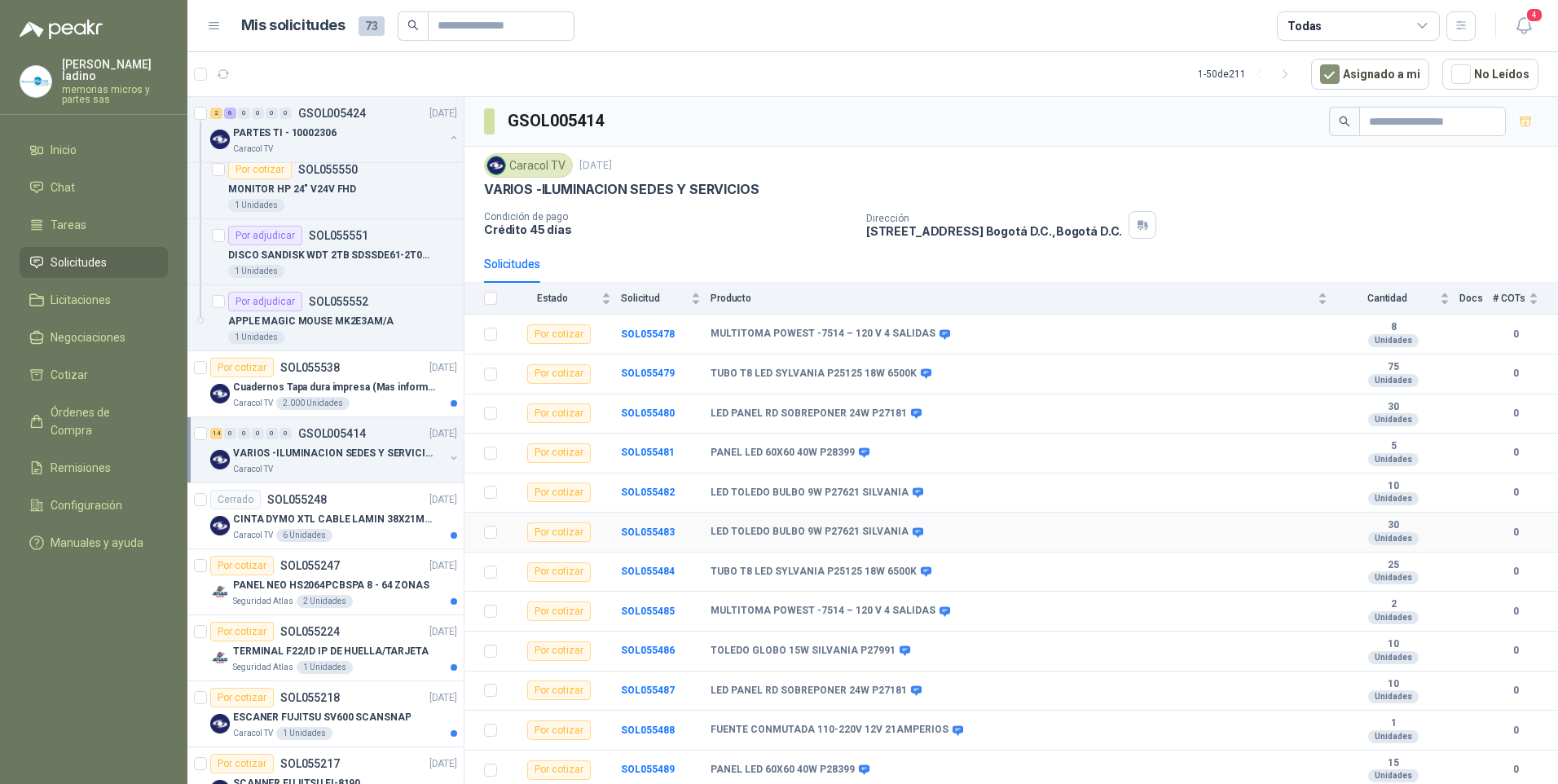
scroll to position [80, 0]
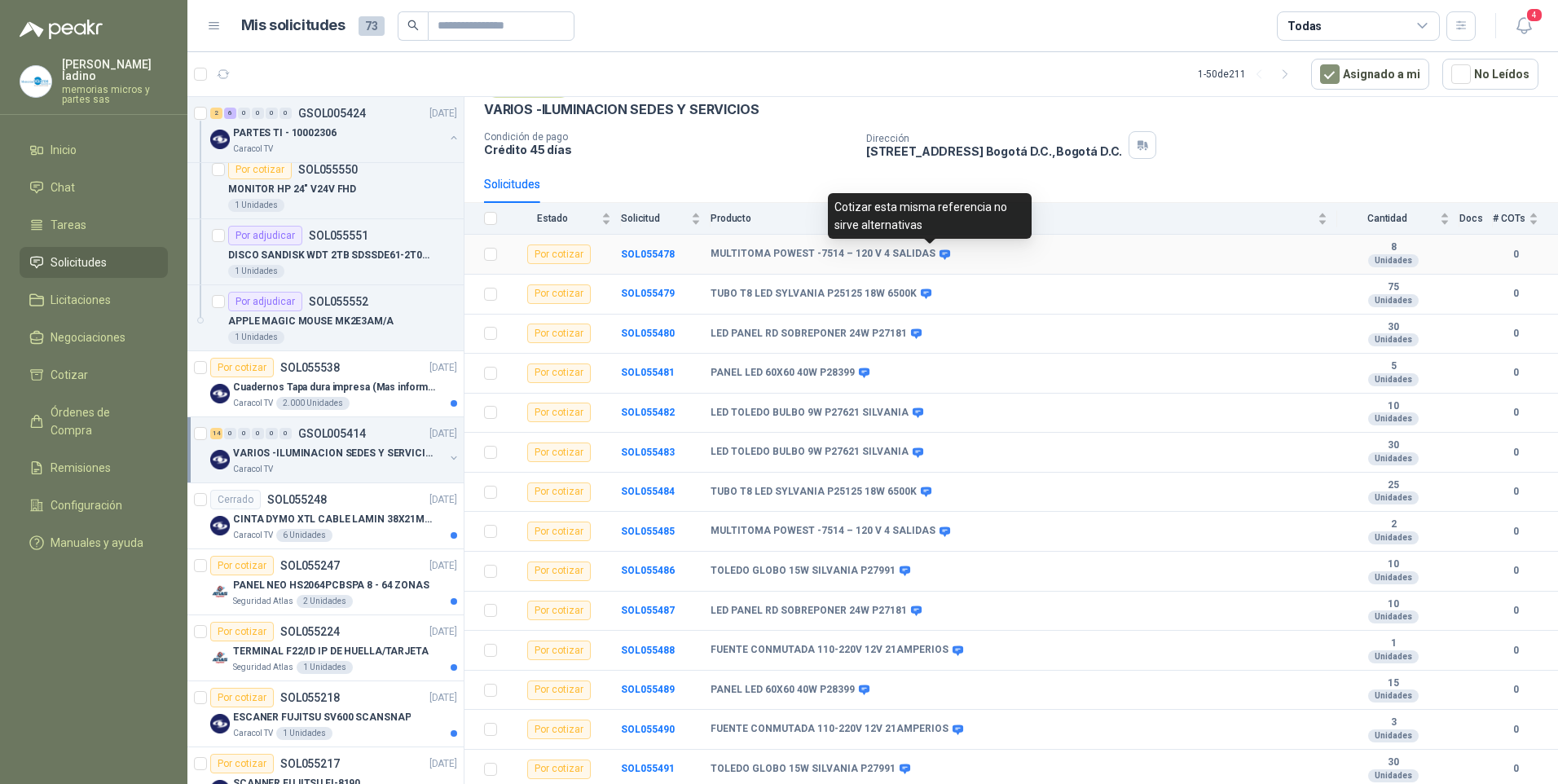
click at [940, 253] on icon at bounding box center [945, 254] width 11 height 10
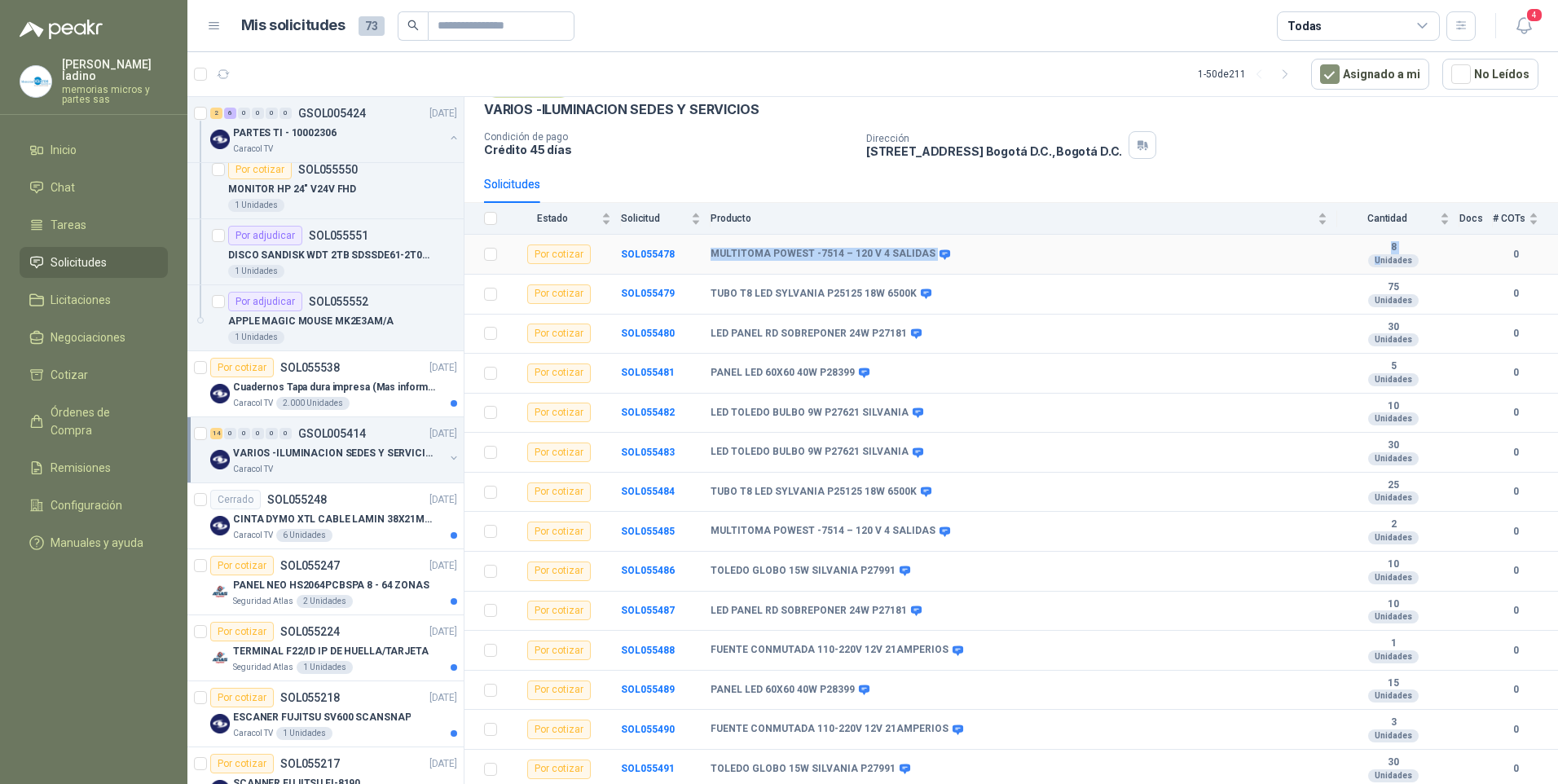
drag, startPoint x: 695, startPoint y: 249, endPoint x: 1367, endPoint y: 255, distance: 672.0
click at [1367, 255] on tr "Por cotizar SOL055478 MULTITOMA POWEST -7514 – 120 V 4 SALIDAS 8 Unidades 0" at bounding box center [1011, 254] width 1094 height 40
copy tr "MULTITOMA POWEST -7514 – 120 V 4 SALIDAS 8 U"
drag, startPoint x: 710, startPoint y: 530, endPoint x: 923, endPoint y: 526, distance: 213.0
click at [923, 526] on div "MULTITOMA POWEST -7514 – 120 V 4 SALIDAS" at bounding box center [829, 531] width 237 height 13
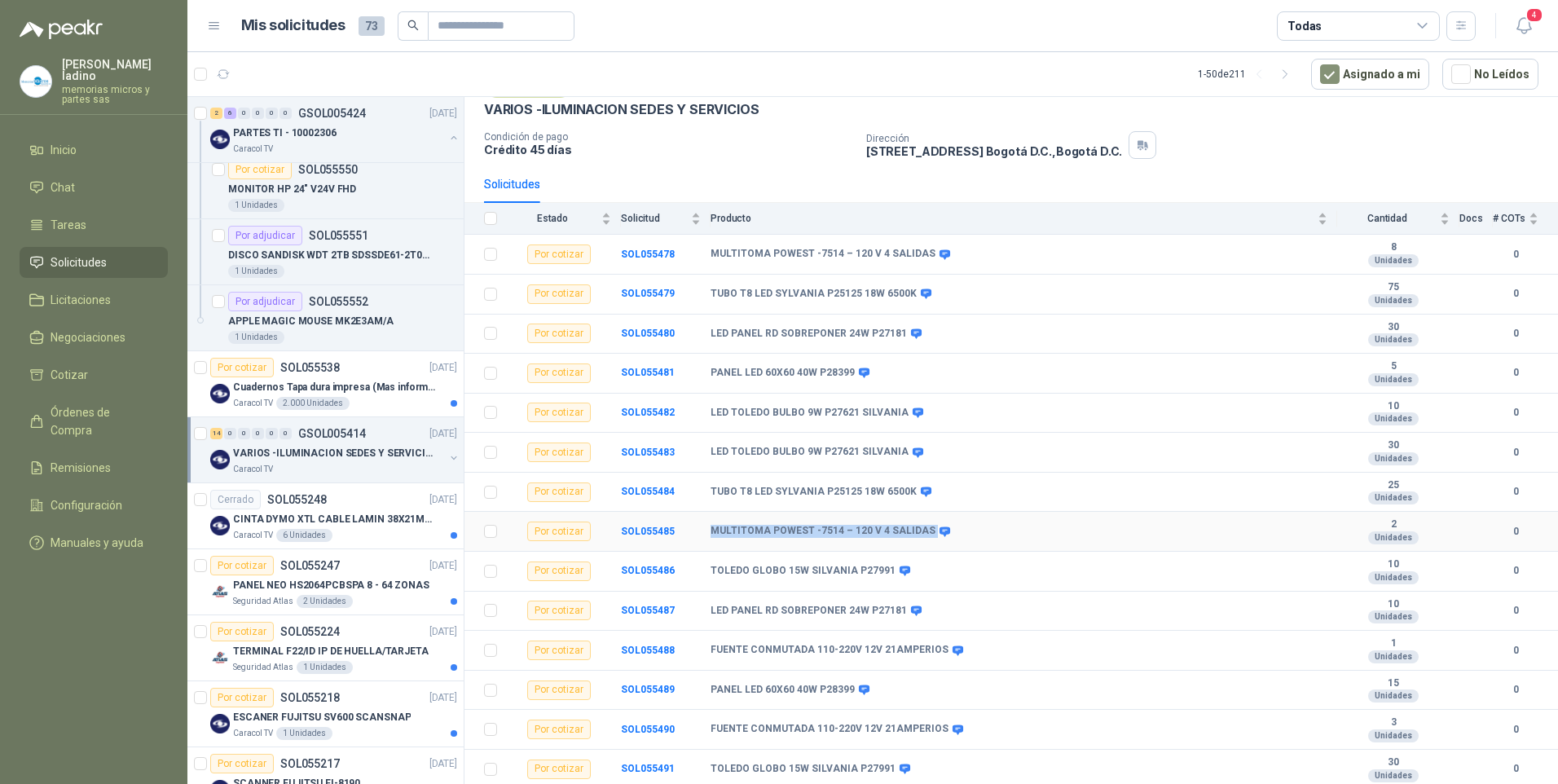
drag, startPoint x: 923, startPoint y: 526, endPoint x: 907, endPoint y: 525, distance: 16.0
copy div "MULTITOMA POWEST -7514 – 120 V 4 SALIDAS"
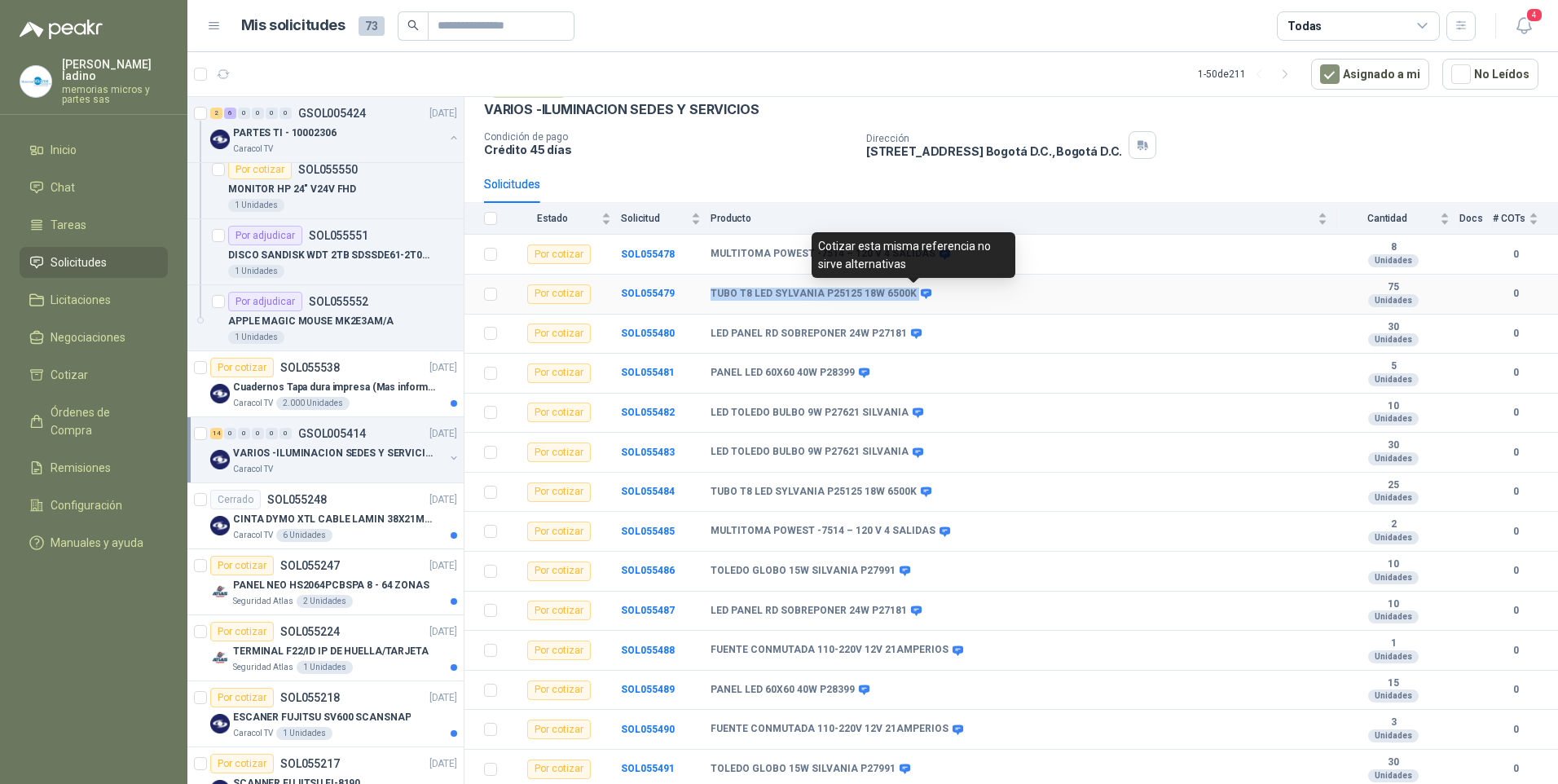
drag, startPoint x: 706, startPoint y: 287, endPoint x: 912, endPoint y: 296, distance: 206.2
click at [912, 296] on tr "Por cotizar SOL055479 TUBO T8 LED SYLVANIA P25125 18W 6500K 75 Unidades 0" at bounding box center [1011, 294] width 1094 height 40
drag, startPoint x: 912, startPoint y: 296, endPoint x: 899, endPoint y: 294, distance: 13.2
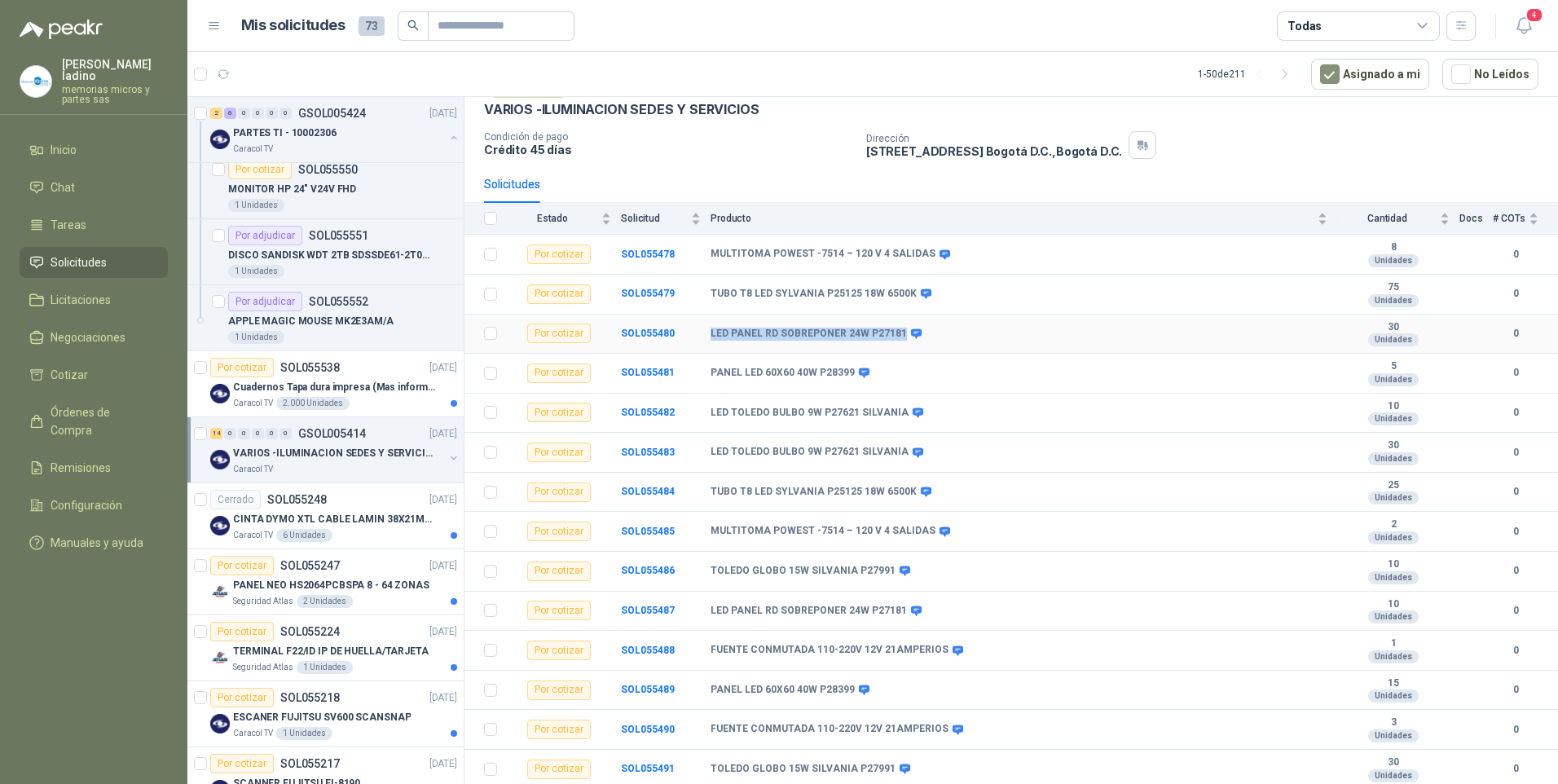
drag, startPoint x: 708, startPoint y: 332, endPoint x: 896, endPoint y: 331, distance: 188.0
click at [896, 331] on tr "Por cotizar SOL055480 LED PANEL RD SOBREPONER 24W P27181 30 Unidades 0" at bounding box center [1011, 334] width 1094 height 40
drag, startPoint x: 705, startPoint y: 371, endPoint x: 849, endPoint y: 373, distance: 144.0
click at [849, 373] on tr "Por cotizar SOL055481 PANEL LED 60X60 40W P28399 5 Unidades 0" at bounding box center [1011, 373] width 1094 height 40
drag, startPoint x: 849, startPoint y: 373, endPoint x: 841, endPoint y: 371, distance: 8.2
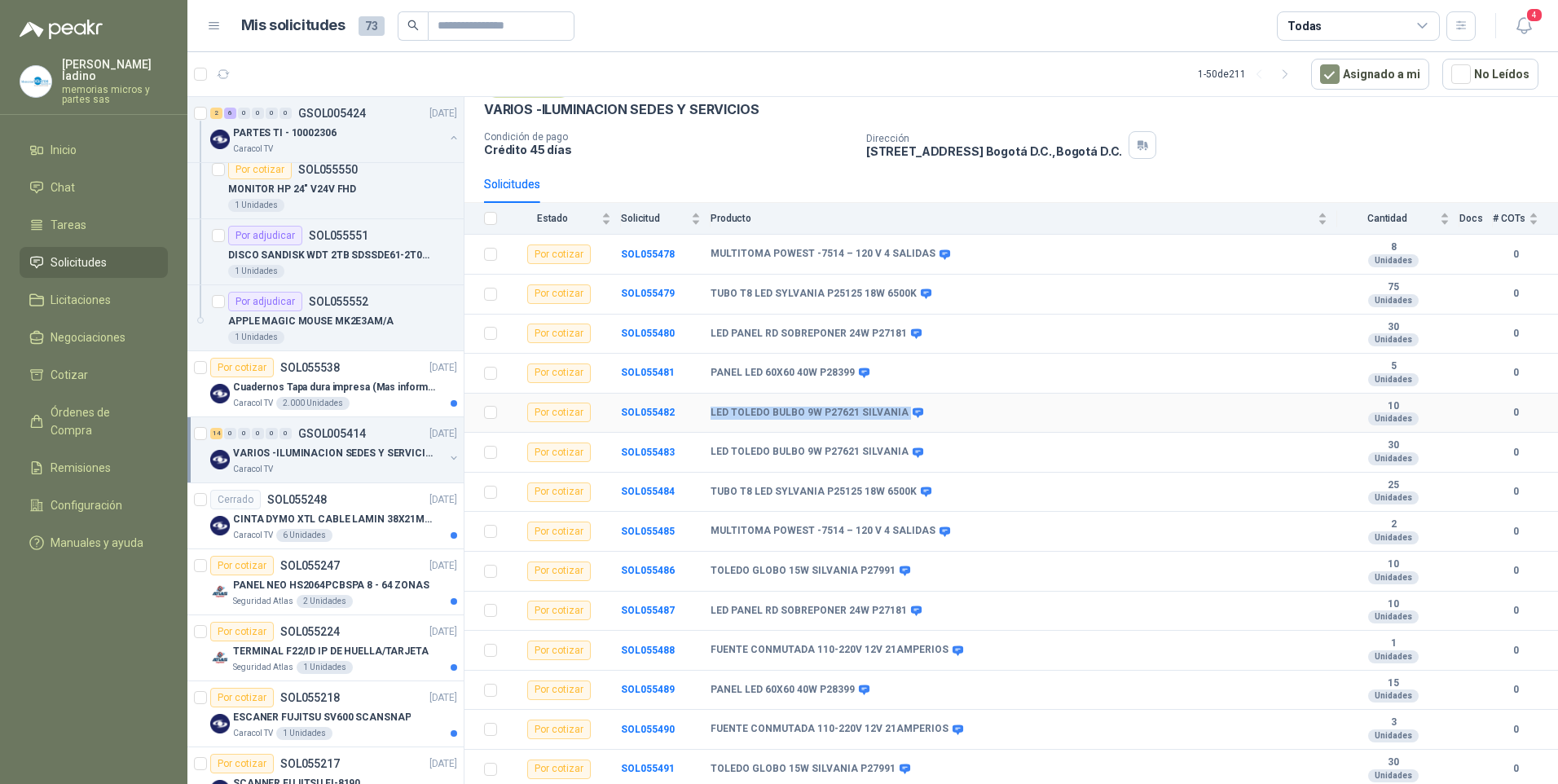
drag, startPoint x: 710, startPoint y: 411, endPoint x: 897, endPoint y: 410, distance: 187.0
click at [897, 410] on div "LED TOLEDO BULBO 9W P27621 SILVANIA" at bounding box center [815, 412] width 210 height 13
drag, startPoint x: 897, startPoint y: 410, endPoint x: 887, endPoint y: 410, distance: 10.0
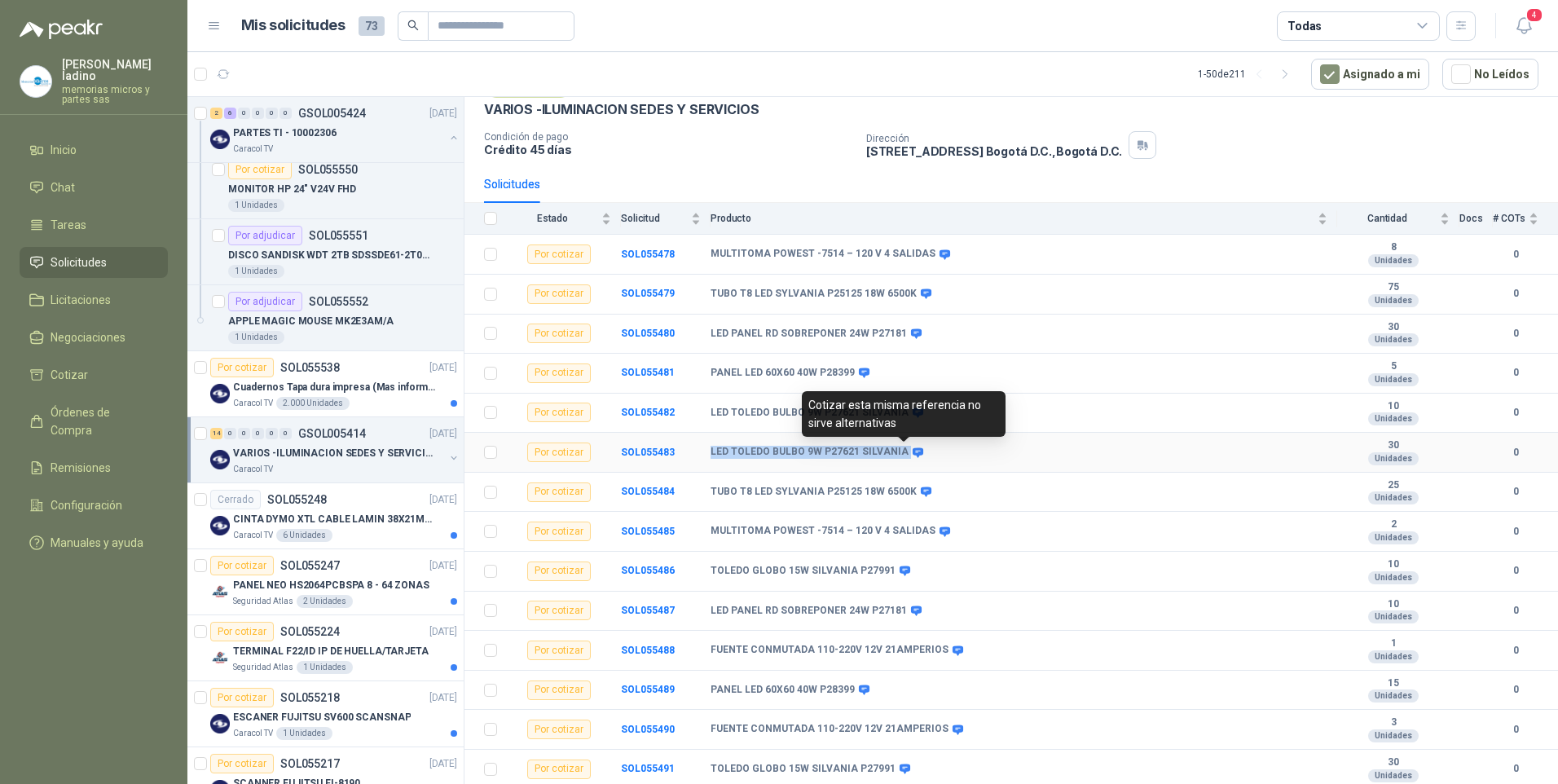
drag, startPoint x: 710, startPoint y: 452, endPoint x: 900, endPoint y: 451, distance: 190.0
click at [900, 451] on div "LED TOLEDO BULBO 9W P27621 SILVANIA" at bounding box center [815, 452] width 210 height 13
drag, startPoint x: 900, startPoint y: 451, endPoint x: 858, endPoint y: 449, distance: 42.0
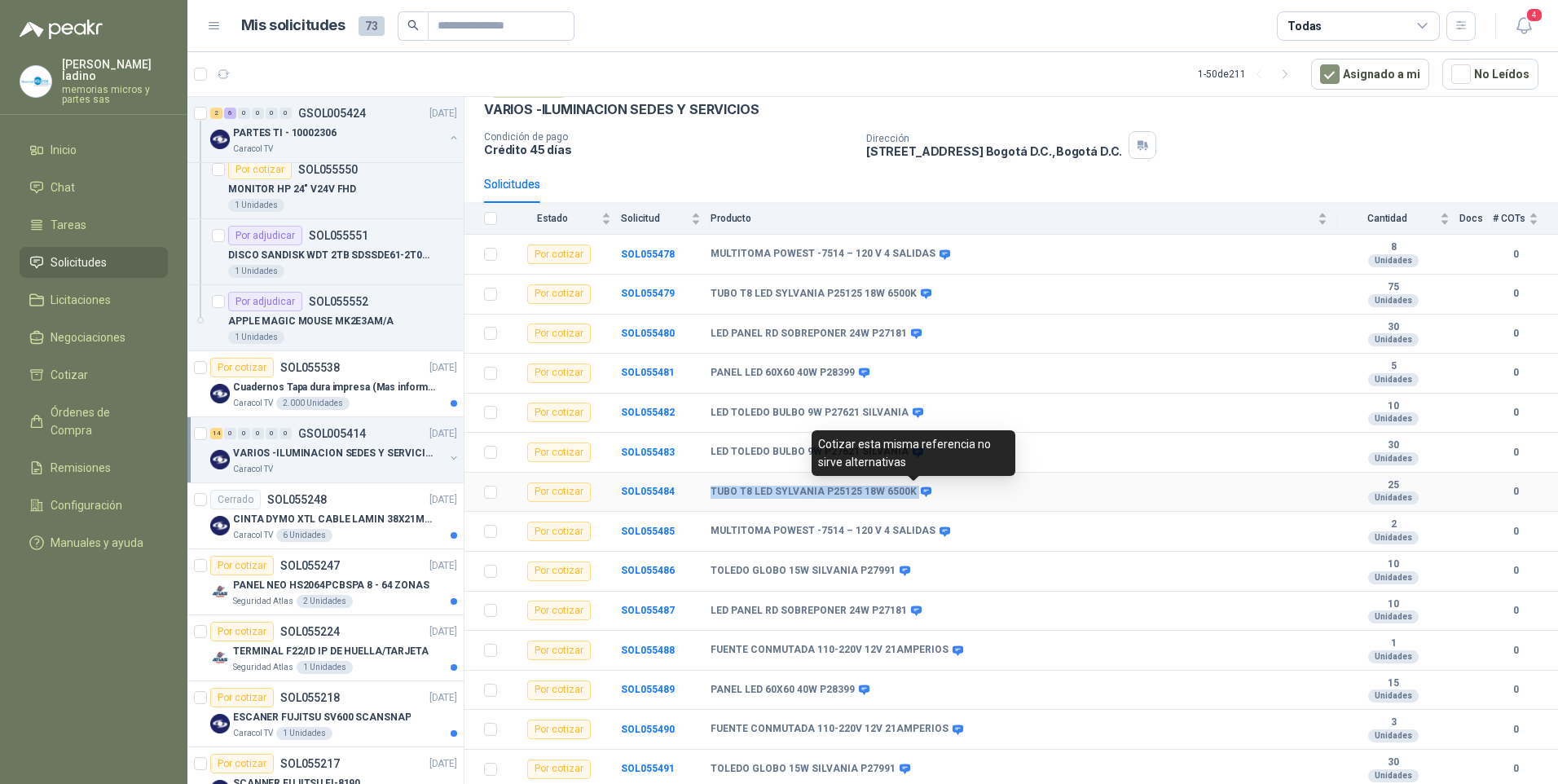
drag, startPoint x: 710, startPoint y: 491, endPoint x: 911, endPoint y: 490, distance: 201.0
click at [911, 490] on tr "Por cotizar SOL055484 TUBO T8 LED SYLVANIA P25125 18W 6500K 25 Unidades 0" at bounding box center [1011, 492] width 1094 height 40
drag, startPoint x: 911, startPoint y: 490, endPoint x: 887, endPoint y: 491, distance: 24.0
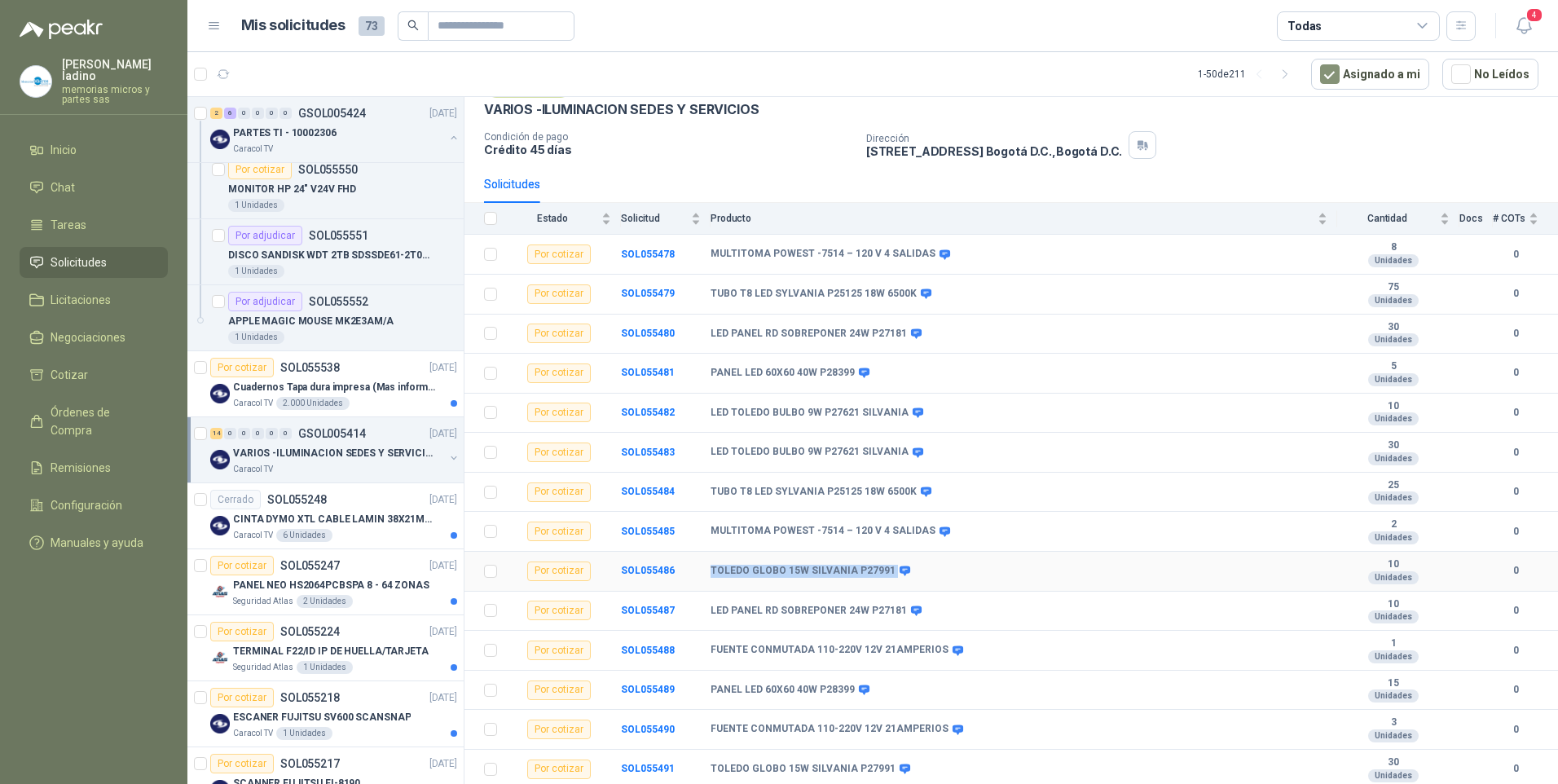
drag, startPoint x: 710, startPoint y: 568, endPoint x: 885, endPoint y: 574, distance: 175.1
click at [885, 574] on div "TOLEDO GLOBO 15W SILVANIA P27991" at bounding box center [809, 570] width 197 height 13
drag, startPoint x: 885, startPoint y: 574, endPoint x: 870, endPoint y: 559, distance: 21.2
drag, startPoint x: 710, startPoint y: 606, endPoint x: 903, endPoint y: 614, distance: 193.2
click at [903, 614] on tr "Por cotizar SOL055487 LED PANEL RD SOBREPONER 24W P27181 10 Unidades 0" at bounding box center [1011, 611] width 1094 height 40
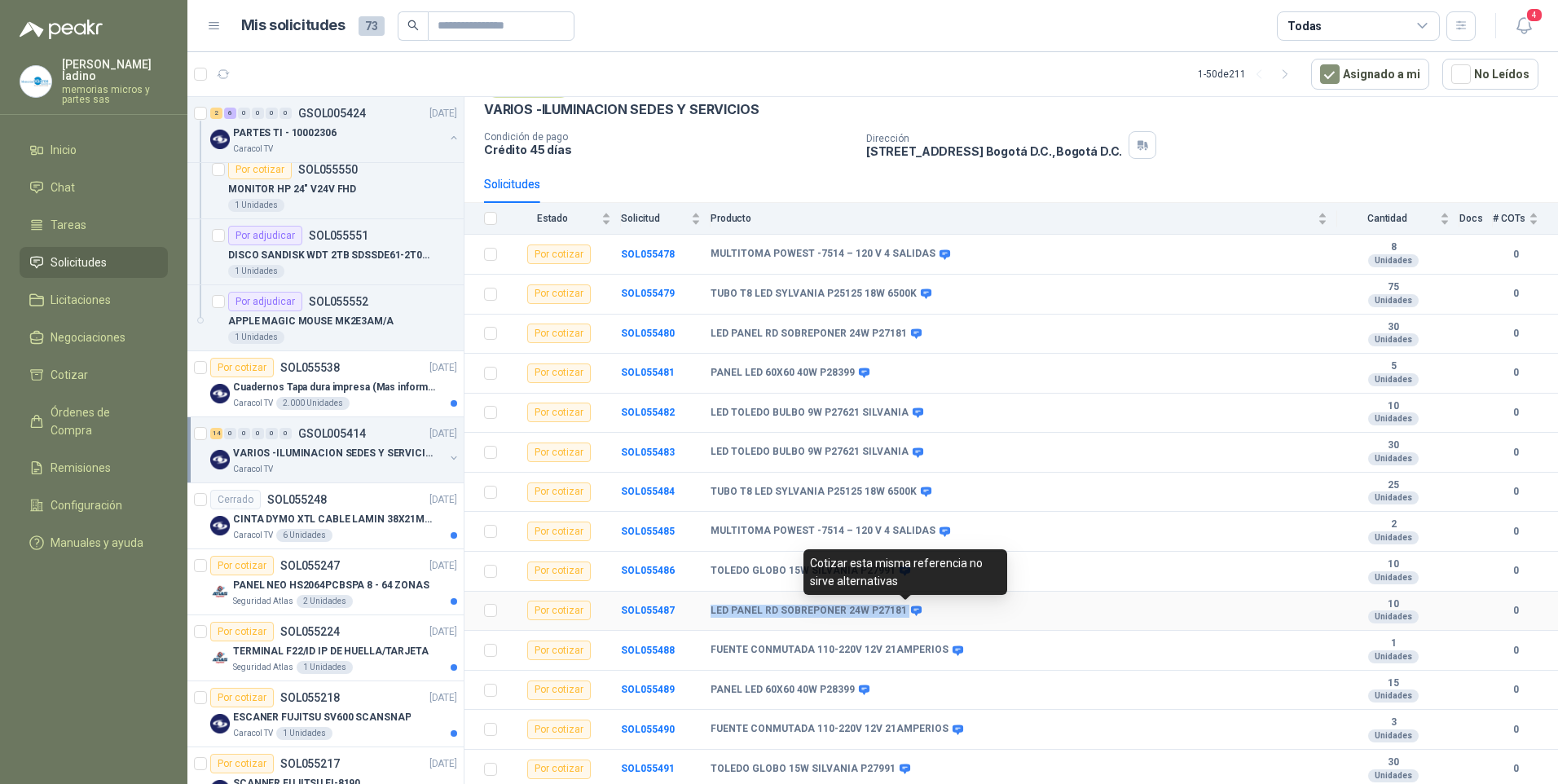
drag, startPoint x: 903, startPoint y: 614, endPoint x: 885, endPoint y: 612, distance: 18.1
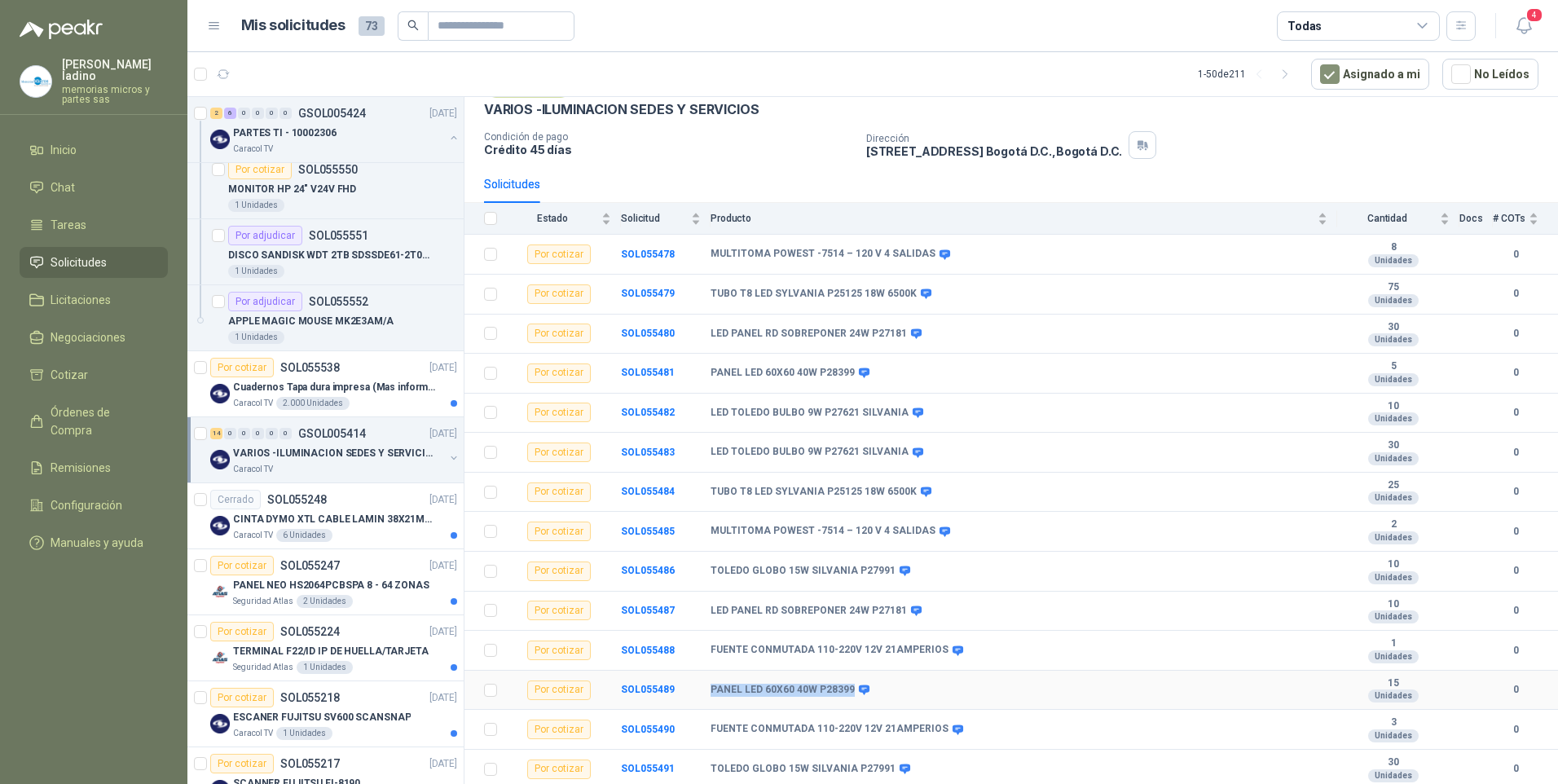
drag, startPoint x: 712, startPoint y: 689, endPoint x: 849, endPoint y: 691, distance: 137.0
click at [849, 691] on b "PANEL LED 60X60 40W P28399" at bounding box center [783, 690] width 144 height 13
drag, startPoint x: 849, startPoint y: 691, endPoint x: 830, endPoint y: 688, distance: 19.2
drag, startPoint x: 710, startPoint y: 770, endPoint x: 885, endPoint y: 762, distance: 175.2
click at [885, 762] on div "TOLEDO GLOBO 15W SILVANIA P27991" at bounding box center [809, 768] width 197 height 13
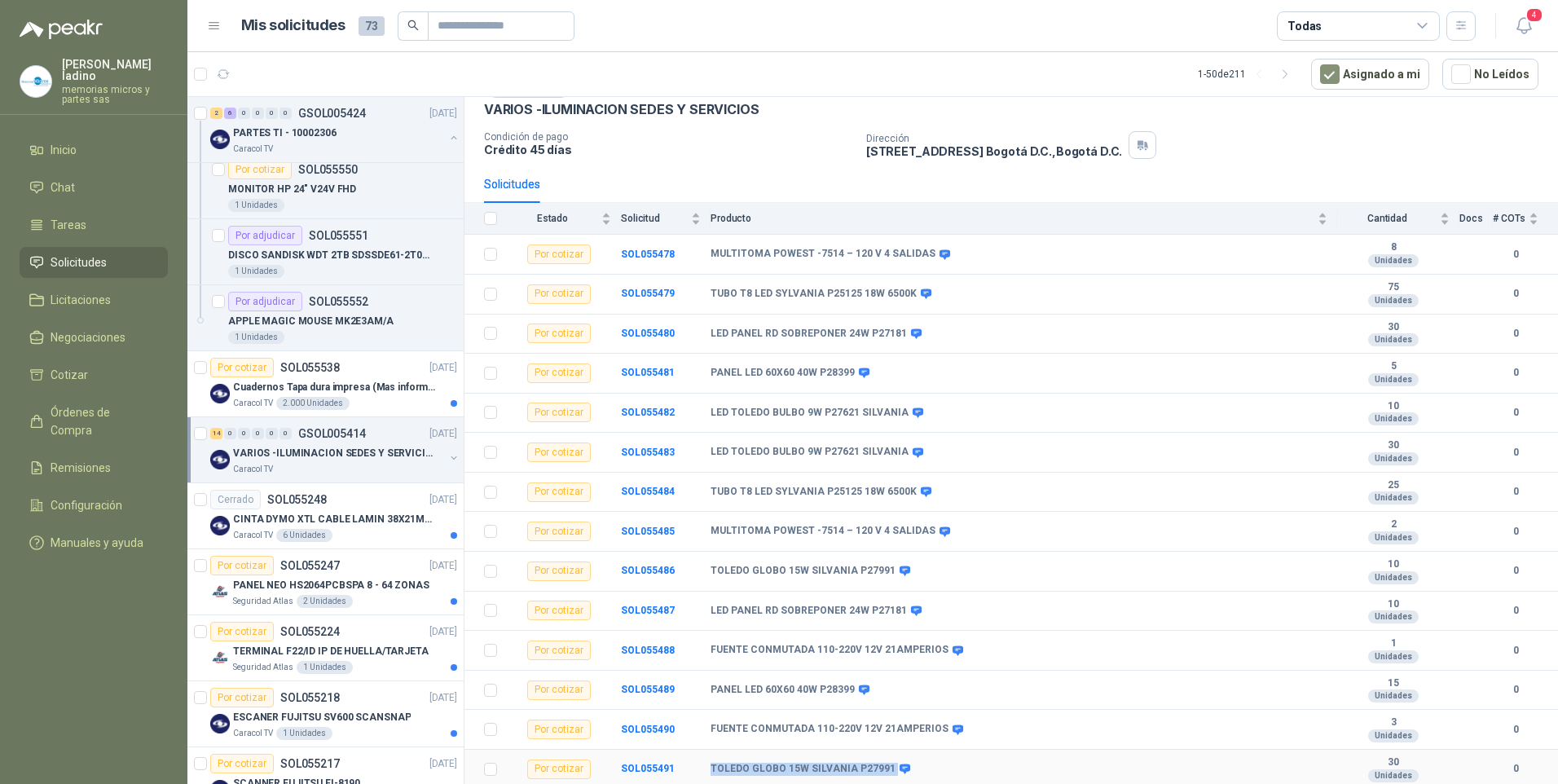
drag, startPoint x: 885, startPoint y: 762, endPoint x: 874, endPoint y: 766, distance: 11.7
